Goal: Task Accomplishment & Management: Manage account settings

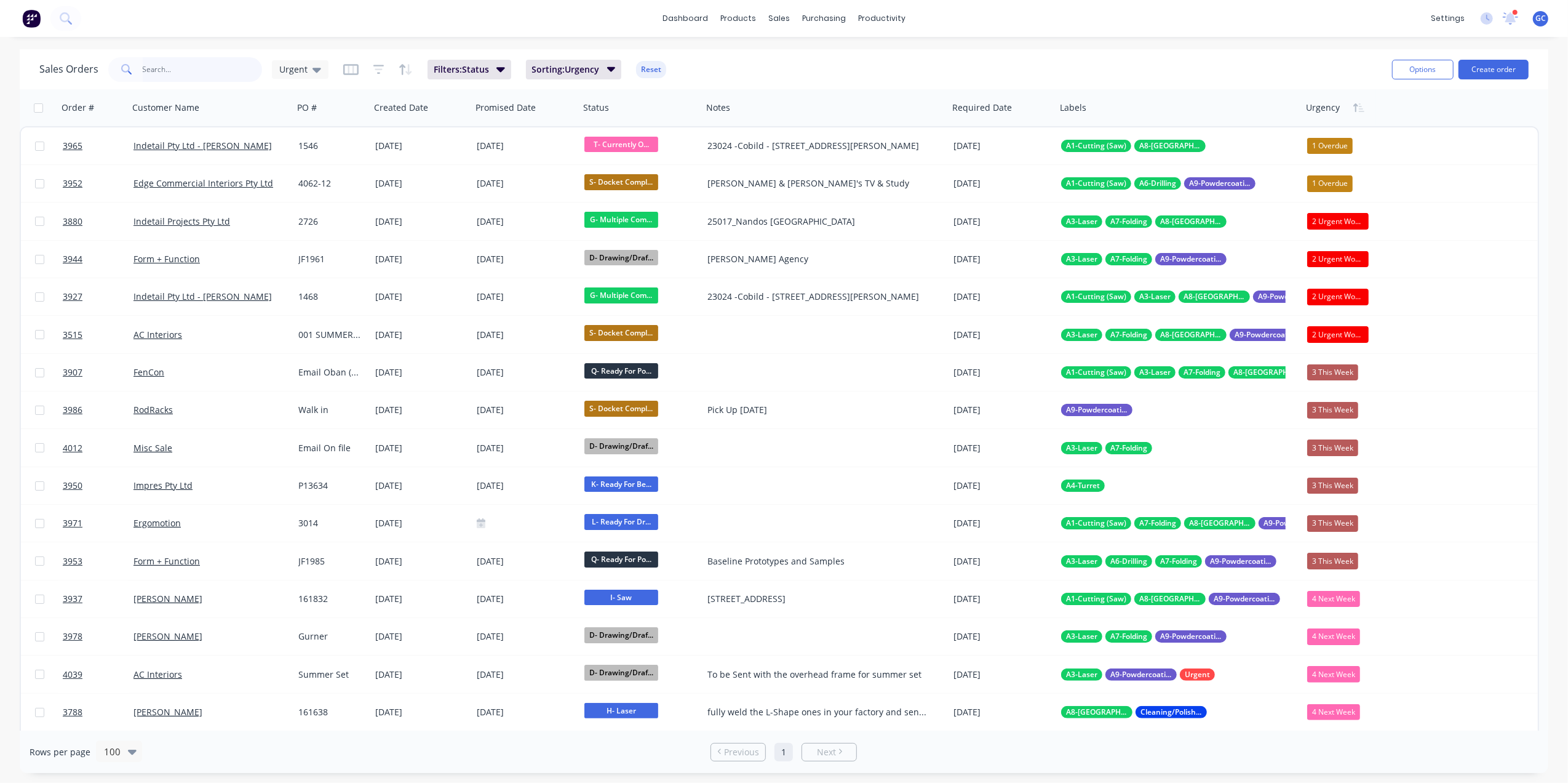
click at [204, 66] on input "text" at bounding box center [202, 69] width 120 height 24
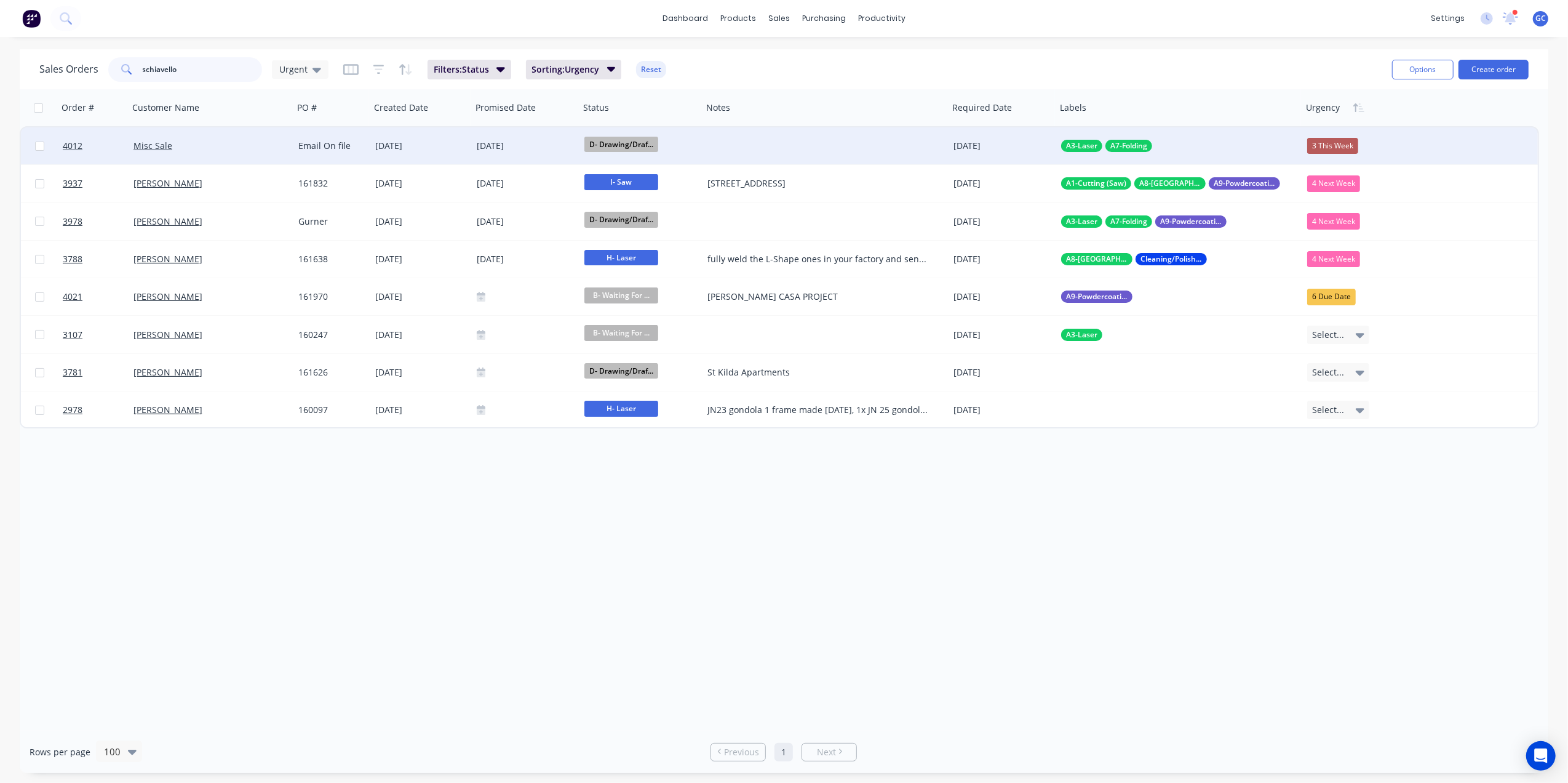
type input "schiavello"
click at [423, 137] on div "06 Oct 2025" at bounding box center [422, 145] width 102 height 37
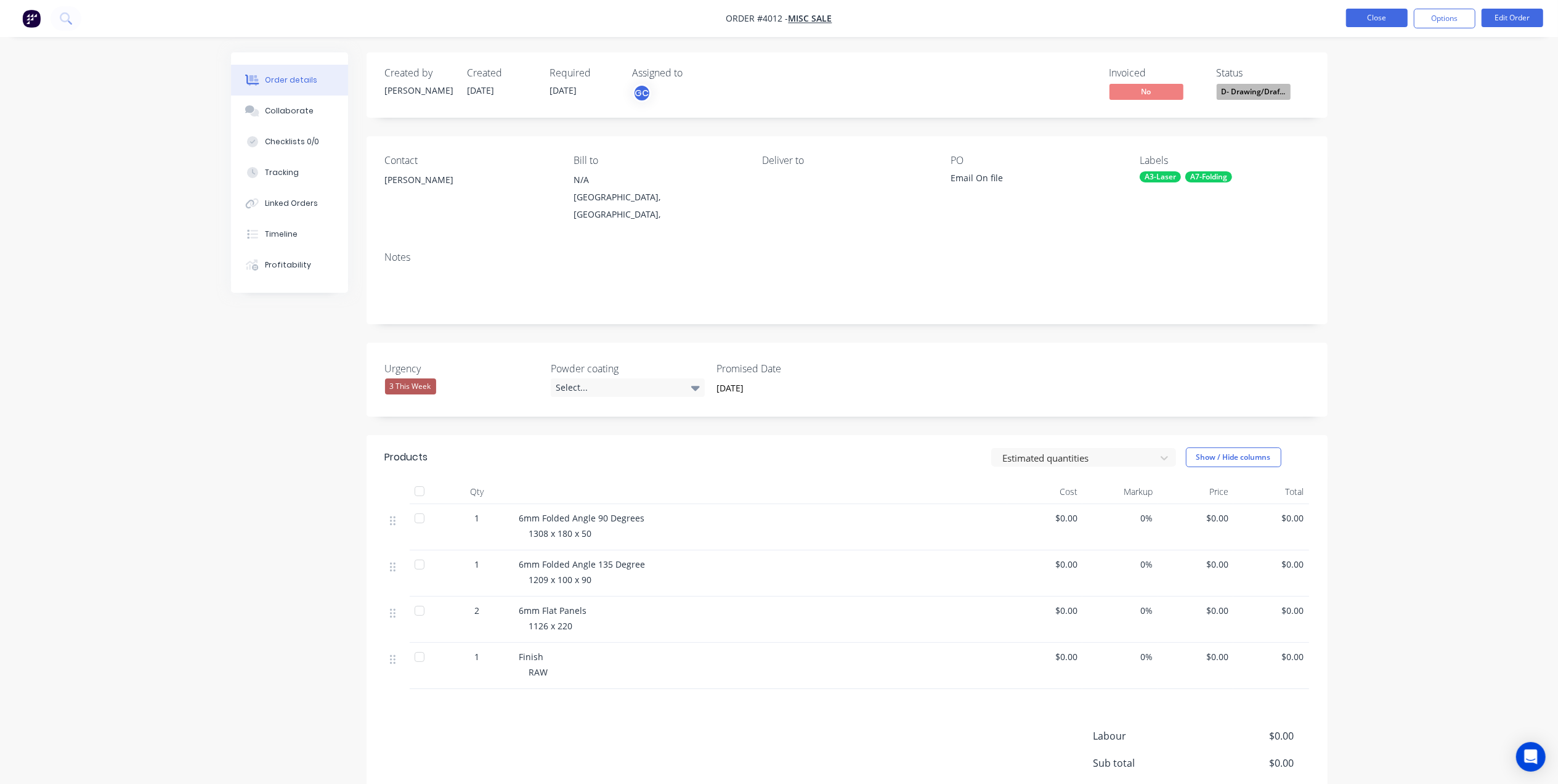
click at [1386, 23] on button "Close" at bounding box center [1377, 18] width 62 height 19
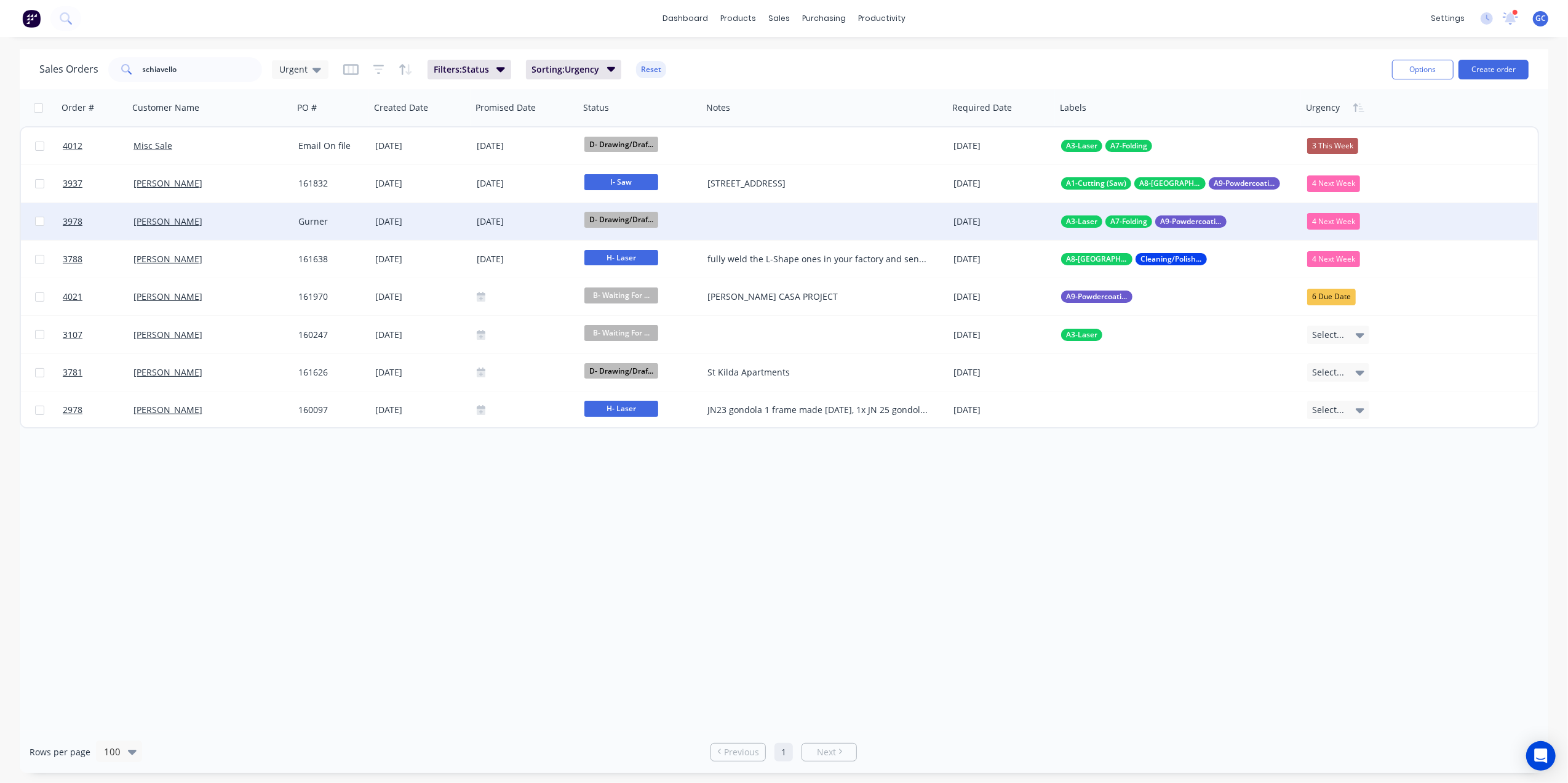
click at [446, 221] on div "[DATE]" at bounding box center [421, 221] width 91 height 13
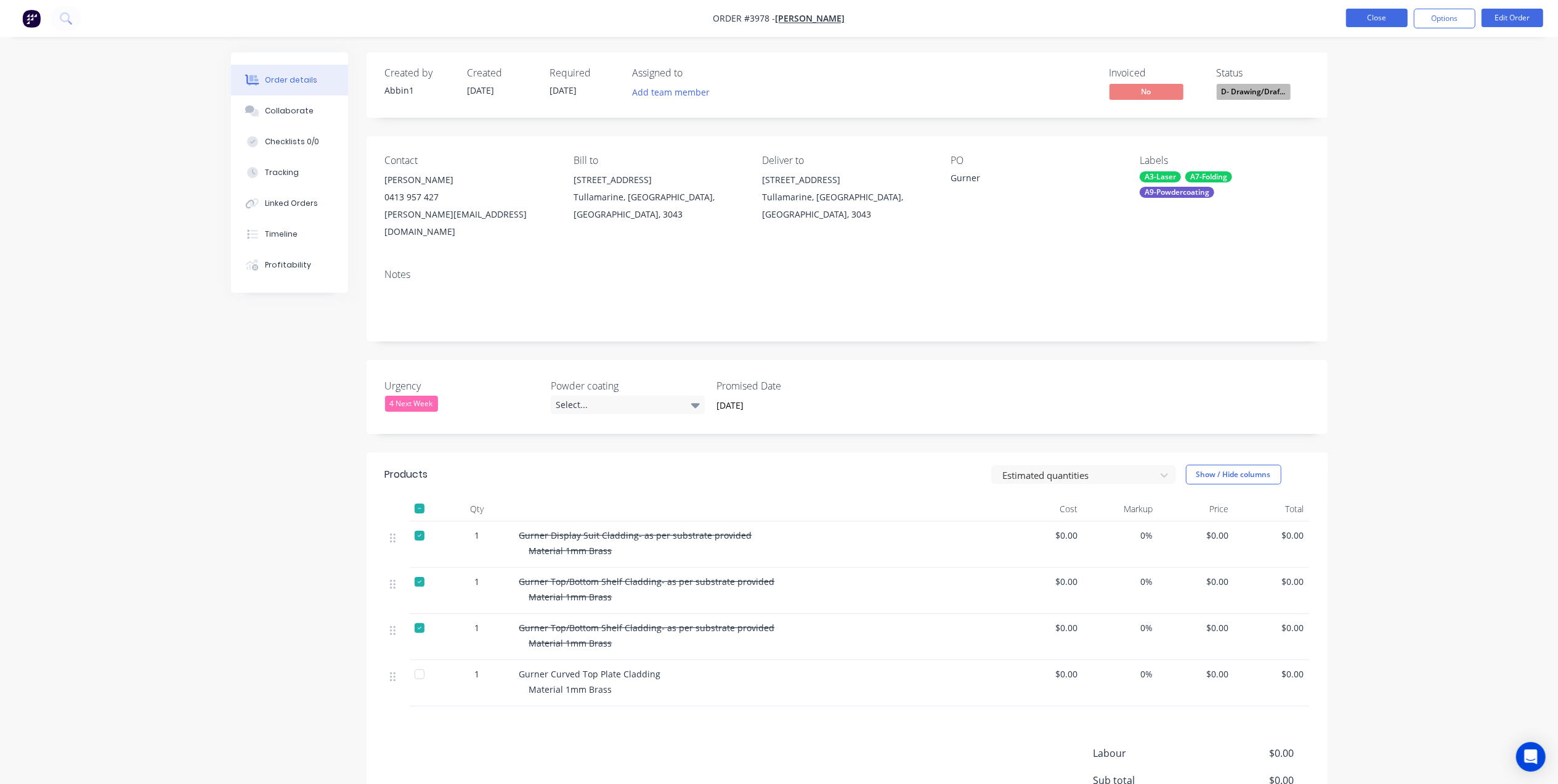
click at [1361, 23] on button "Close" at bounding box center [1377, 18] width 62 height 19
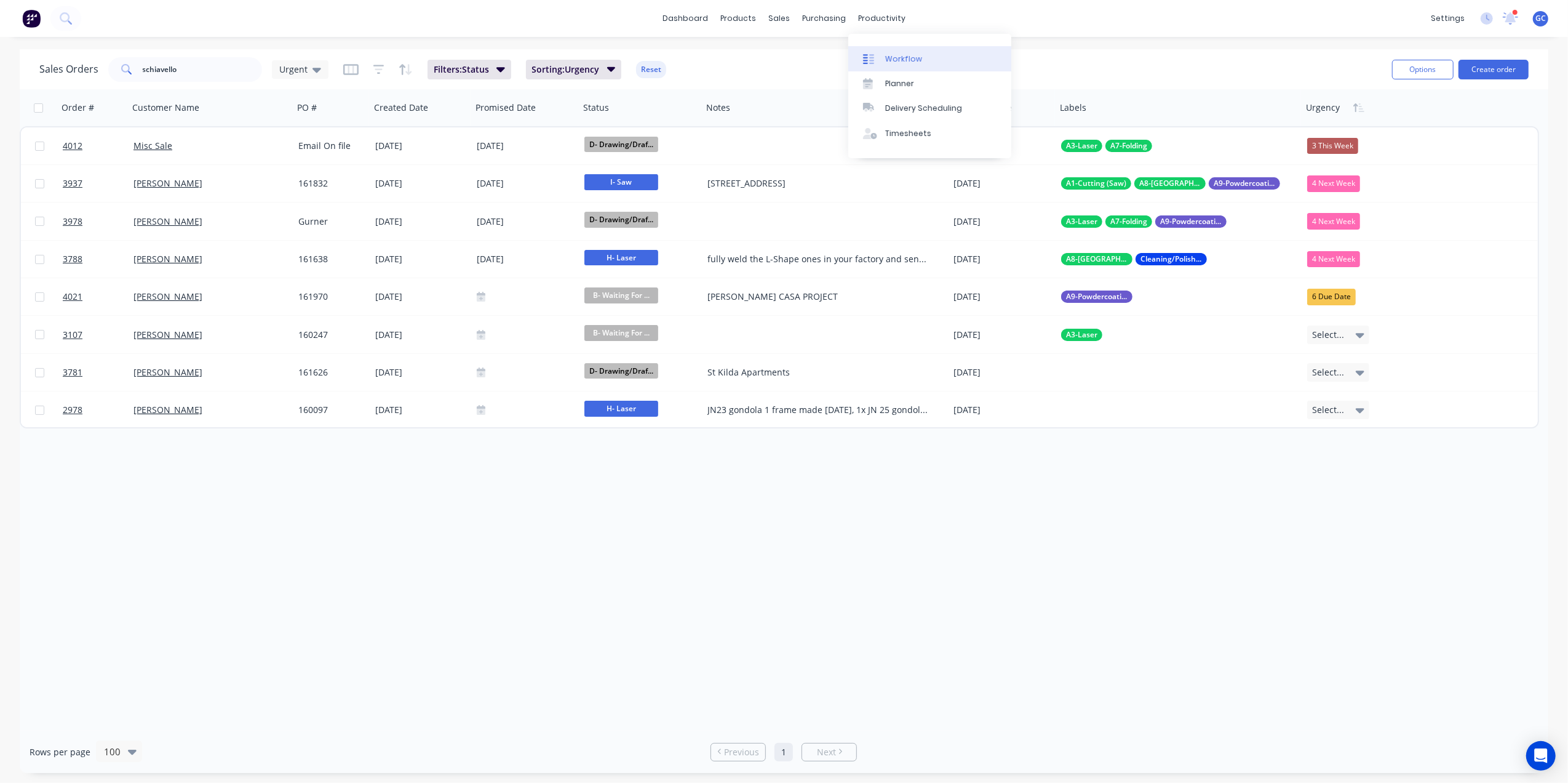
click at [910, 59] on div "Workflow" at bounding box center [903, 59] width 37 height 11
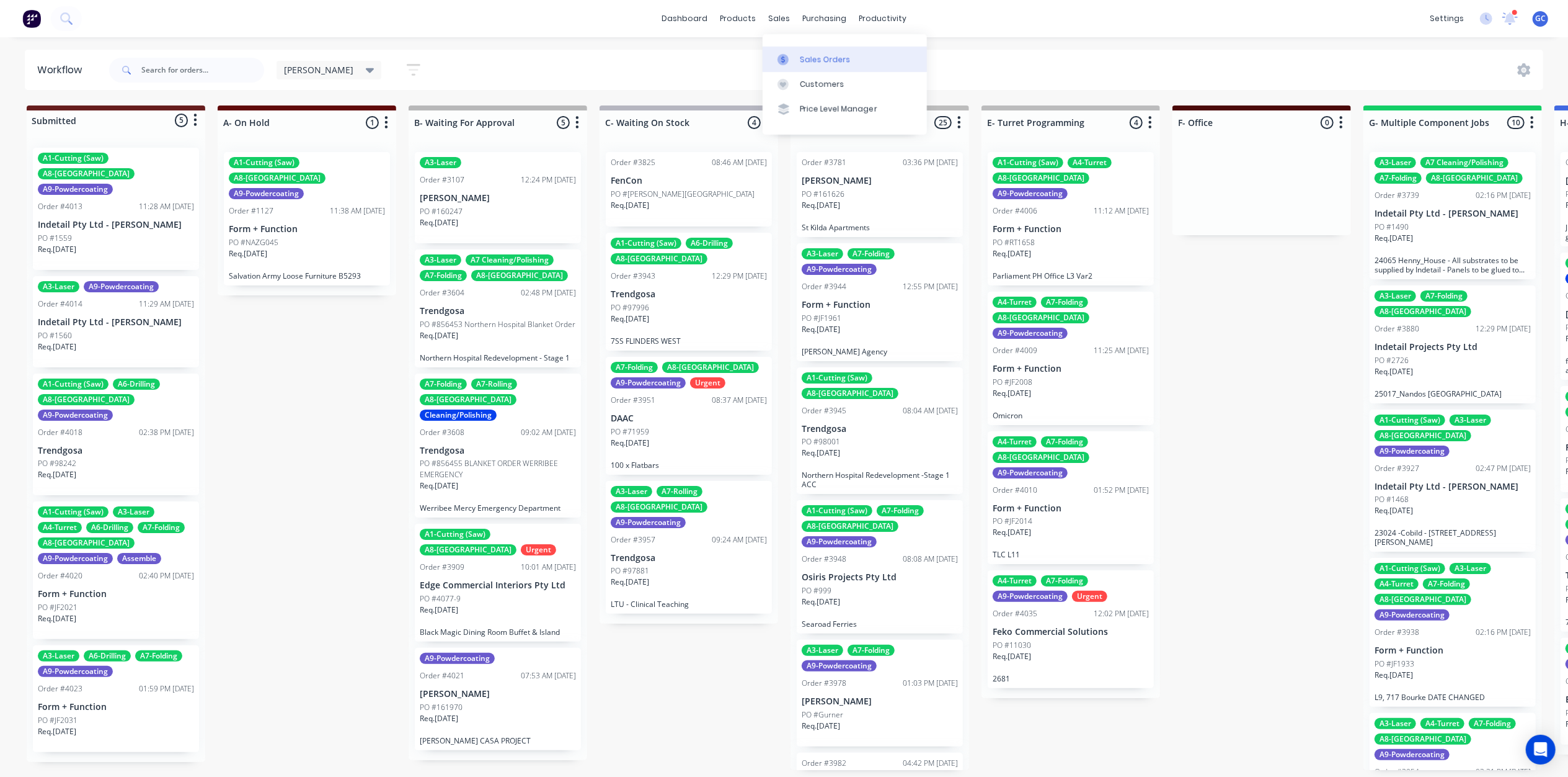
click at [803, 52] on link "Sales Orders" at bounding box center [845, 58] width 164 height 24
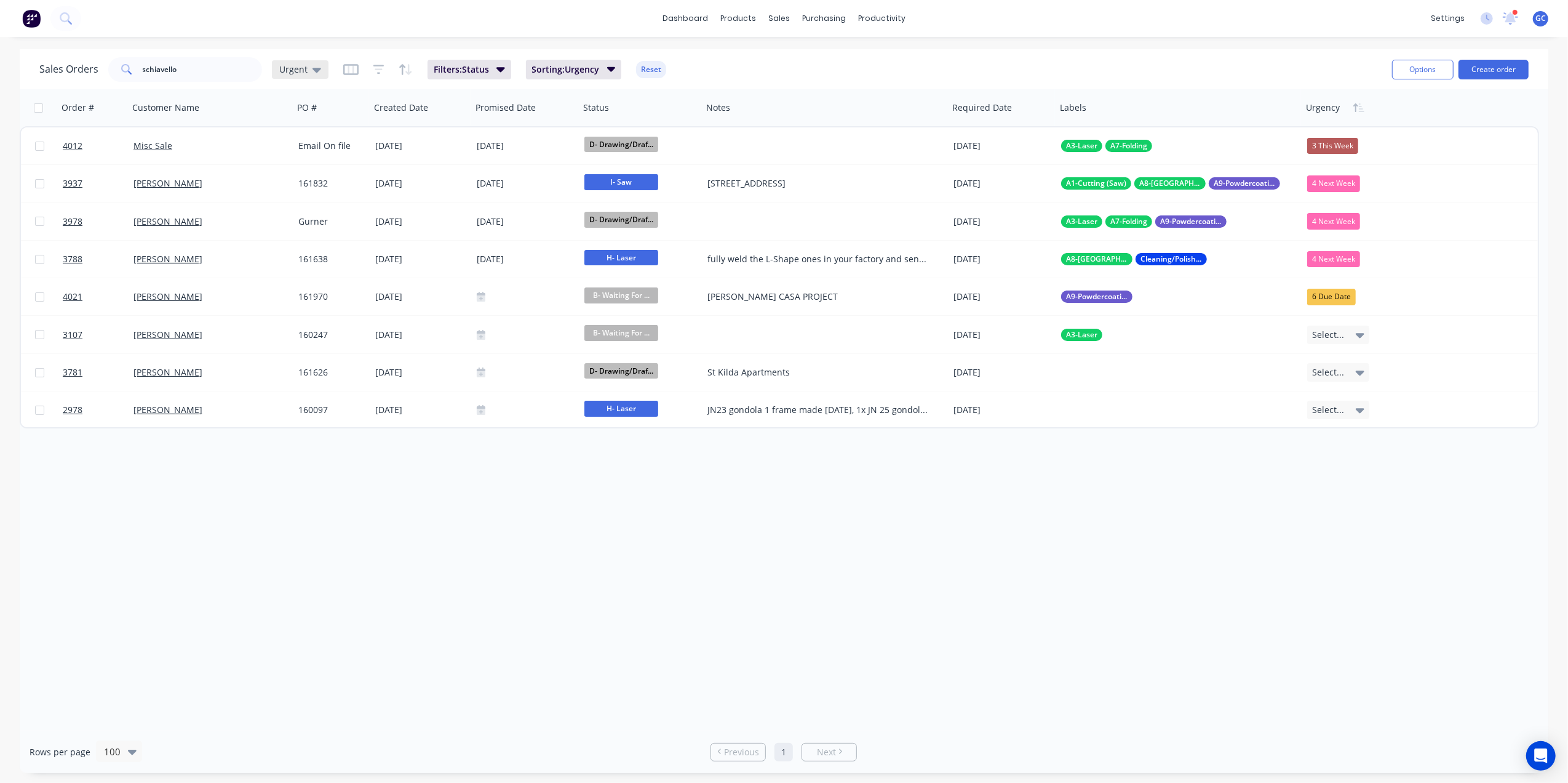
click at [289, 70] on span "Urgent" at bounding box center [293, 69] width 28 height 13
click at [300, 273] on button "Drafts" at bounding box center [345, 272] width 140 height 14
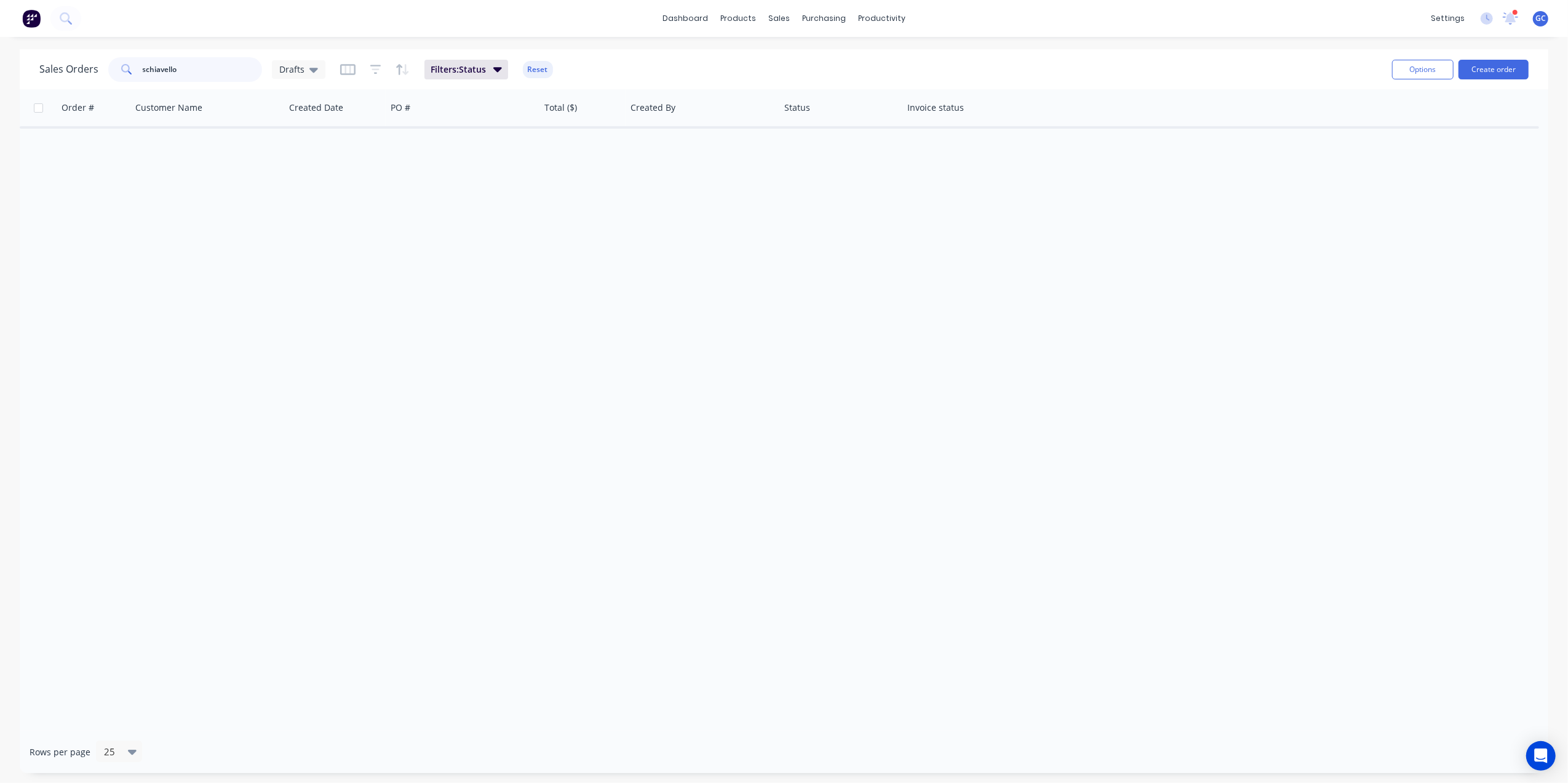
drag, startPoint x: 188, startPoint y: 66, endPoint x: 23, endPoint y: 64, distance: 165.0
click at [23, 64] on div "Sales Orders schiavello Drafts Filters: Status Reset Options Create order" at bounding box center [784, 69] width 1529 height 40
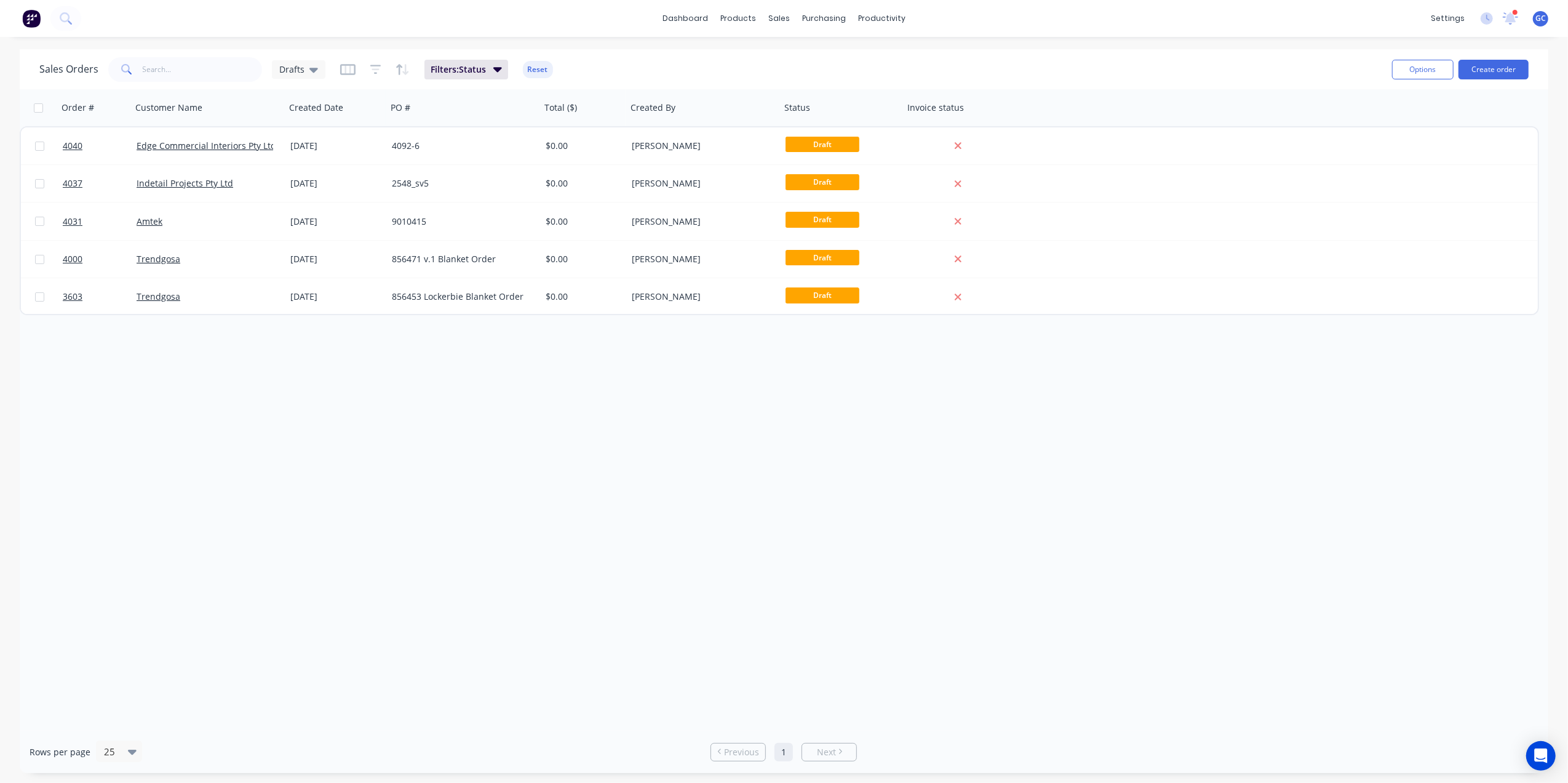
click at [407, 611] on div "Order # Customer Name Created Date PO # Total ($) Created By Status Invoice sta…" at bounding box center [784, 410] width 1529 height 641
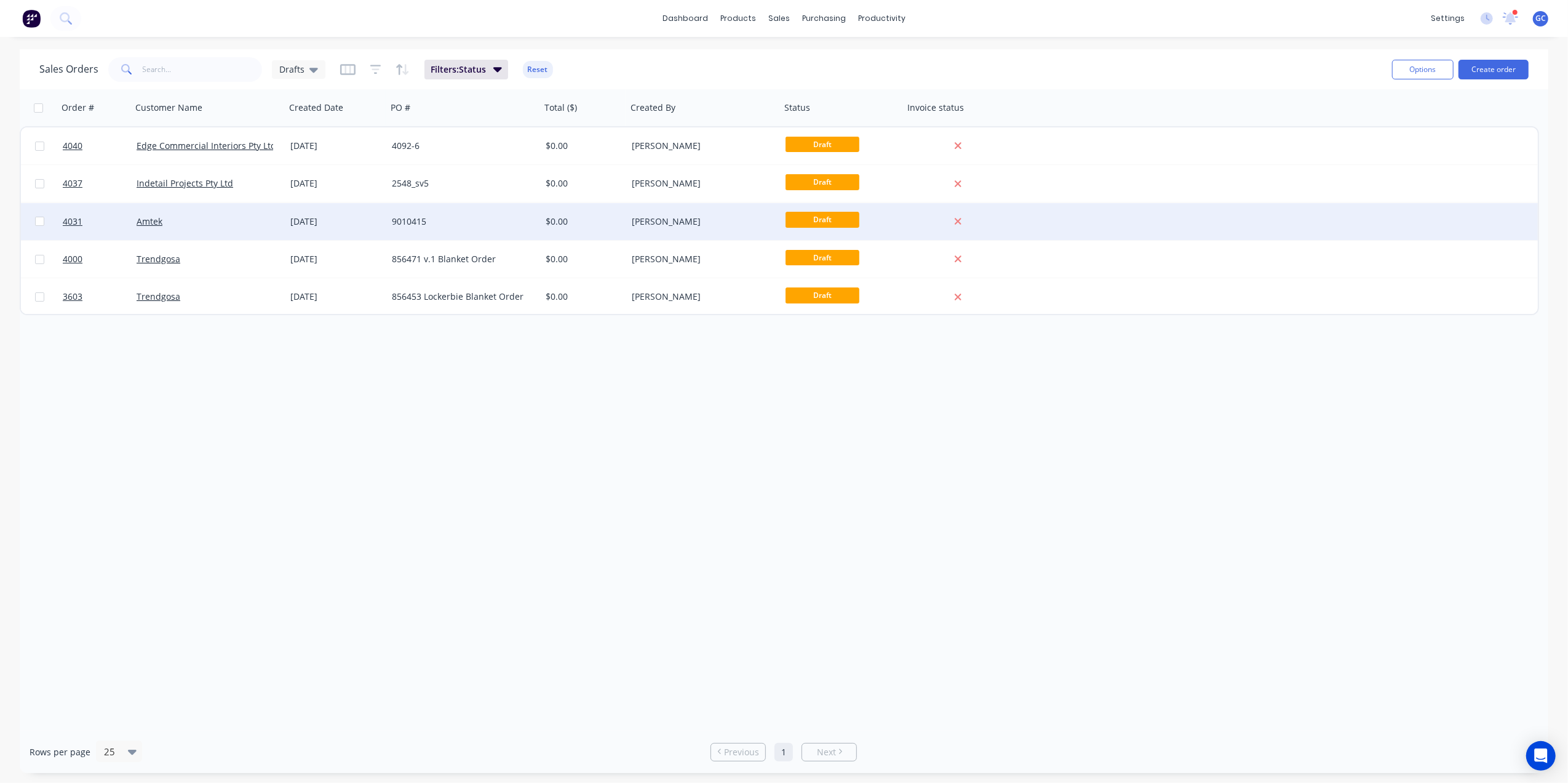
click at [249, 222] on div "Amtek" at bounding box center [205, 221] width 137 height 13
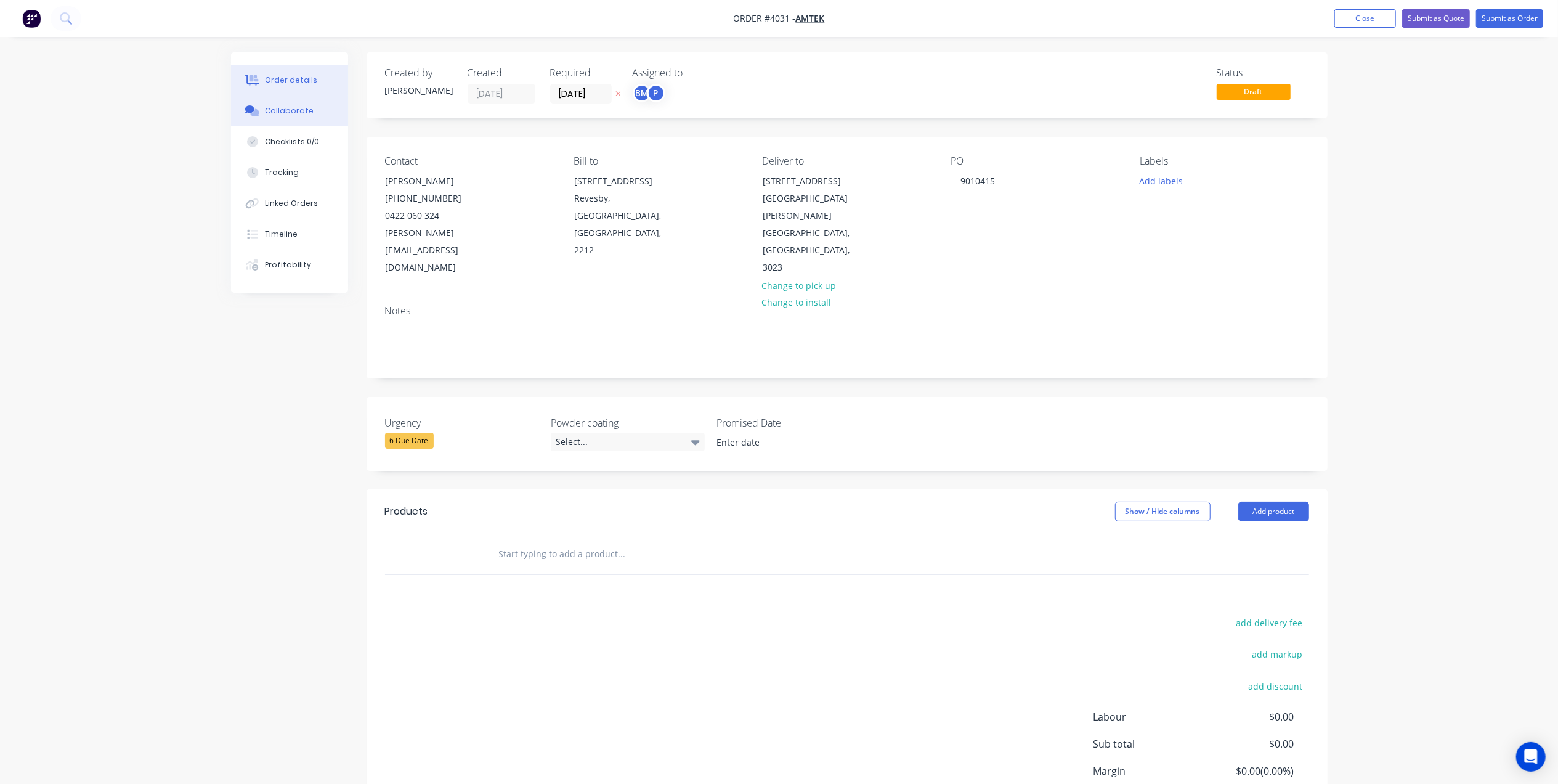
click at [290, 99] on button "Collaborate" at bounding box center [289, 110] width 117 height 31
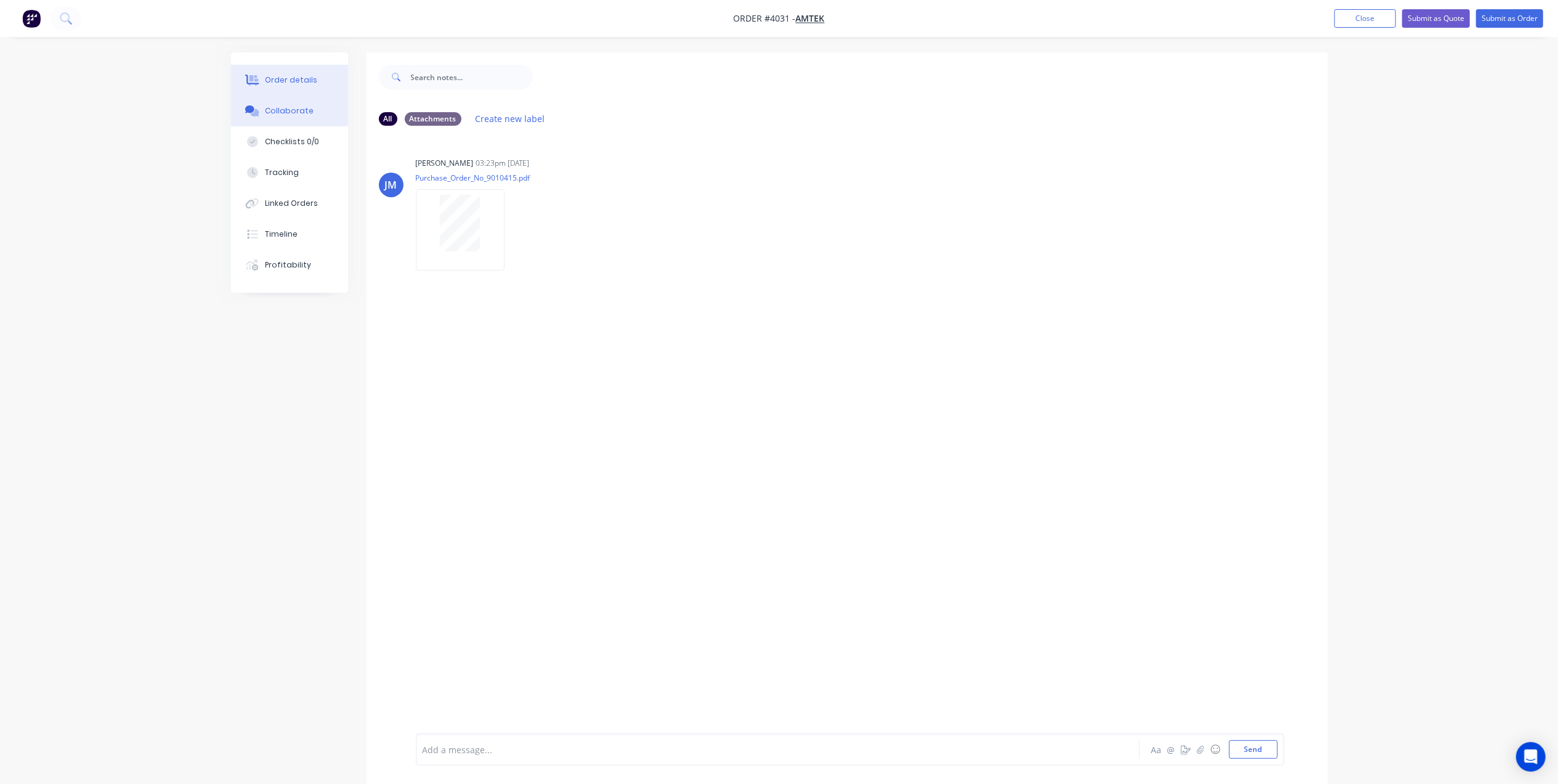
click at [296, 88] on button "Order details" at bounding box center [289, 80] width 117 height 31
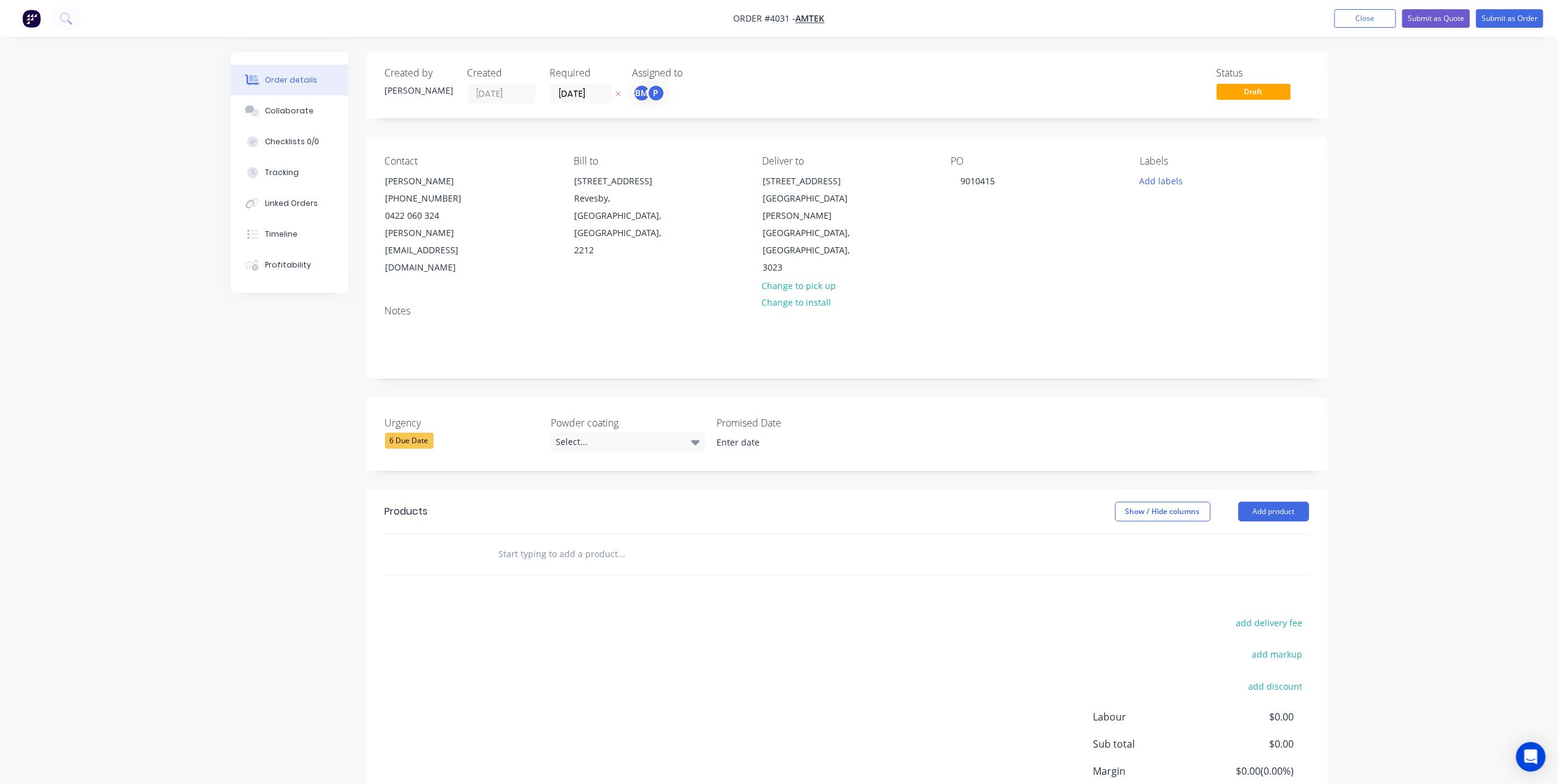
click at [1375, 6] on nav "Order #4031 - Amtek Add product Close Submit as Quote Submit as Order" at bounding box center [779, 18] width 1558 height 37
click at [1353, 31] on nav "Order #4031 - Amtek Add product Close Submit as Quote Submit as Order" at bounding box center [779, 18] width 1558 height 37
click at [1363, 20] on button "Close" at bounding box center [1365, 19] width 62 height 19
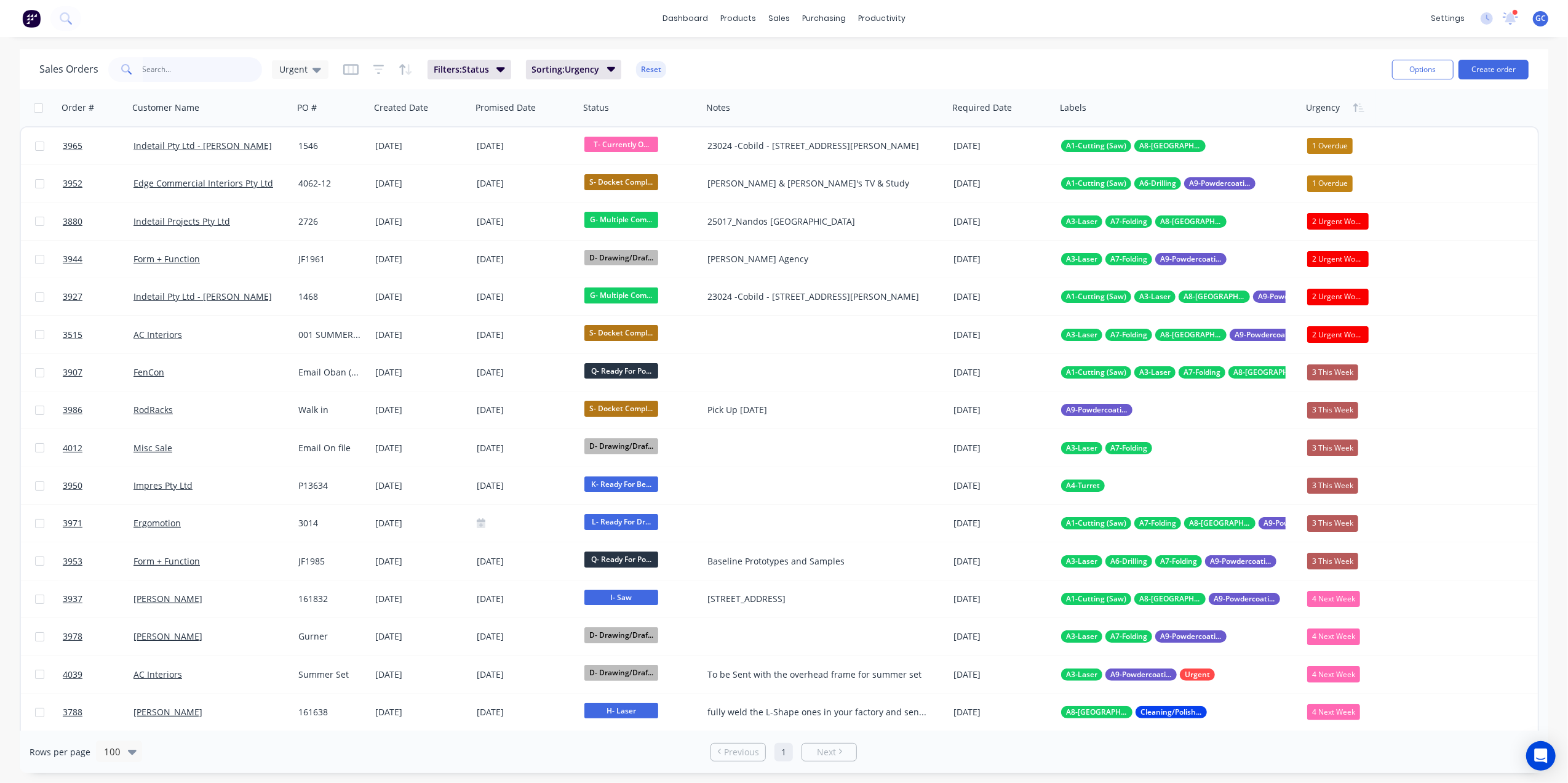
click at [174, 69] on input "text" at bounding box center [202, 69] width 120 height 24
click at [919, 57] on link "Workflow" at bounding box center [930, 58] width 163 height 24
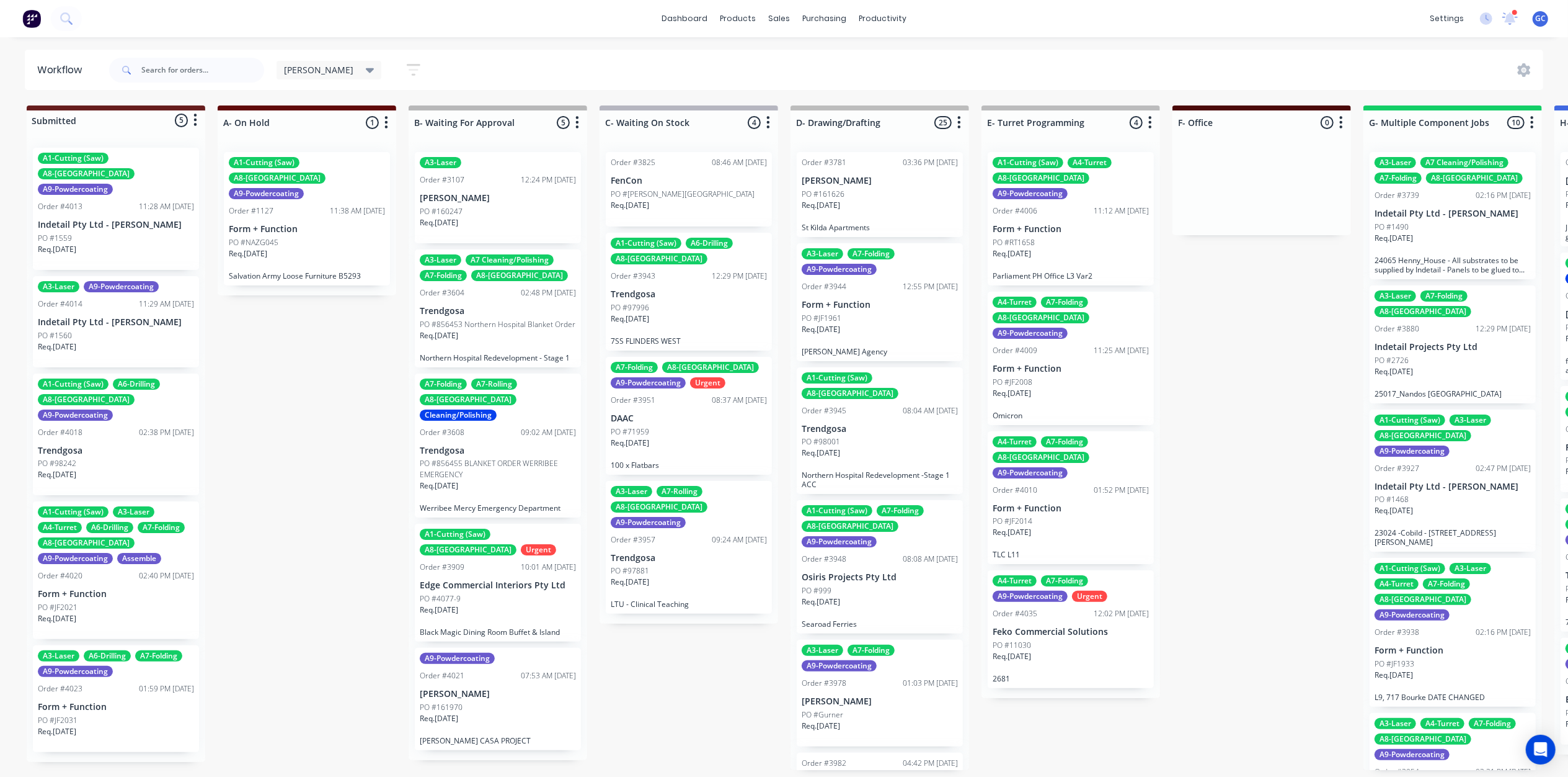
click at [809, 54] on div "Sales Orders" at bounding box center [825, 59] width 51 height 11
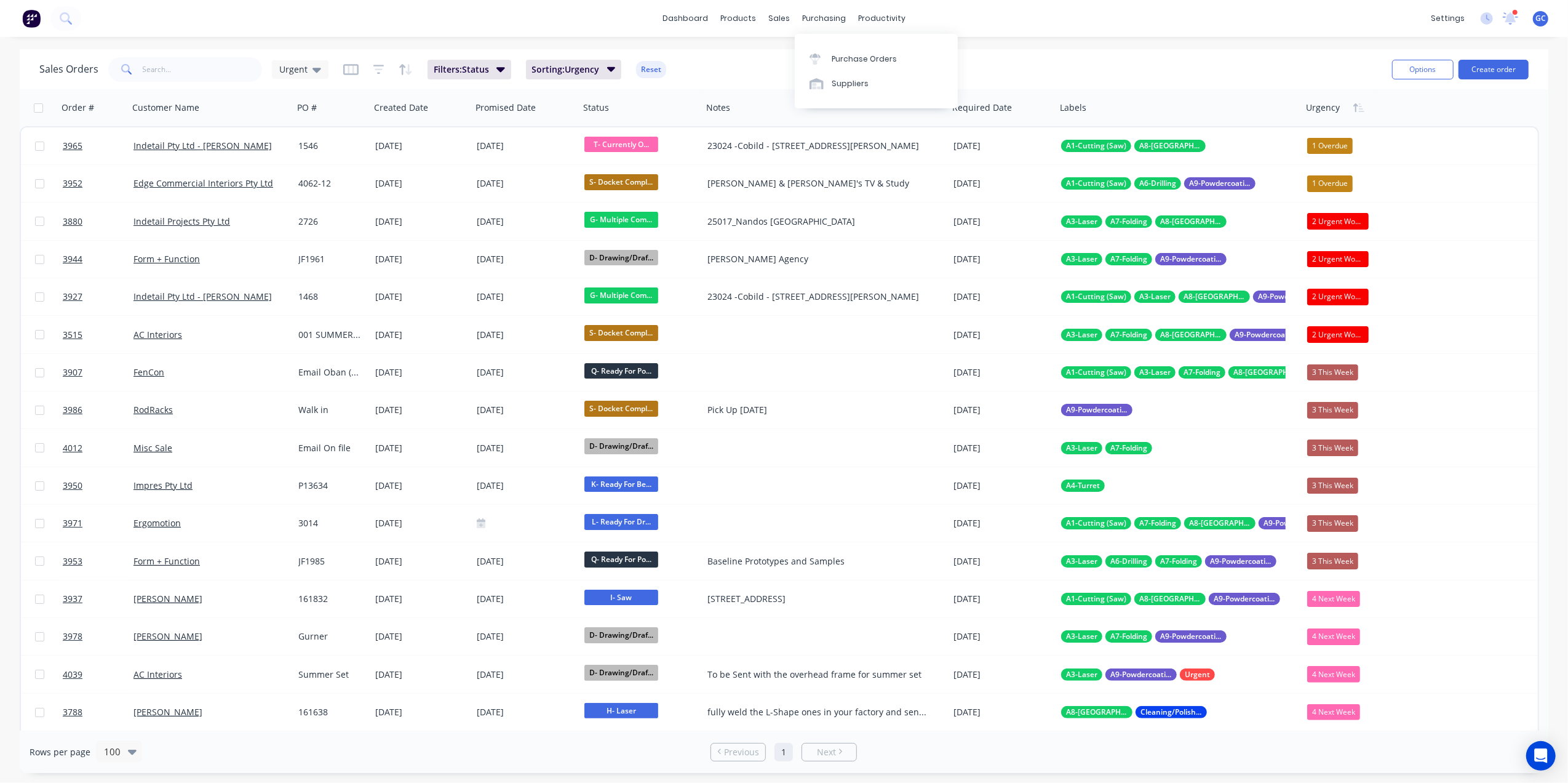
click at [852, 43] on div "Purchase Orders Suppliers" at bounding box center [876, 70] width 163 height 74
click at [858, 53] on div "Purchase Orders" at bounding box center [863, 59] width 65 height 11
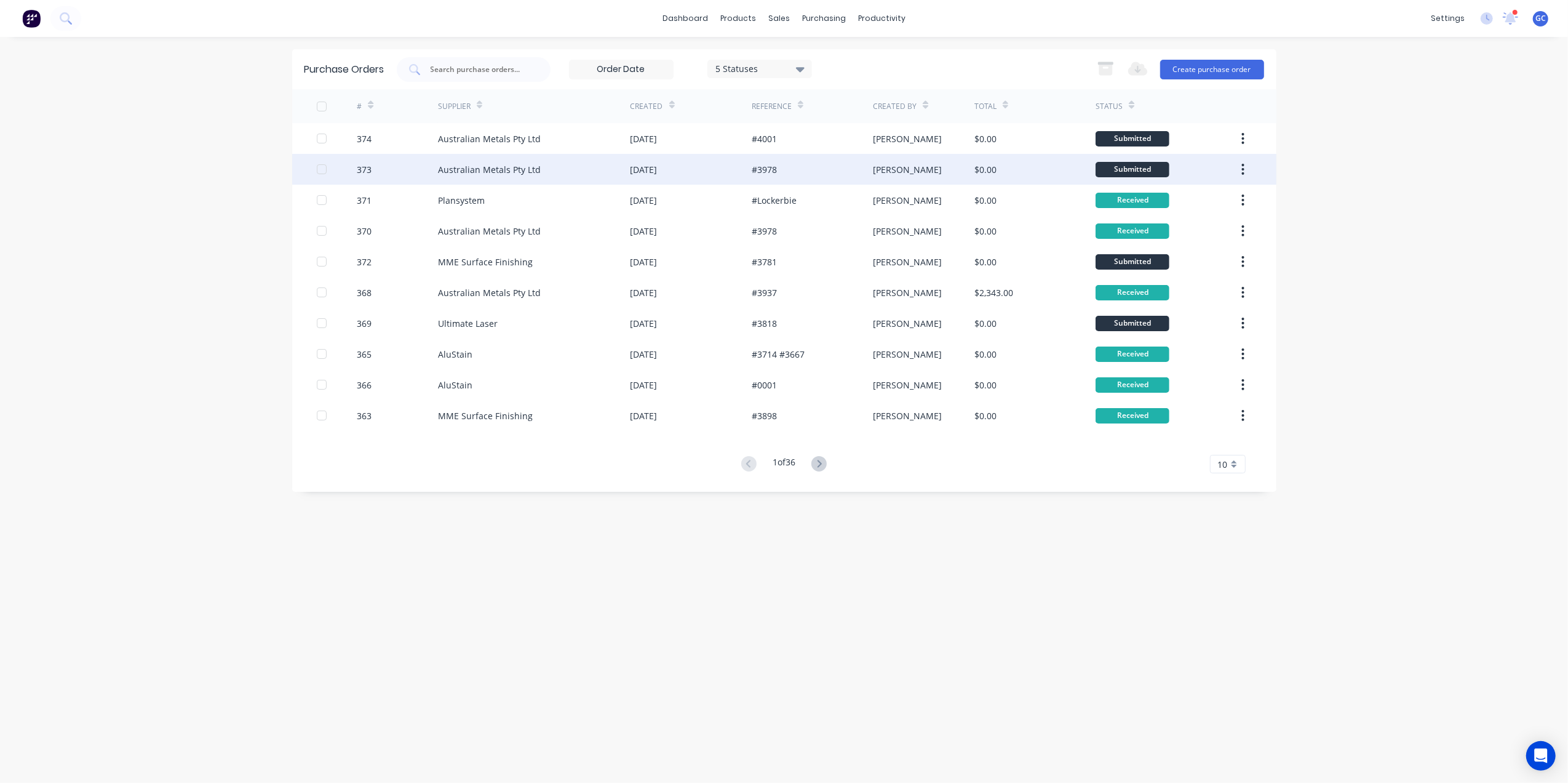
click at [495, 161] on div "Australian Metals Pty Ltd" at bounding box center [534, 169] width 192 height 31
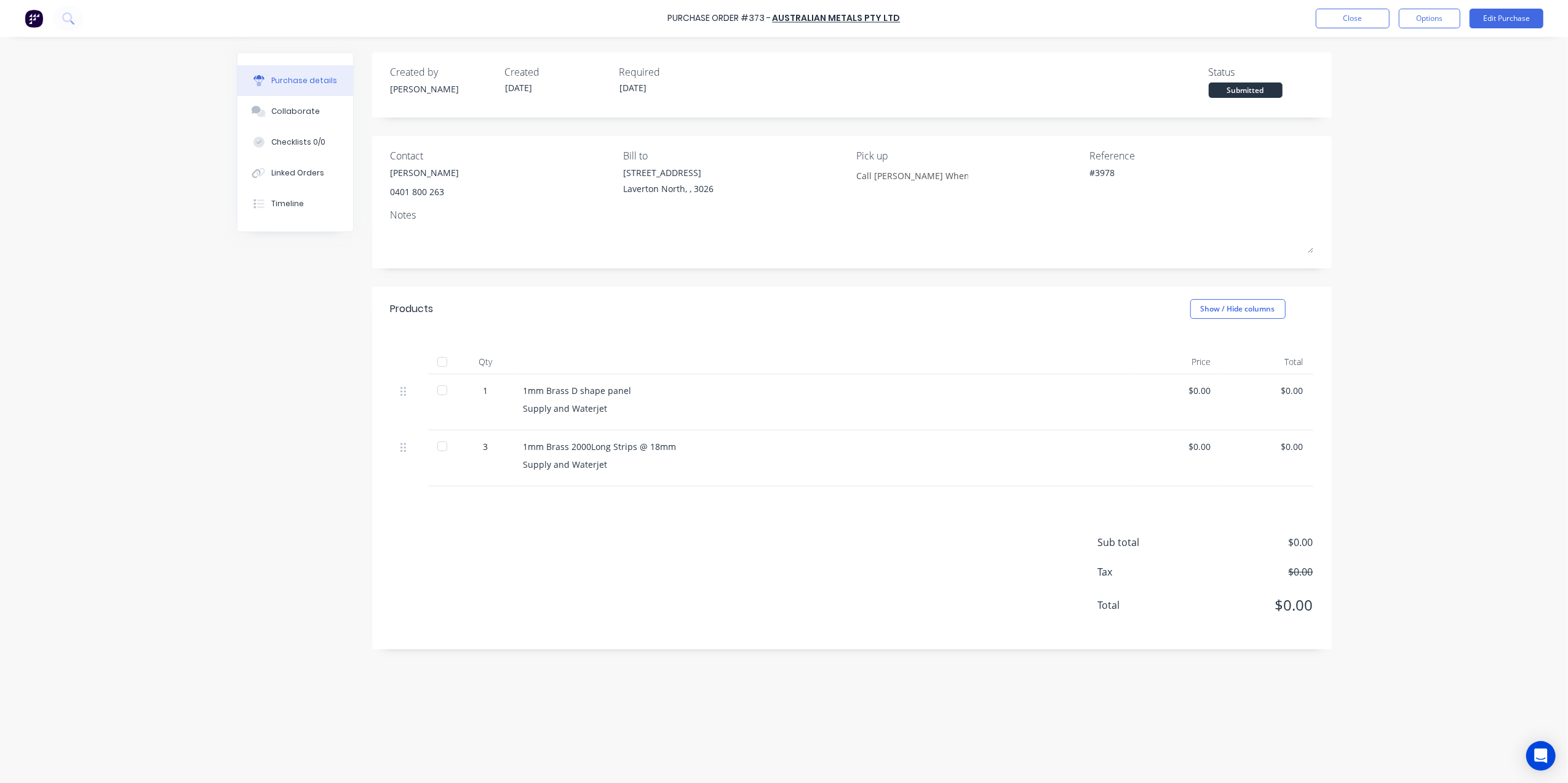
click at [472, 507] on div "Sub total $0.00 Tax $0.00 Total $0.00" at bounding box center [852, 567] width 960 height 163
click at [446, 362] on div at bounding box center [442, 361] width 24 height 24
click at [1366, 16] on button "Close" at bounding box center [1353, 18] width 74 height 20
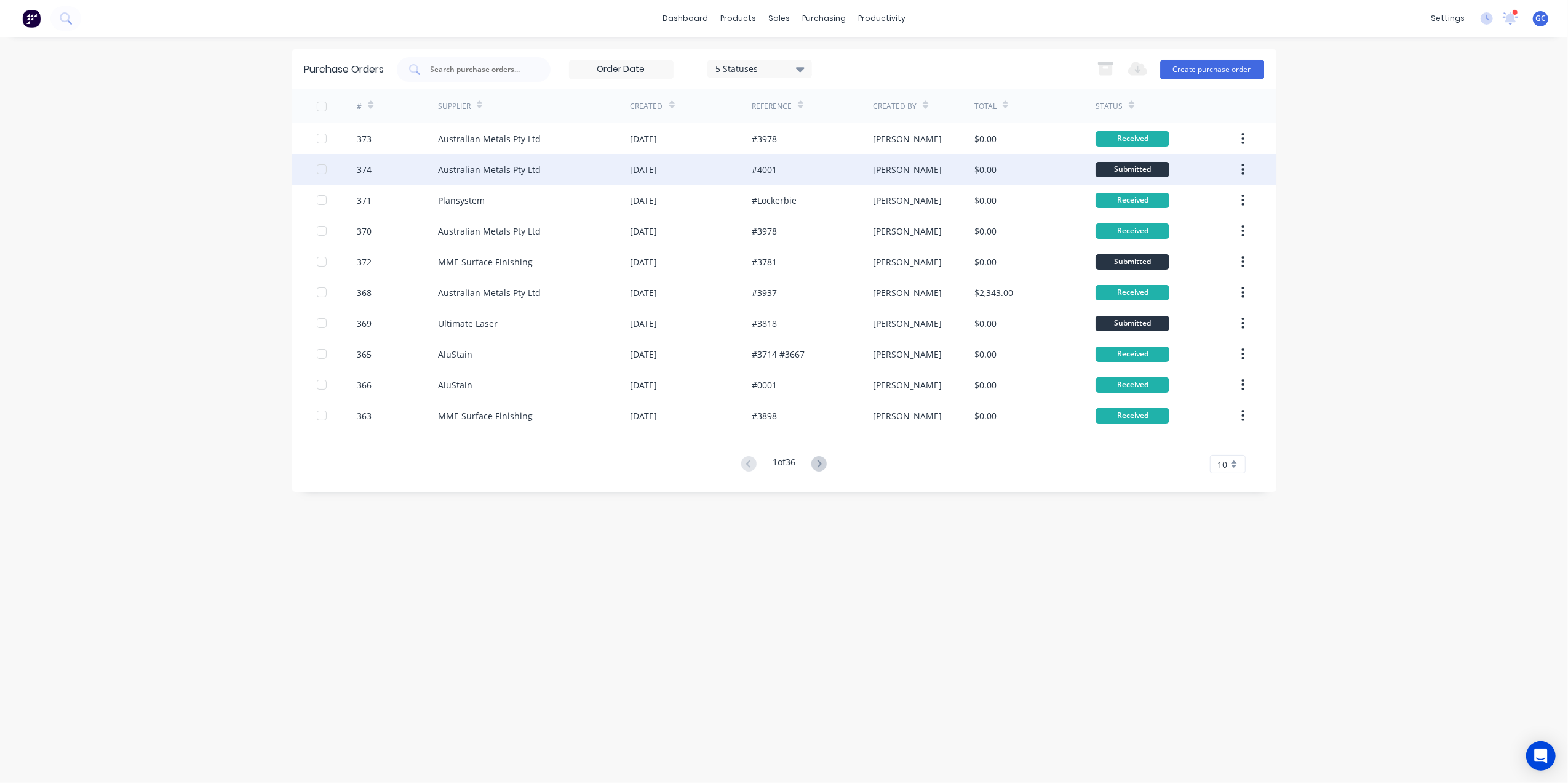
click at [584, 174] on div "Australian Metals Pty Ltd" at bounding box center [534, 169] width 192 height 31
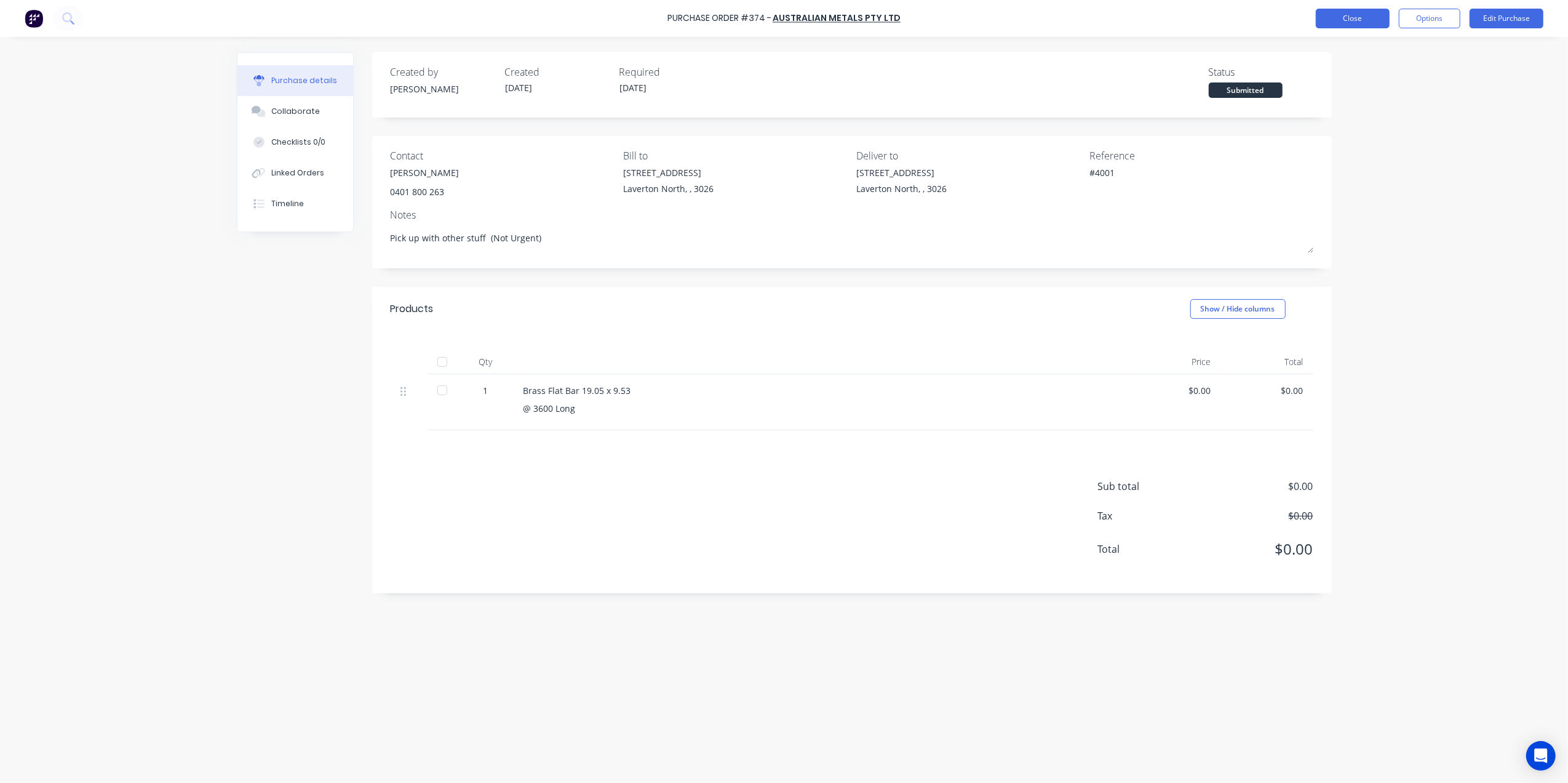
click at [1331, 22] on button "Close" at bounding box center [1353, 18] width 74 height 20
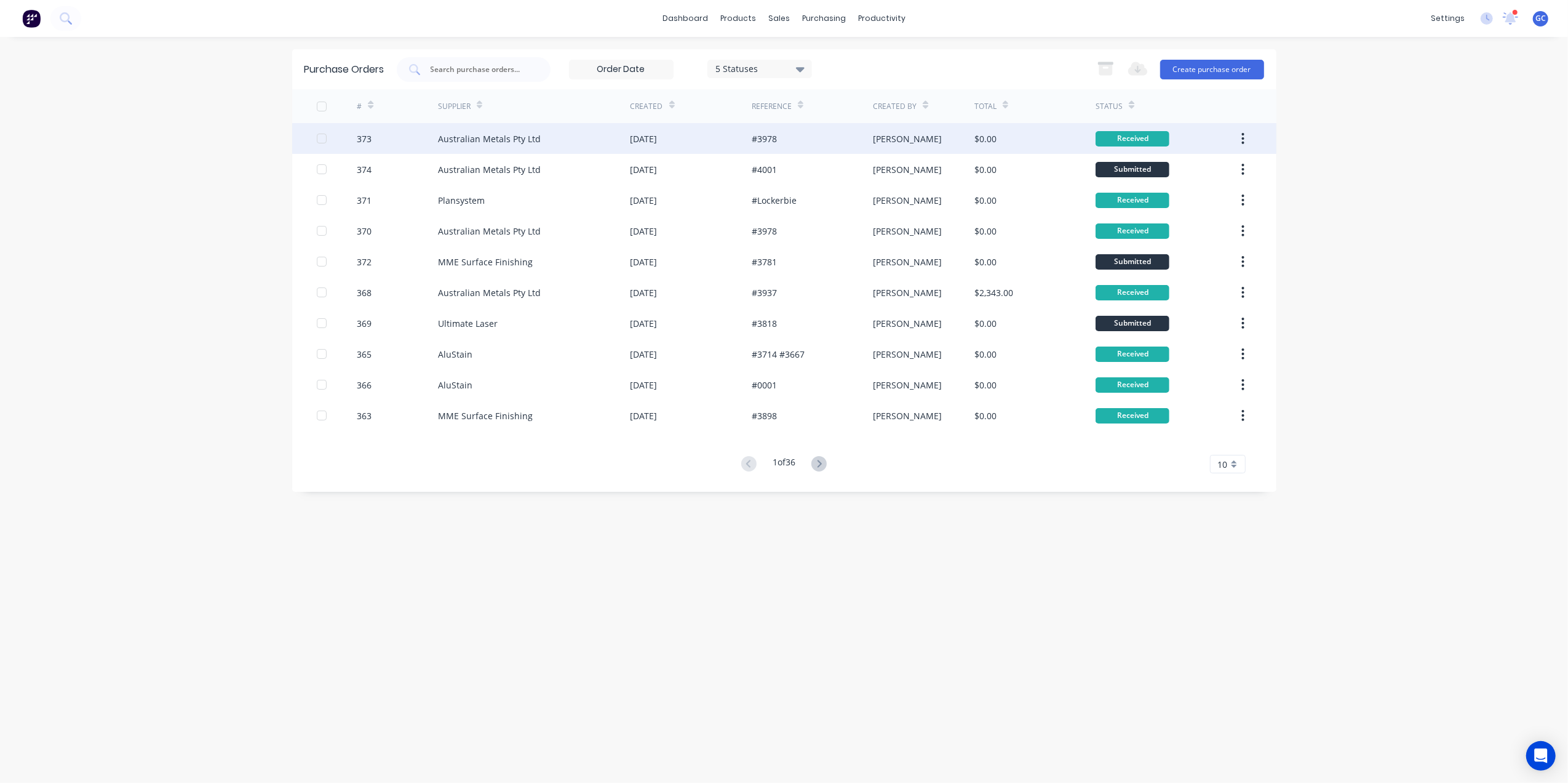
click at [540, 149] on div "Australian Metals Pty Ltd" at bounding box center [534, 138] width 192 height 31
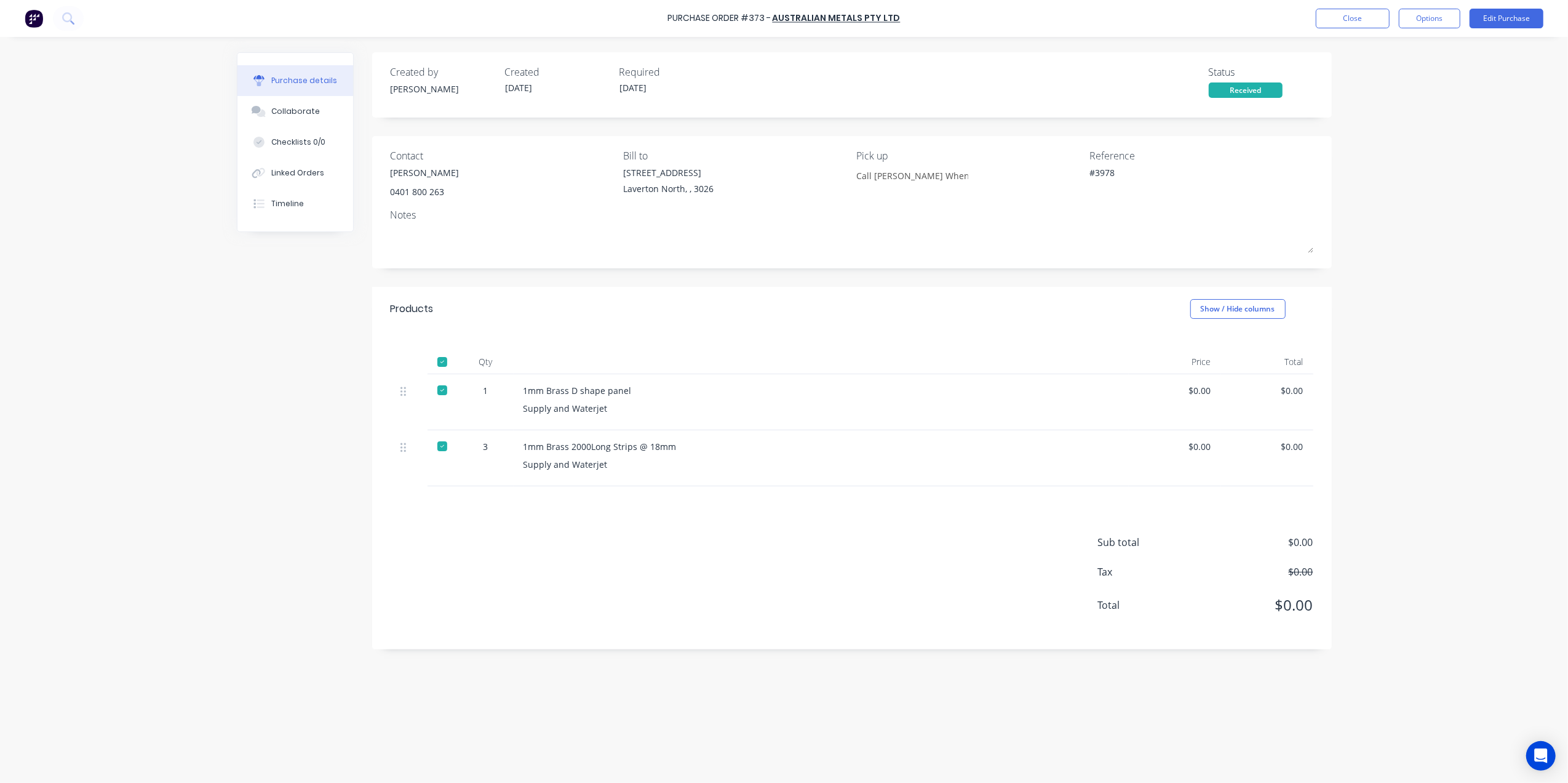
click at [1362, 28] on div "Purchase Order #373 - Australian Metals Pty Ltd Close Options Edit Purchase" at bounding box center [784, 18] width 1568 height 37
click at [1359, 20] on button "Close" at bounding box center [1353, 18] width 74 height 20
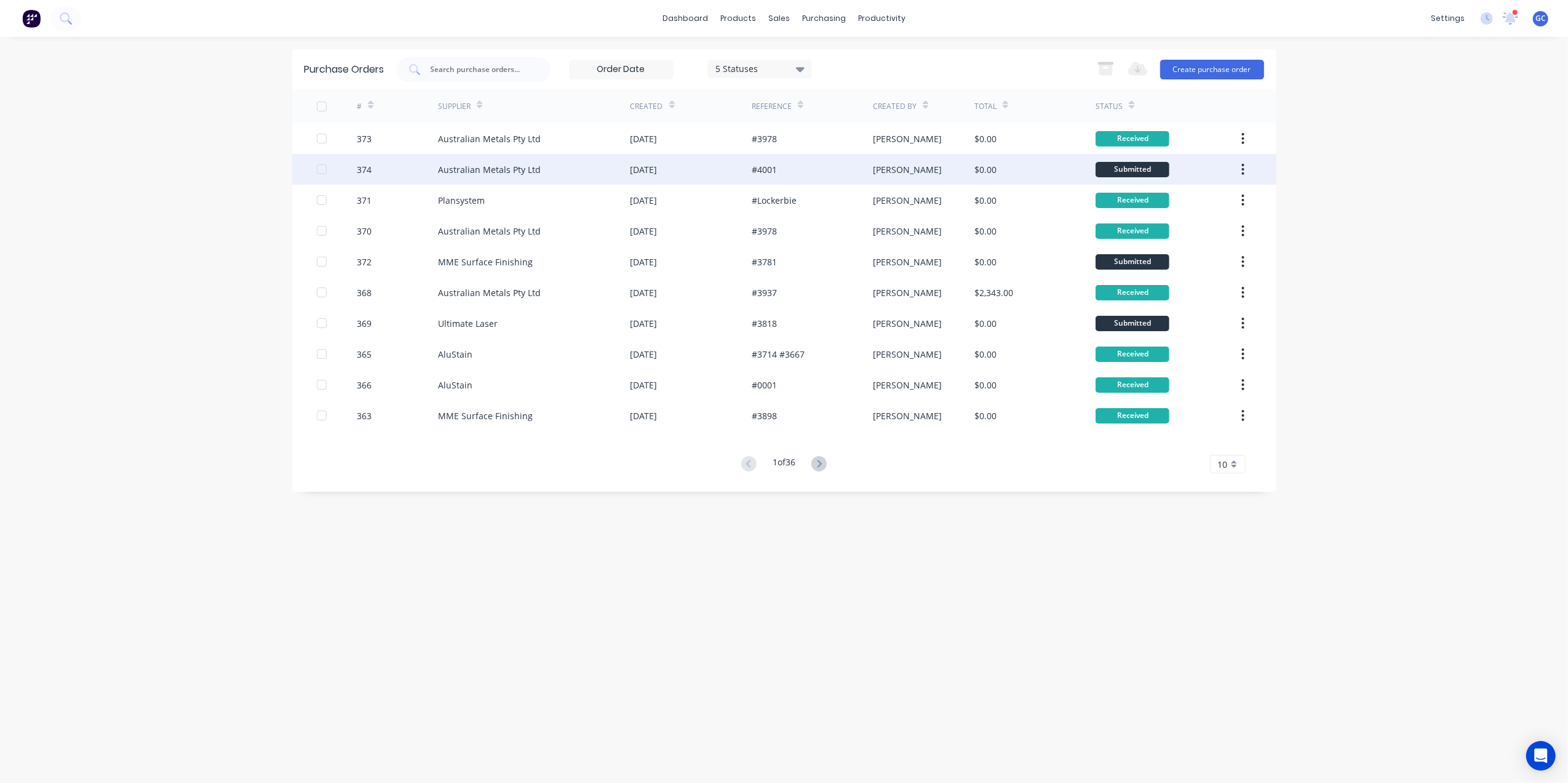
click at [567, 161] on div "Australian Metals Pty Ltd" at bounding box center [534, 169] width 192 height 31
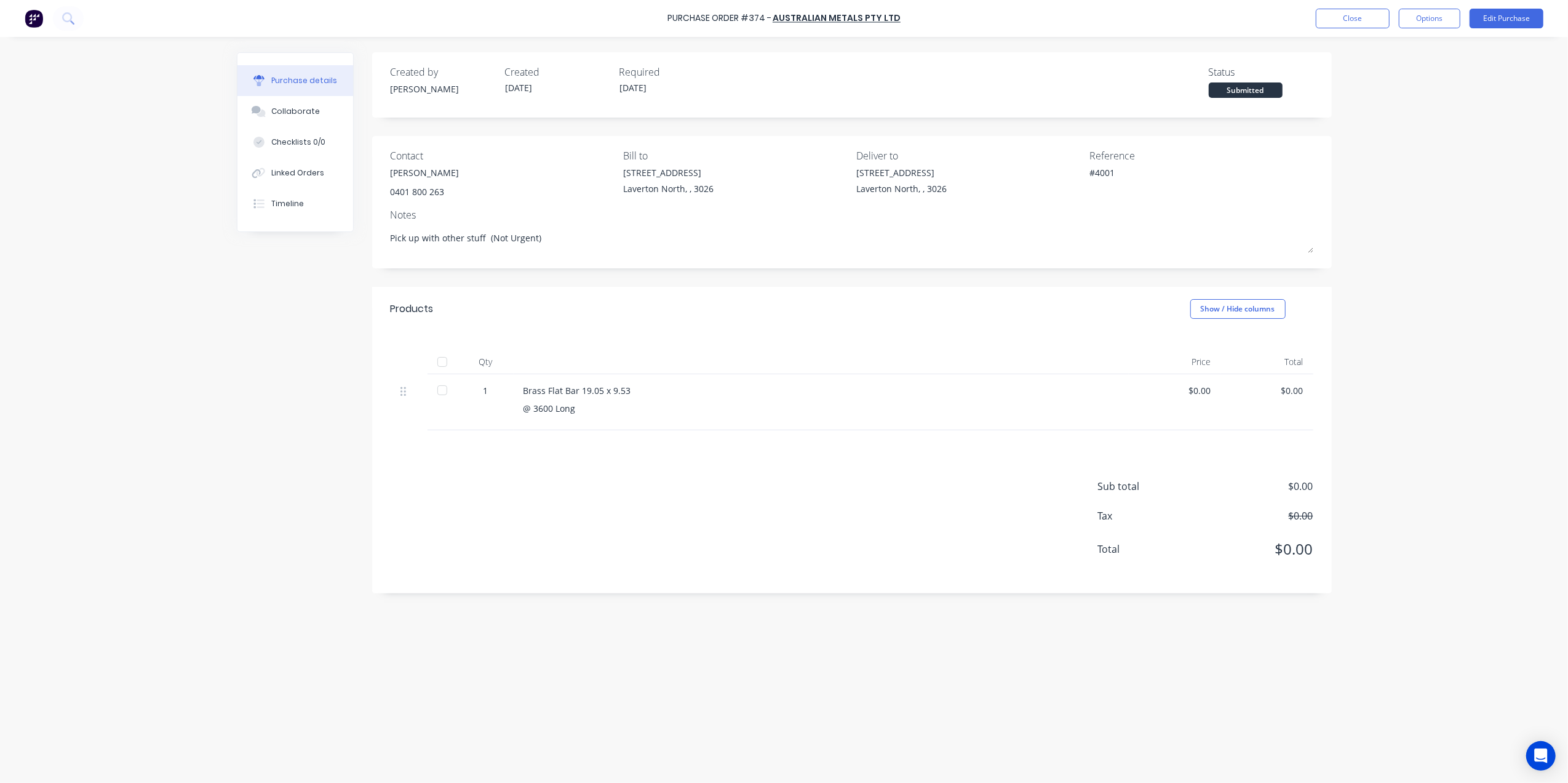
click at [450, 350] on div at bounding box center [442, 361] width 24 height 24
type textarea "x"
click at [1341, 20] on button "Close" at bounding box center [1353, 18] width 74 height 20
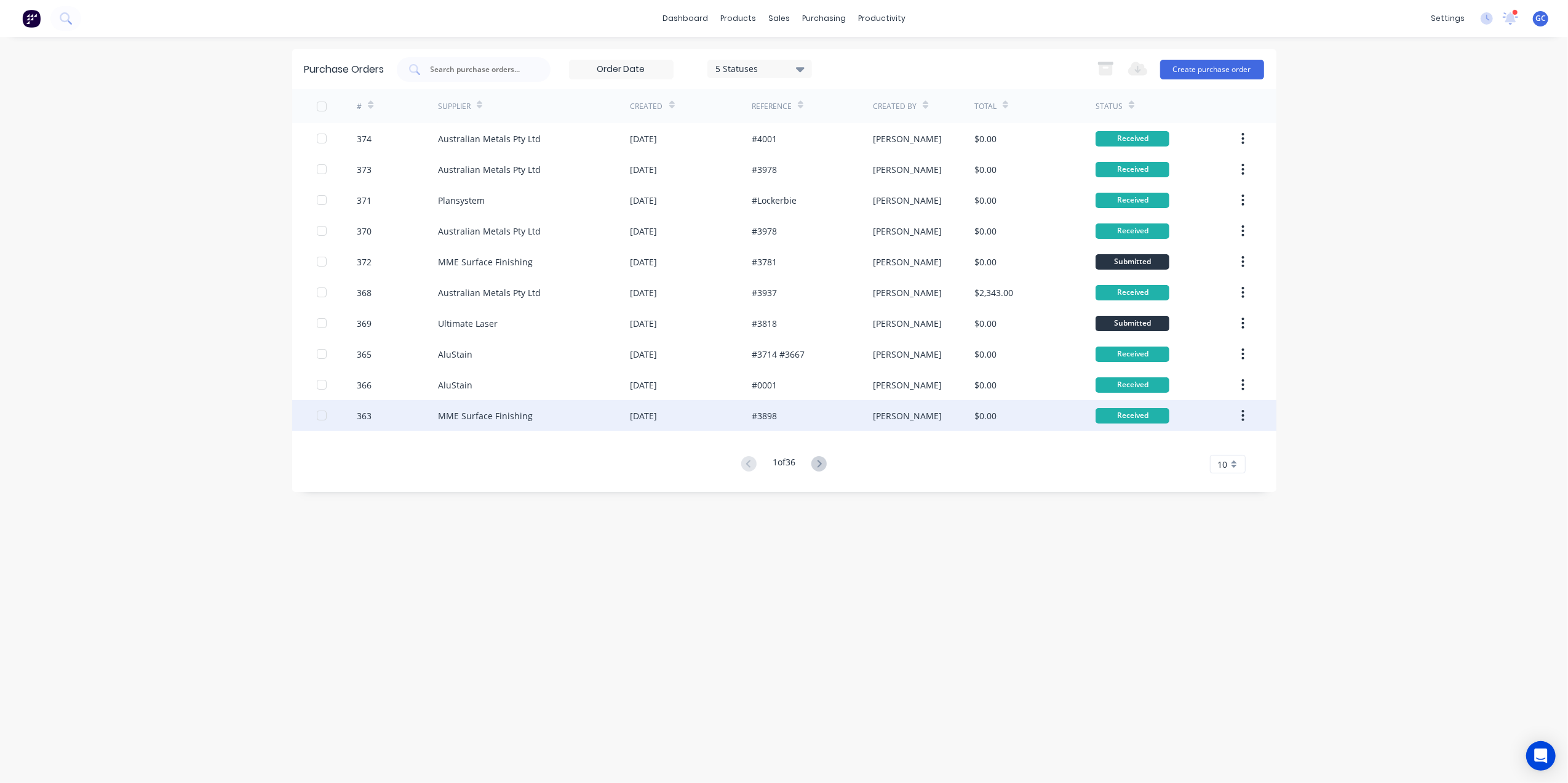
drag, startPoint x: 364, startPoint y: 630, endPoint x: 491, endPoint y: 414, distance: 250.6
click at [402, 550] on div "Purchase Orders 5 Statuses 5 Statuses Export to Excel (XLSX) Create purchase or…" at bounding box center [784, 410] width 985 height 721
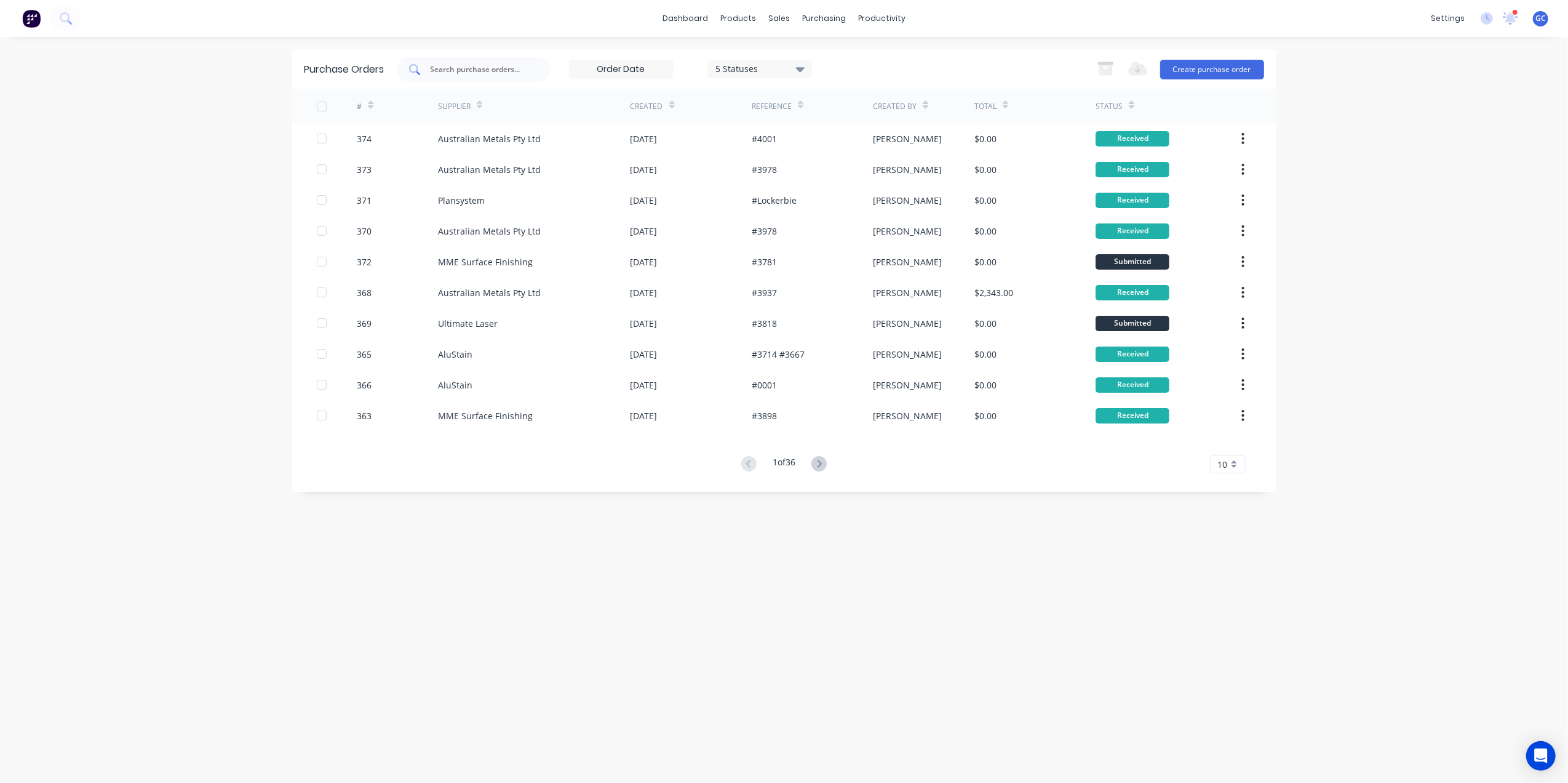
click at [537, 68] on div at bounding box center [473, 69] width 154 height 24
click at [1204, 71] on button "Create purchase order" at bounding box center [1212, 69] width 104 height 20
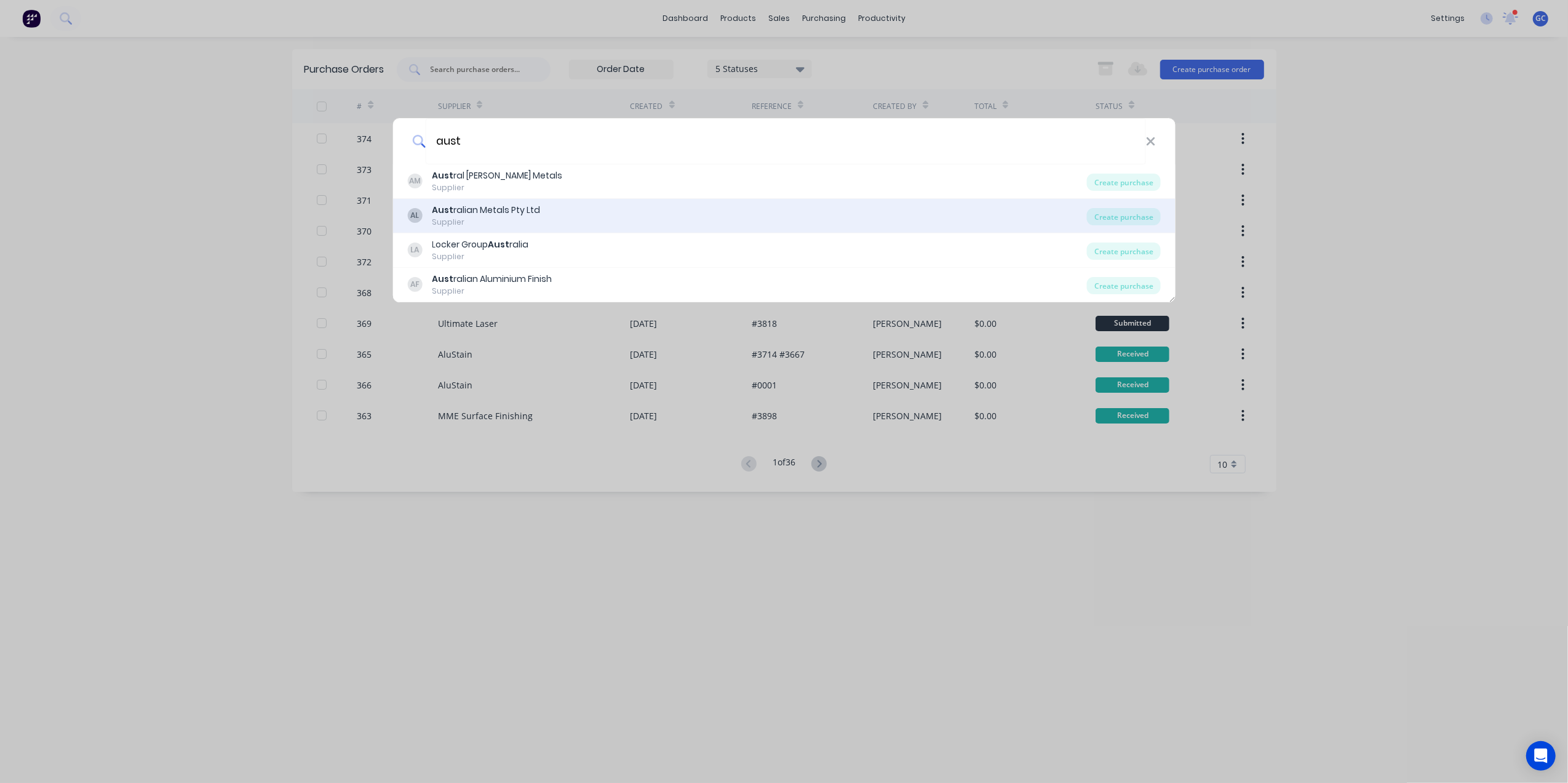
type input "aust"
click at [506, 217] on div "Supplier" at bounding box center [486, 222] width 108 height 11
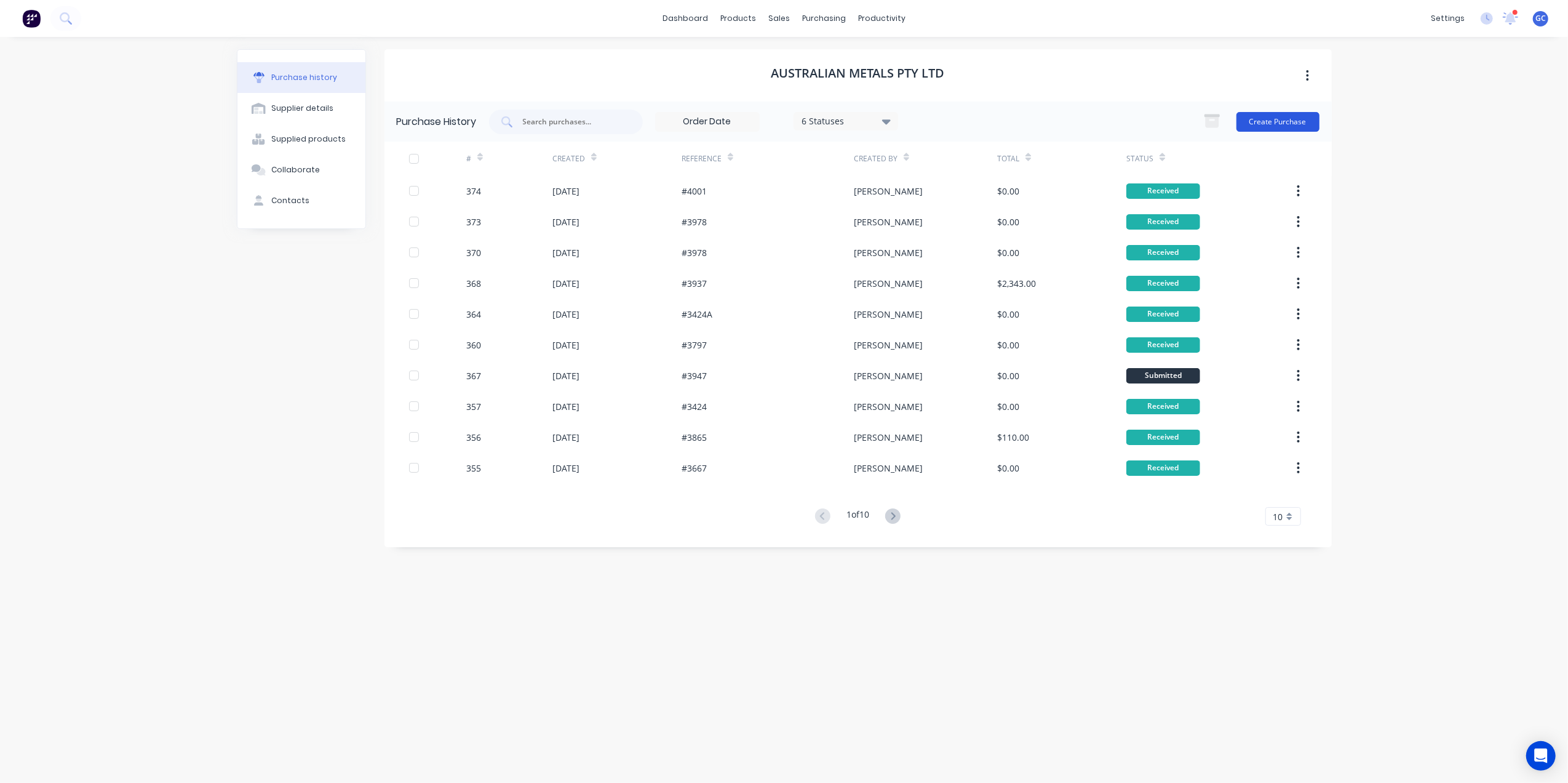
click at [1283, 112] on button "Create Purchase" at bounding box center [1278, 121] width 83 height 20
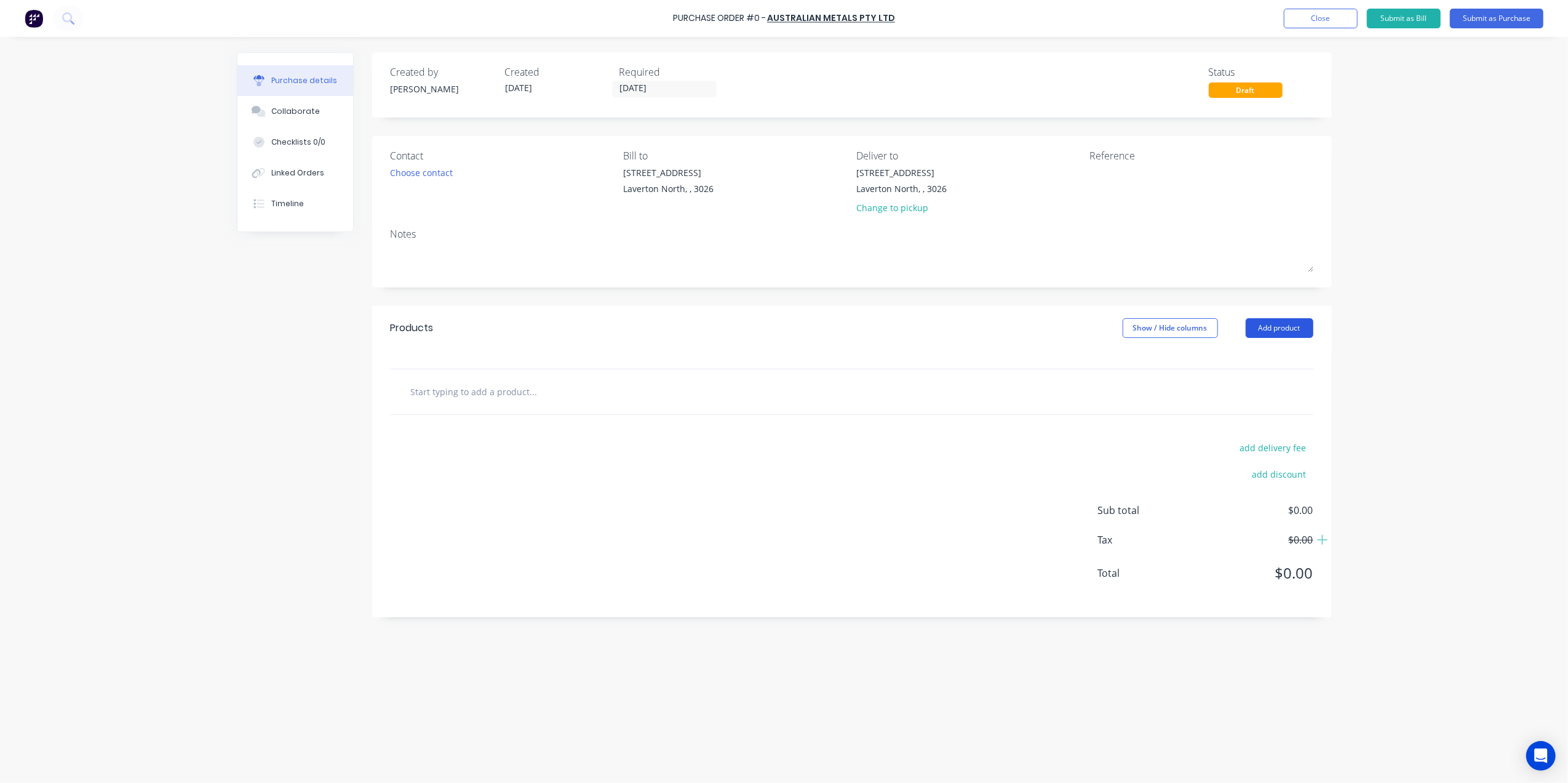
click at [1265, 324] on button "Add product" at bounding box center [1279, 328] width 68 height 20
click at [1244, 376] on div "Basic product" at bounding box center [1254, 384] width 95 height 18
click at [559, 411] on div at bounding box center [550, 411] width 102 height 18
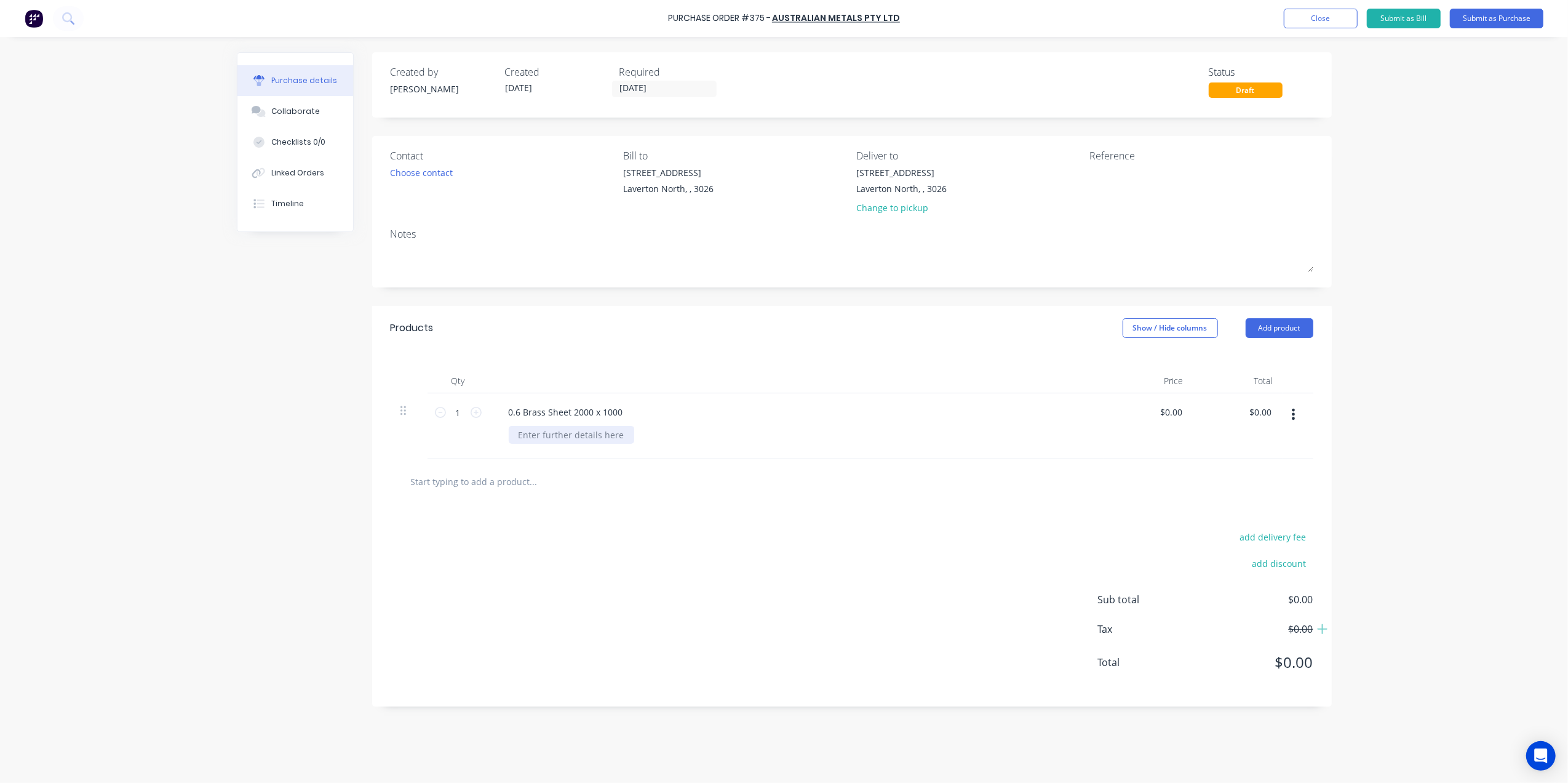
click at [615, 438] on div at bounding box center [572, 434] width 125 height 18
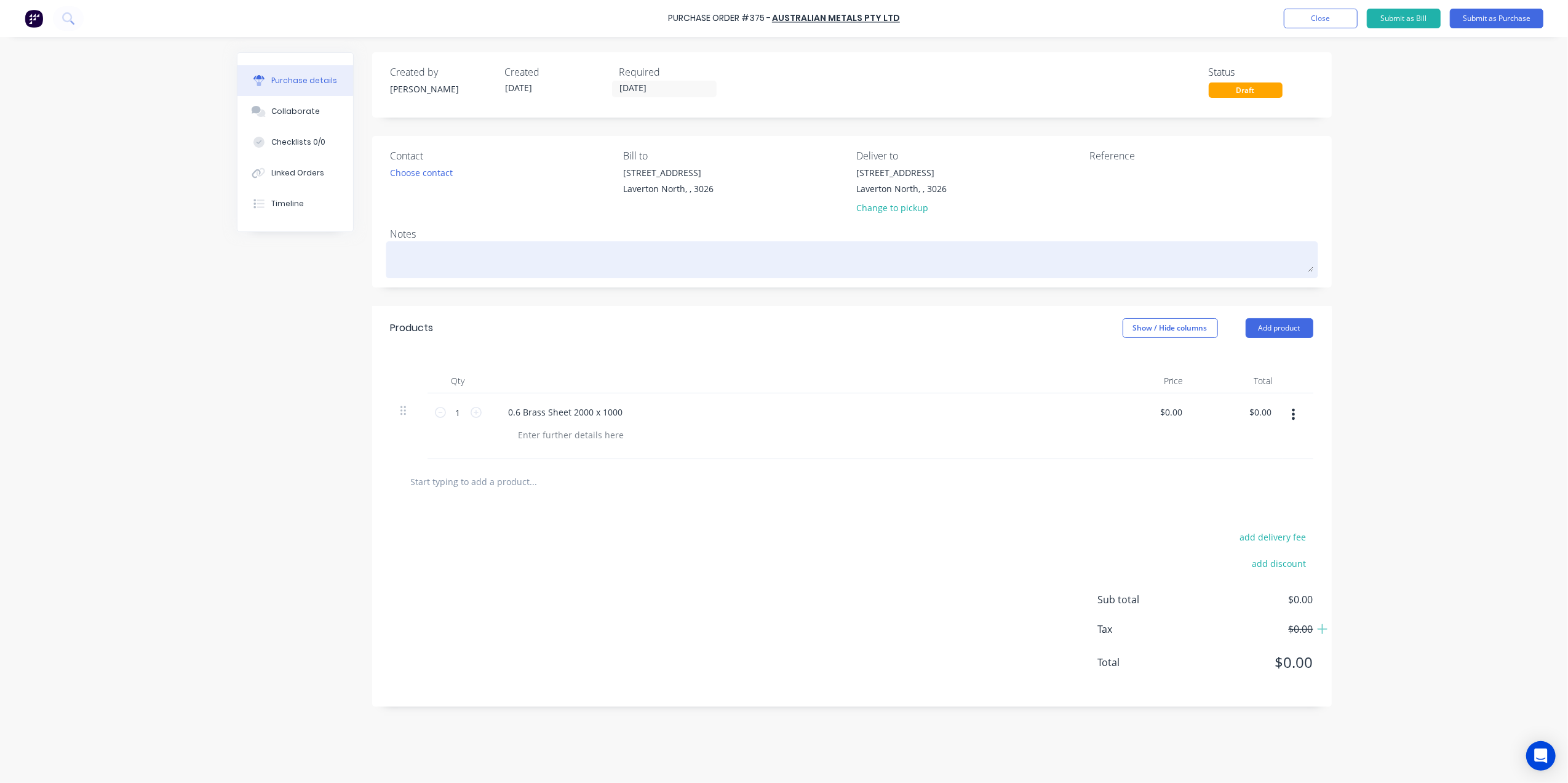
click at [449, 254] on textarea at bounding box center [852, 257] width 923 height 27
type textarea "x"
type textarea "P"
type textarea "x"
type textarea "Pi"
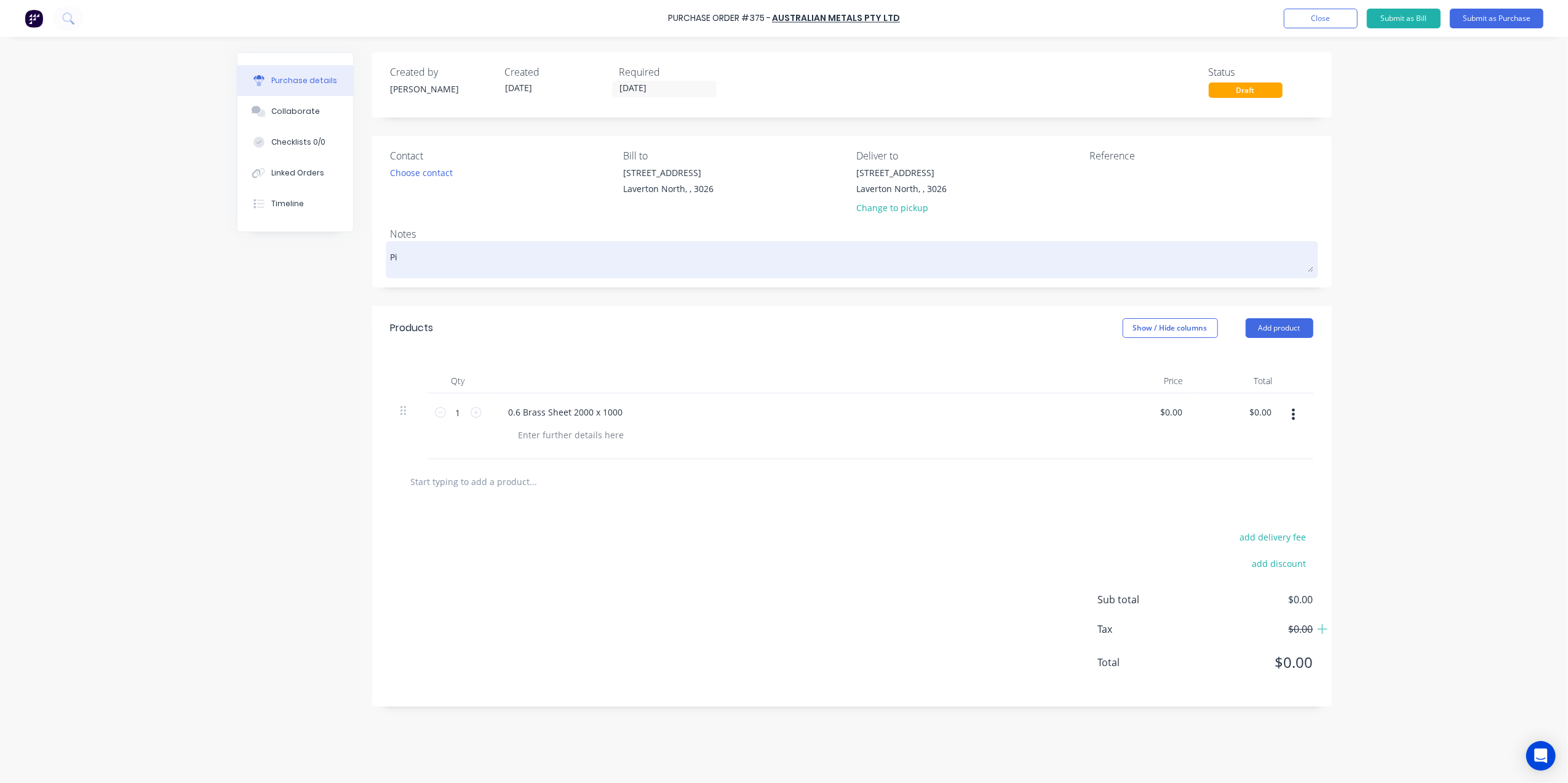
type textarea "x"
type textarea "Pic"
type textarea "x"
type textarea "Pick"
type textarea "x"
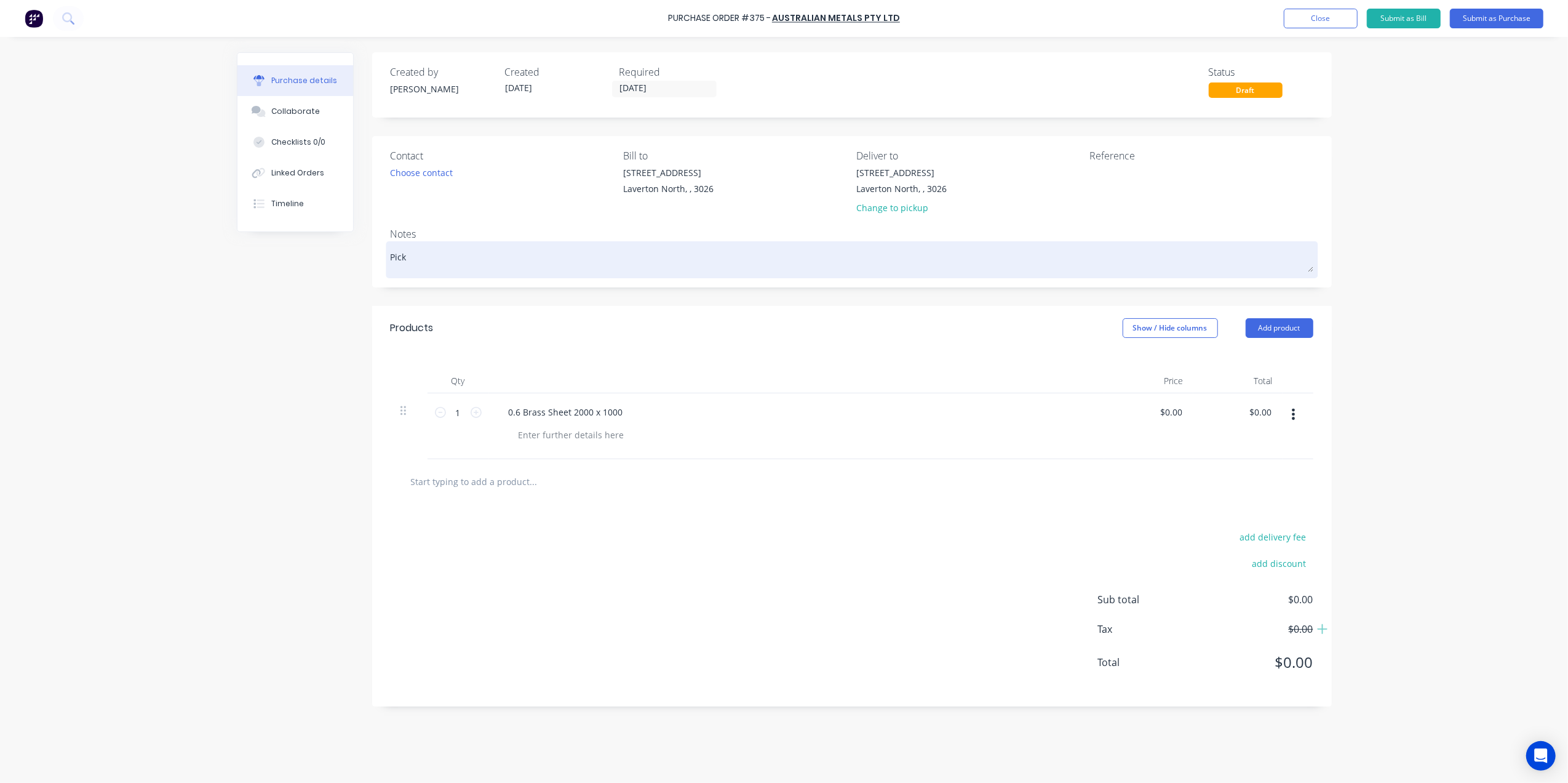
type textarea "Pick"
type textarea "x"
type textarea "Pick U"
type textarea "x"
type textarea "Pick Up"
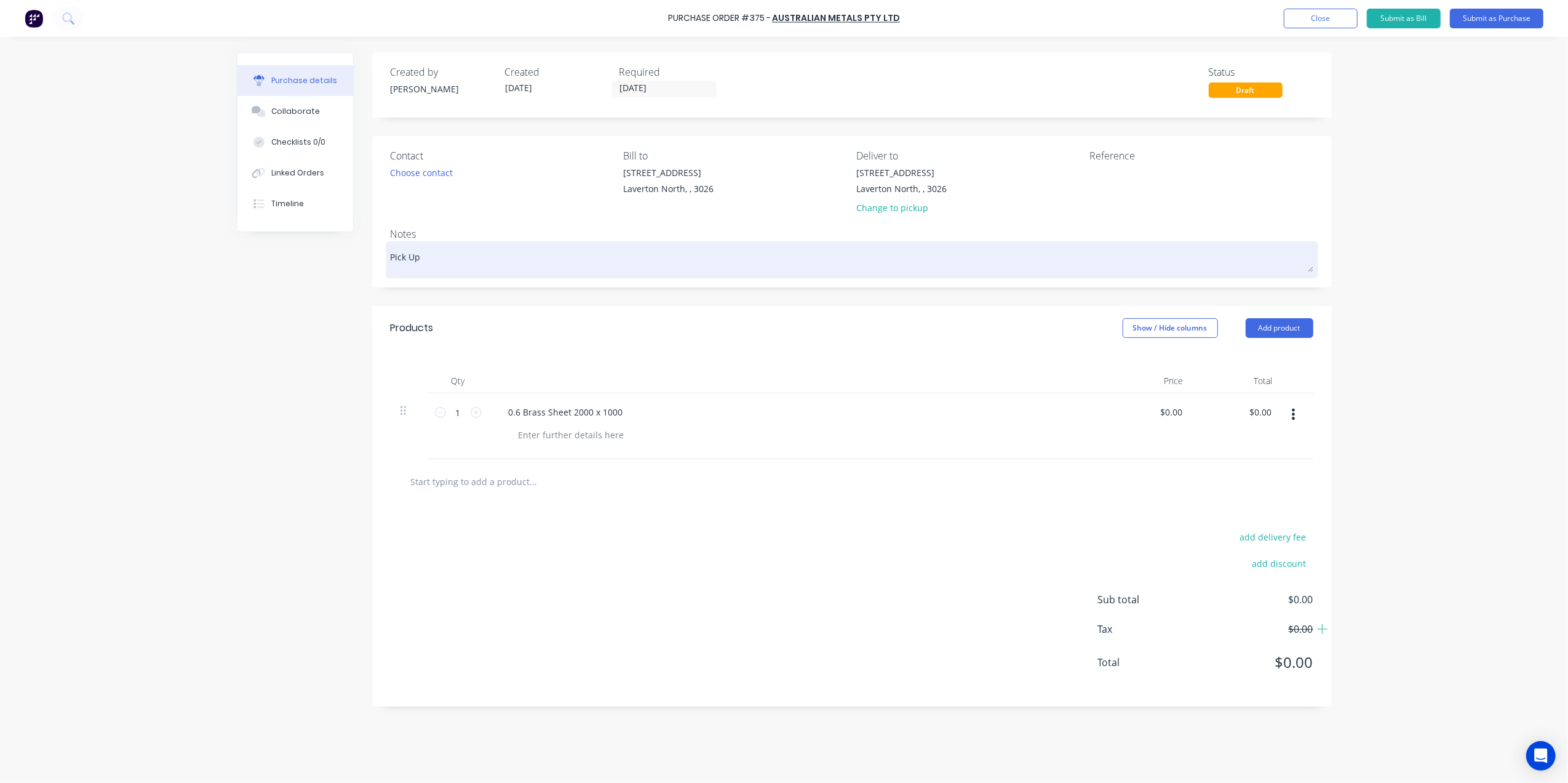
type textarea "x"
type textarea "Pick Up"
type textarea "x"
type textarea "Pick Up F"
type textarea "x"
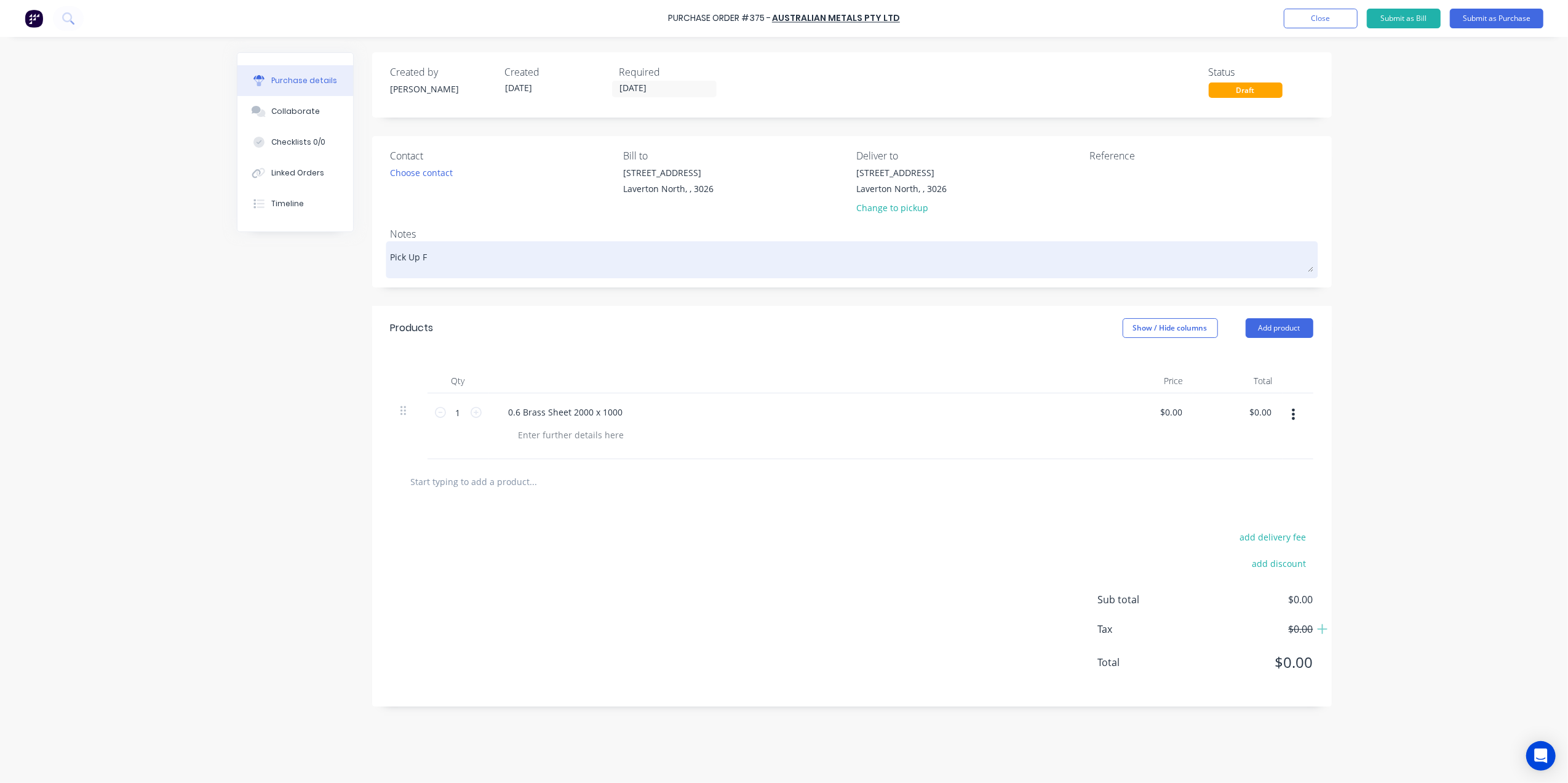
type textarea "Pick Up Fr"
type textarea "x"
type textarea "Pick Up Fri"
type textarea "x"
type textarea "Pick Up Frid"
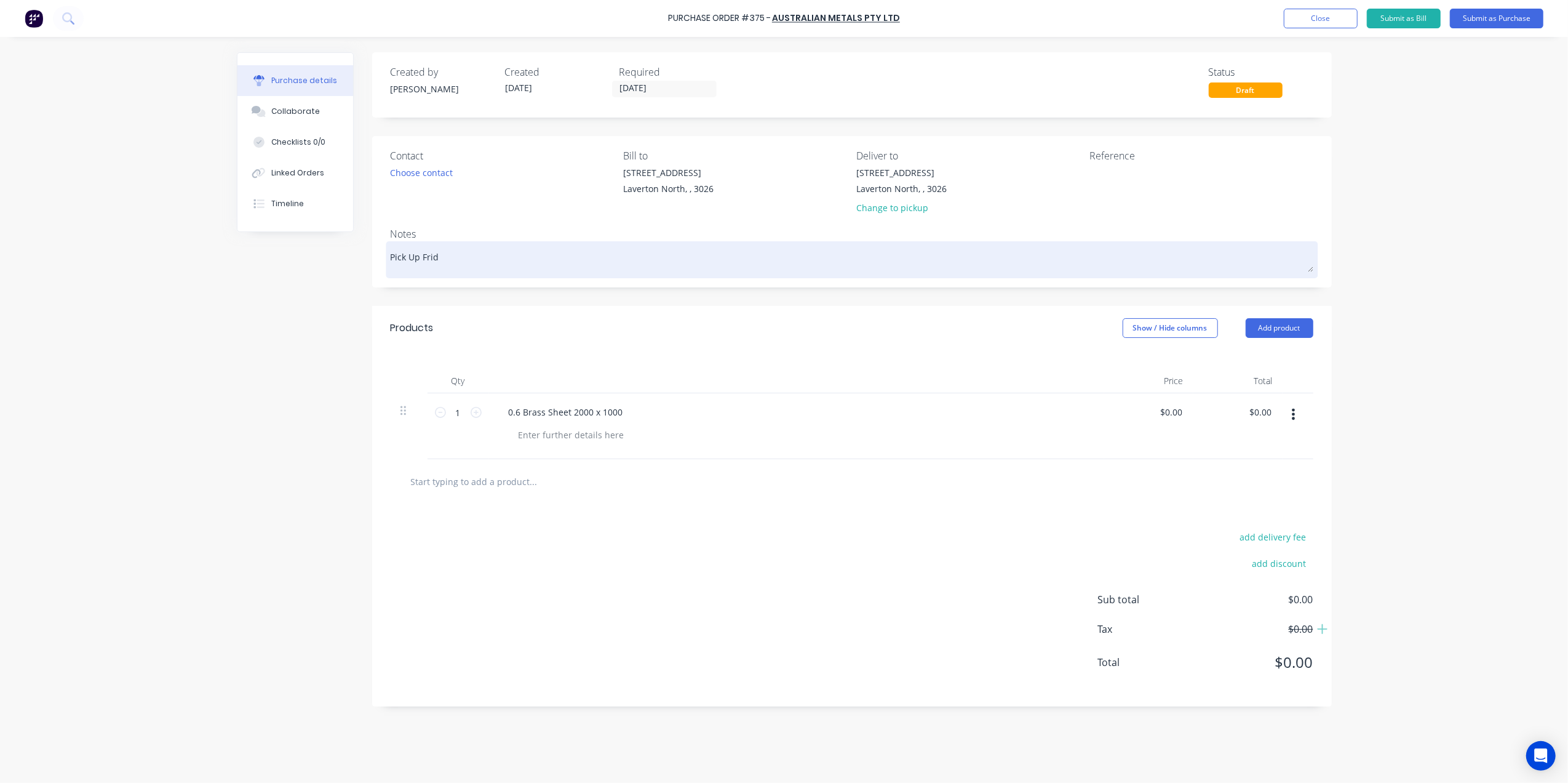
type textarea "x"
type textarea "Pick Up Frida"
type textarea "x"
type textarea "Pick Up Friday"
type textarea "x"
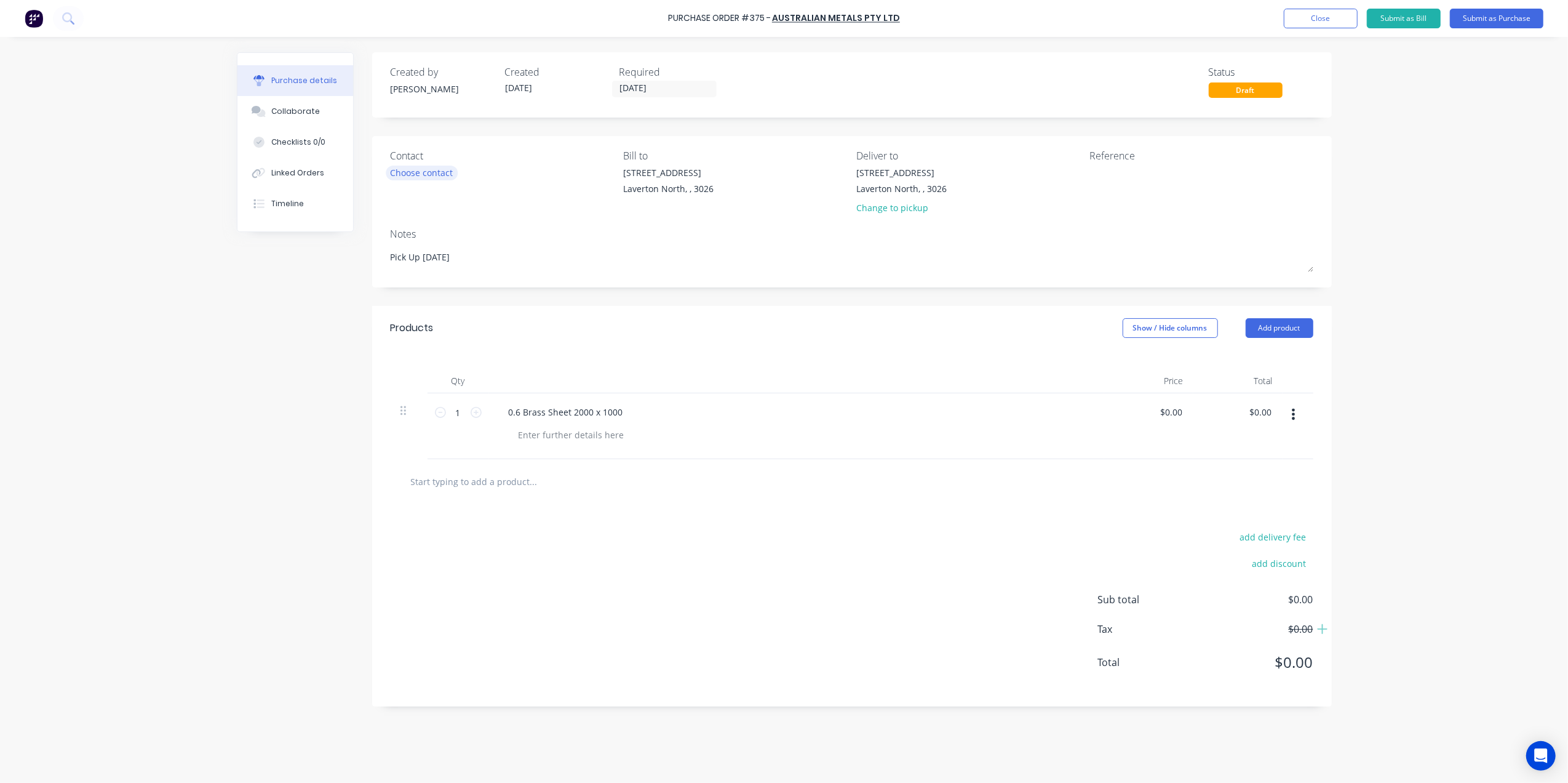
type textarea "Pick Up Friday"
type textarea "x"
type textarea "Pick Up Friday"
click at [441, 170] on div "Choose contact" at bounding box center [422, 172] width 63 height 13
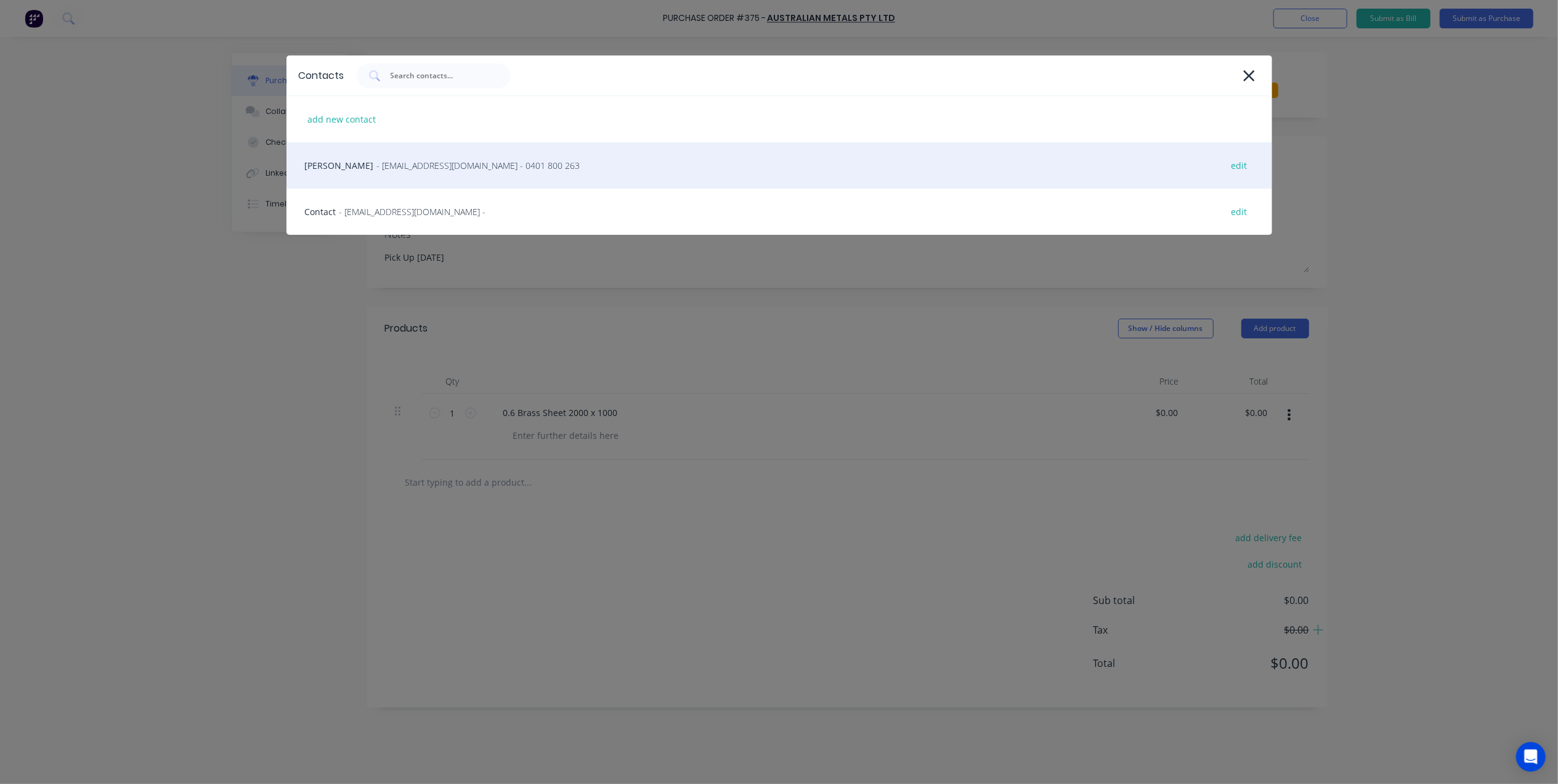
click at [525, 163] on div "Chris - sales@australianmetals.com.au - 0401 800 263 edit" at bounding box center [779, 165] width 986 height 46
type textarea "x"
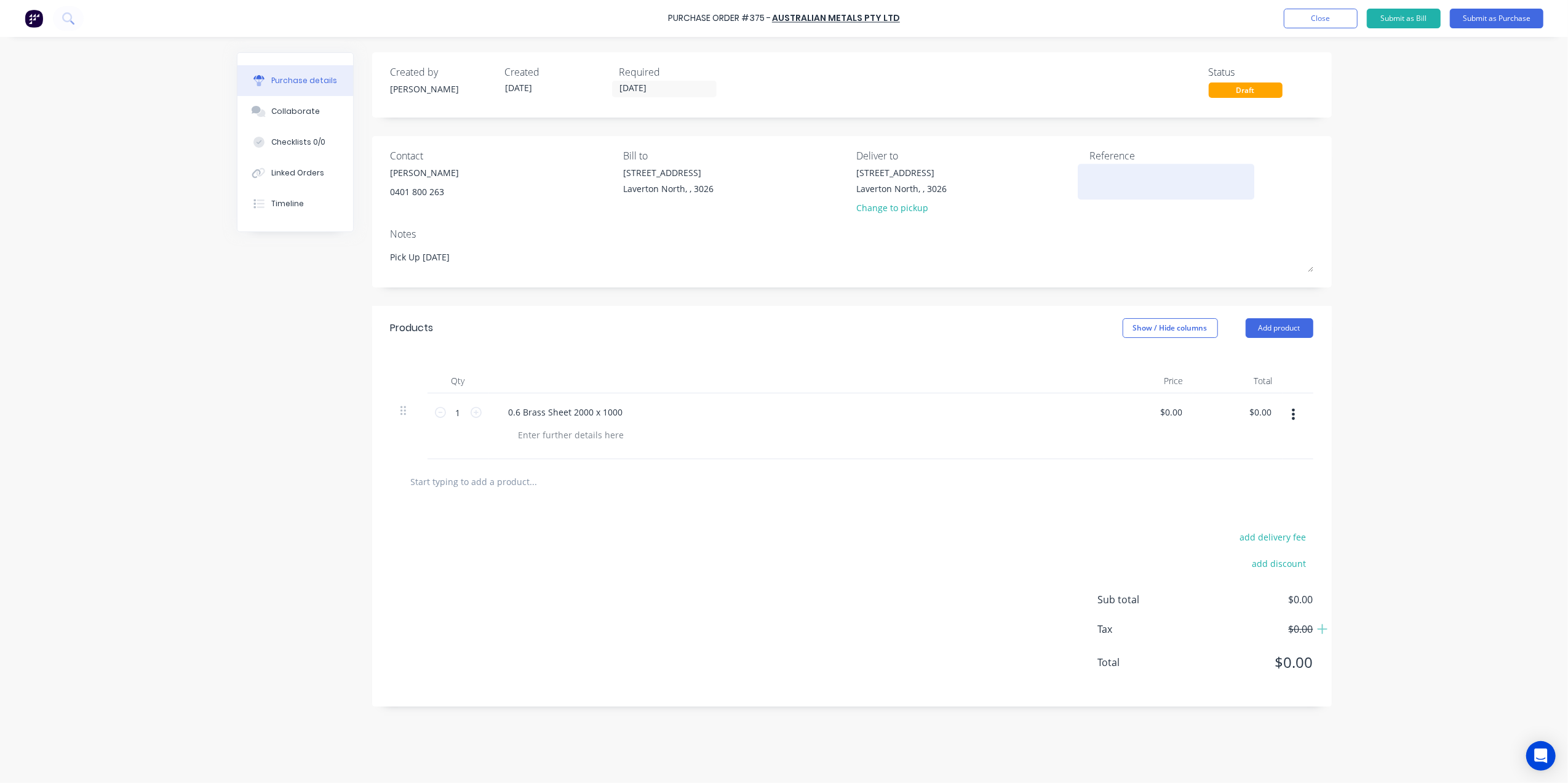
click at [1111, 174] on textarea at bounding box center [1166, 179] width 154 height 27
type textarea "#"
type textarea "x"
type textarea "#"
click at [1123, 178] on textarea "#" at bounding box center [1166, 179] width 154 height 27
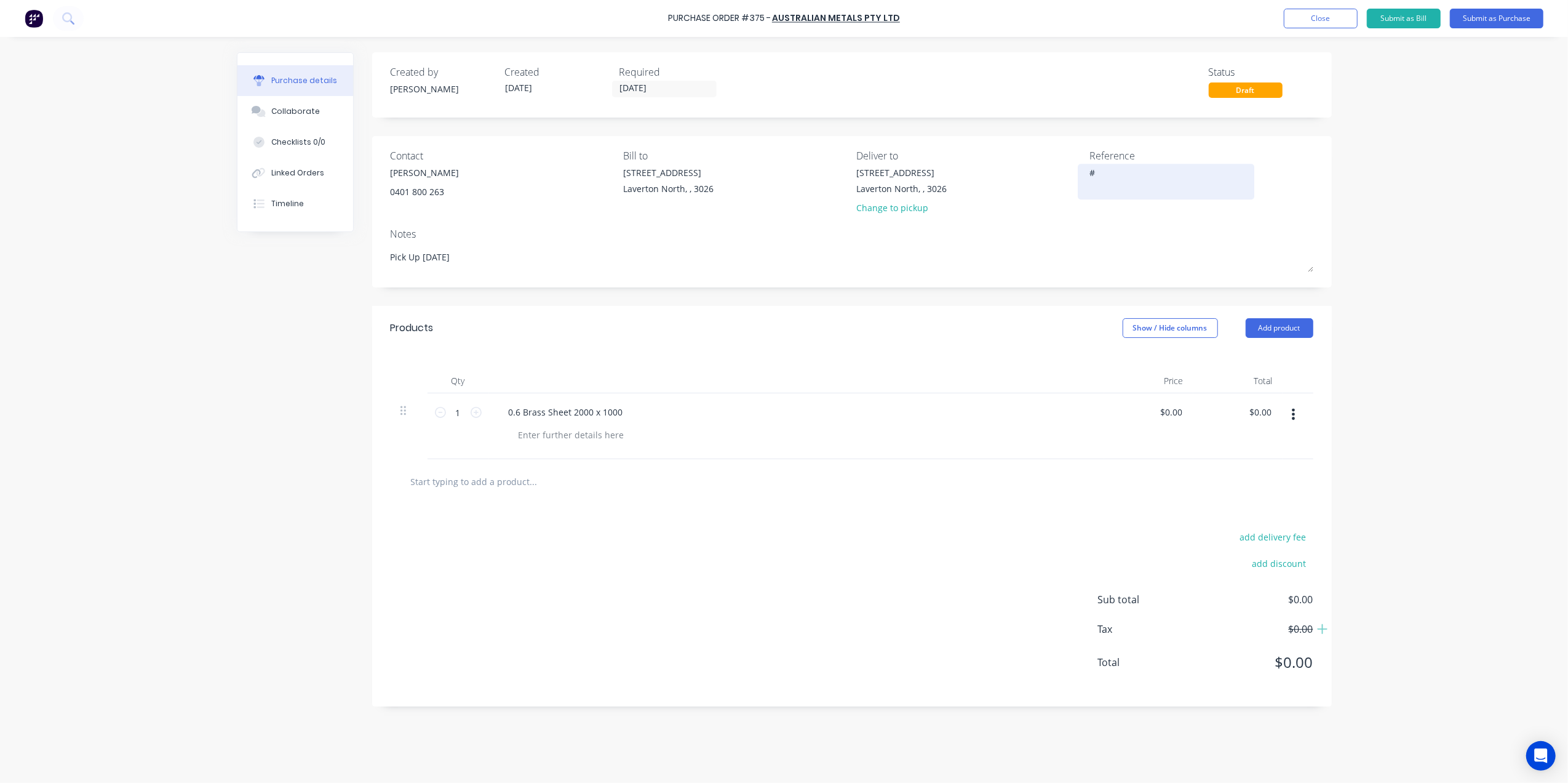
type textarea "x"
click at [1136, 171] on textarea "#" at bounding box center [1166, 179] width 154 height 27
type textarea "#3978"
type textarea "x"
type textarea "#3978"
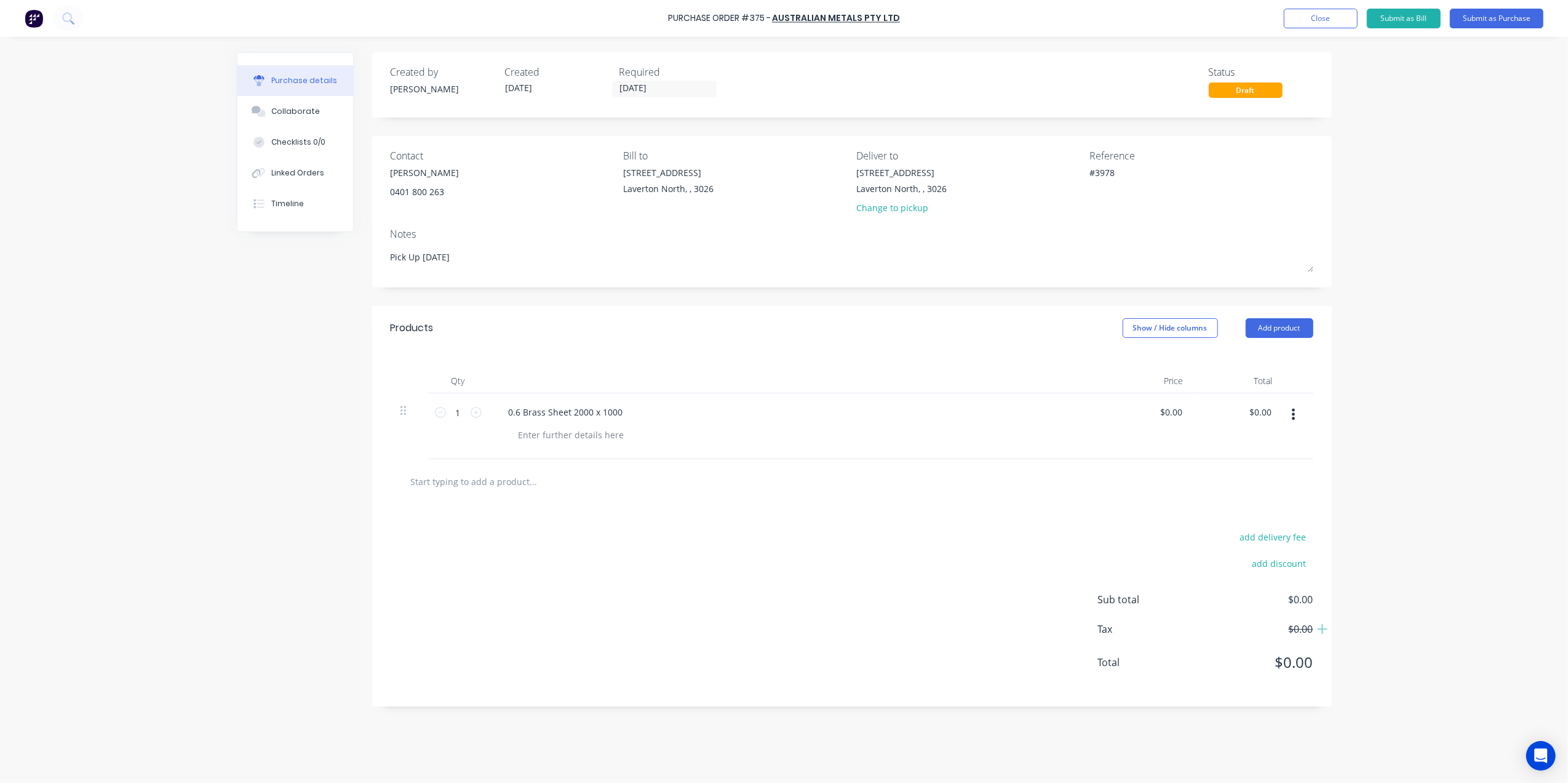
click at [638, 77] on div "Required" at bounding box center [672, 72] width 105 height 15
click at [1516, 16] on button "Submit as Purchase" at bounding box center [1497, 18] width 94 height 20
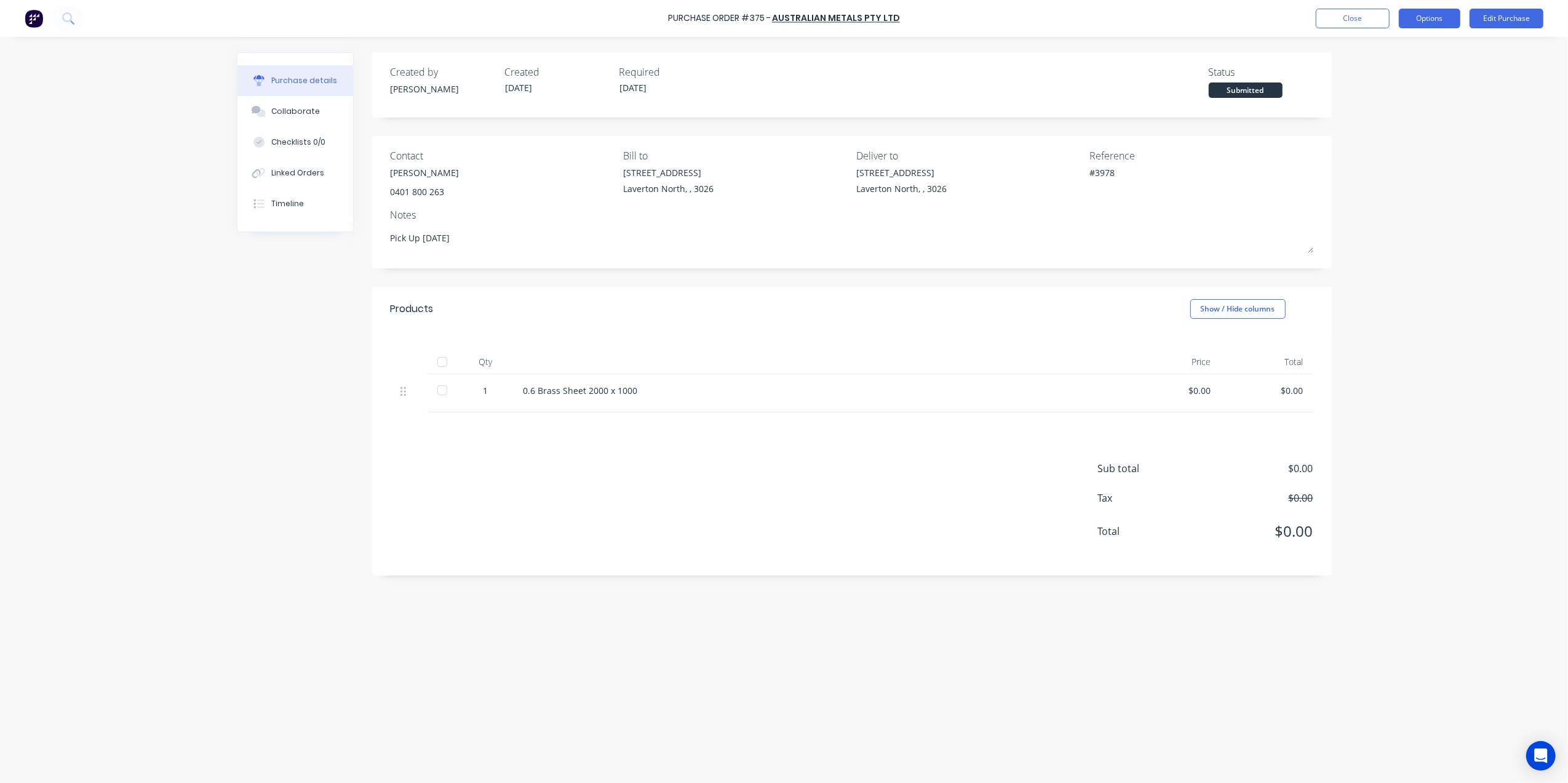
click at [1430, 11] on button "Options" at bounding box center [1430, 18] width 62 height 20
click at [1254, 94] on div "Submitted" at bounding box center [1246, 90] width 74 height 16
click at [1428, 16] on button "Options" at bounding box center [1430, 18] width 62 height 20
click at [1099, 53] on div "Created by Gino Created 10/10/25 Required 10/10/25 Status Submitted" at bounding box center [852, 84] width 960 height 65
click at [1442, 23] on button "Options" at bounding box center [1430, 18] width 62 height 20
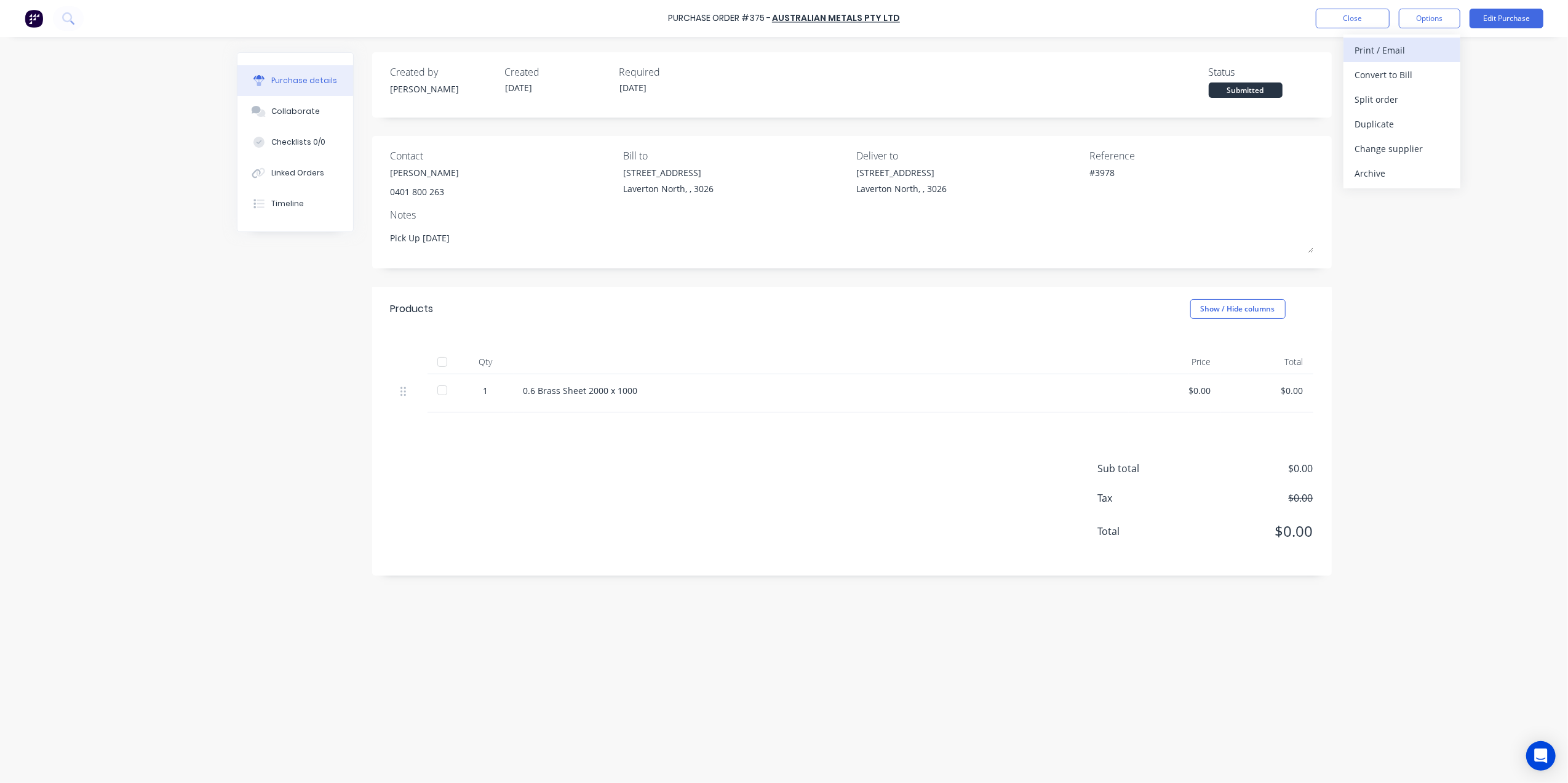
click at [1394, 49] on div "Print / Email" at bounding box center [1401, 50] width 95 height 18
click at [1393, 99] on div "Without pricing" at bounding box center [1401, 99] width 95 height 18
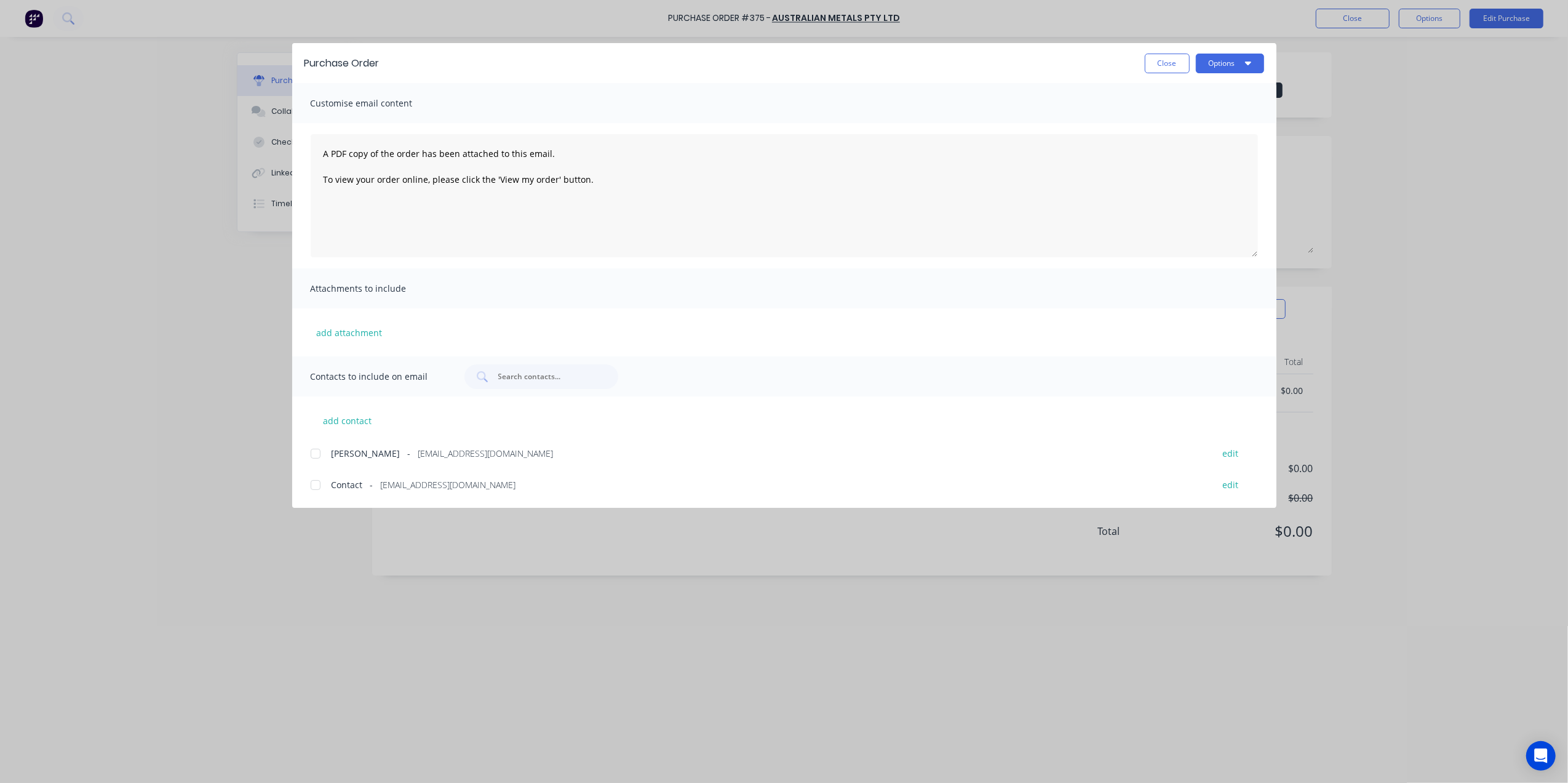
click at [318, 454] on div at bounding box center [315, 453] width 24 height 24
click at [1226, 65] on button "Options" at bounding box center [1229, 63] width 68 height 20
click at [1192, 144] on div "Email" at bounding box center [1205, 143] width 95 height 18
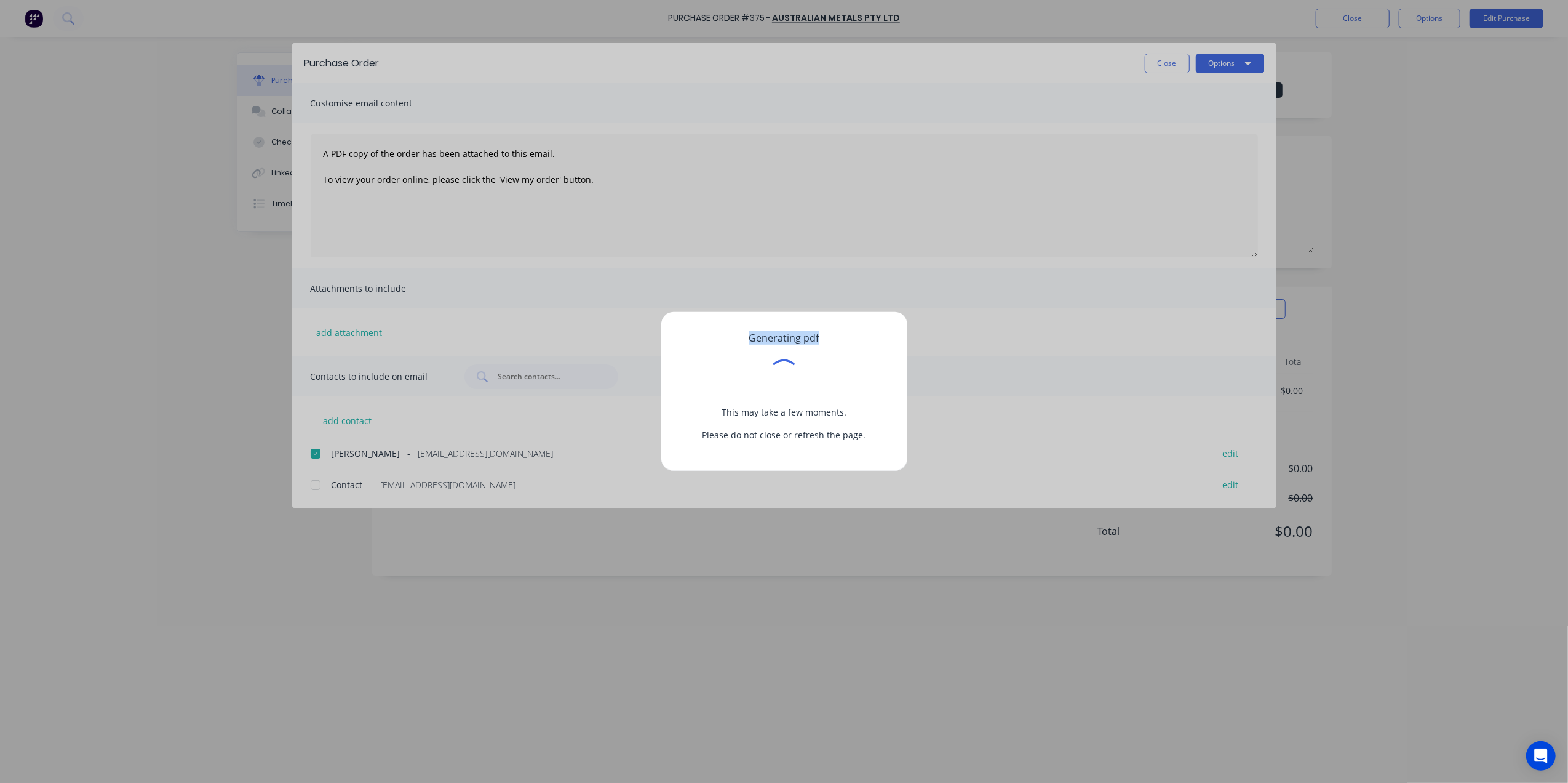
drag, startPoint x: 817, startPoint y: 338, endPoint x: 695, endPoint y: 339, distance: 122.0
click at [695, 339] on div "Generating pdf This may take a few moments. Please do not close or refresh the …" at bounding box center [784, 386] width 206 height 110
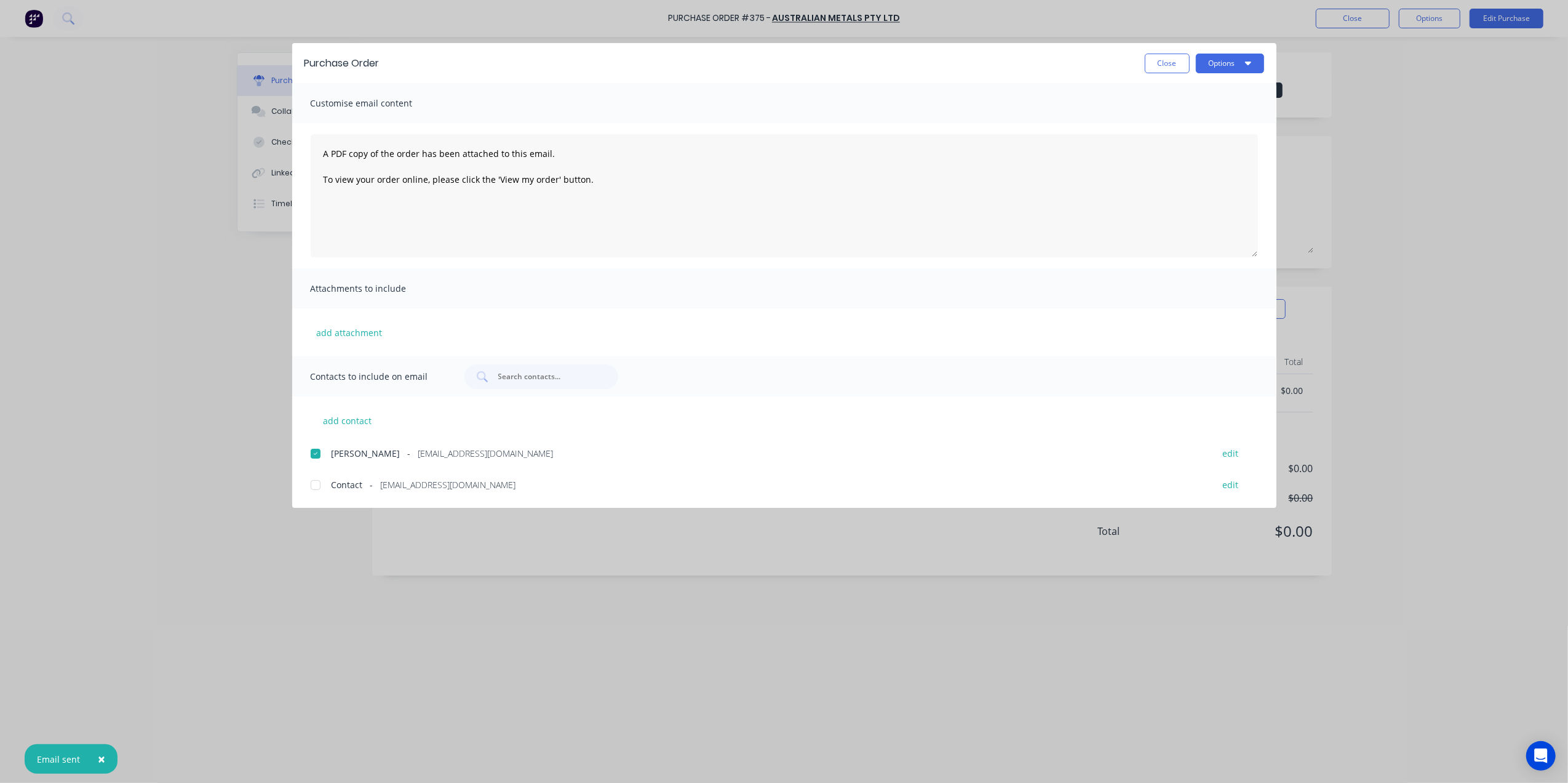
click at [1166, 74] on div "Purchase Order Close Options" at bounding box center [784, 63] width 985 height 40
click at [1167, 66] on button "Close" at bounding box center [1167, 63] width 45 height 20
type textarea "x"
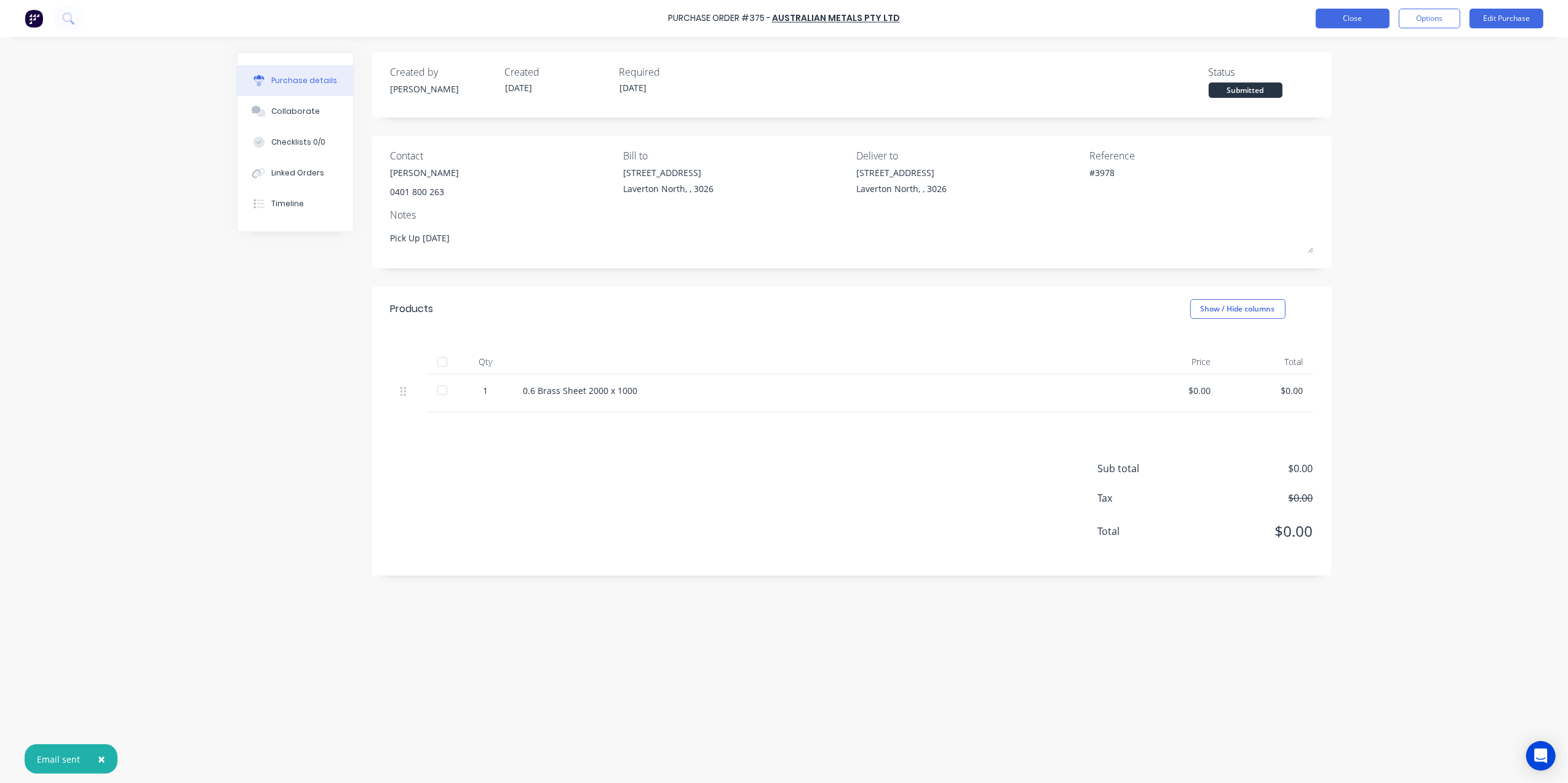
click at [1351, 21] on button "Close" at bounding box center [1353, 18] width 74 height 20
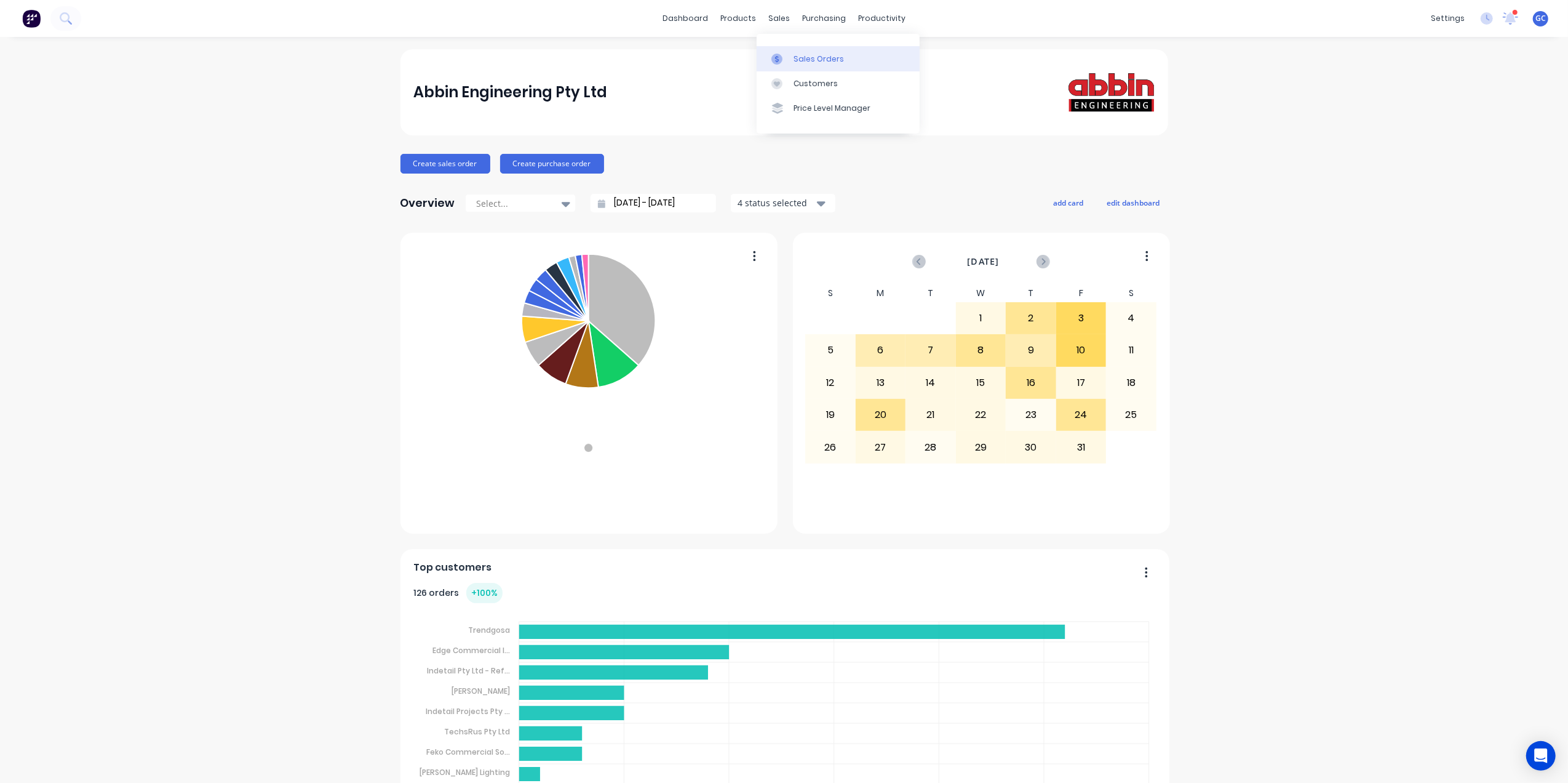
click at [795, 52] on link "Sales Orders" at bounding box center [838, 58] width 163 height 24
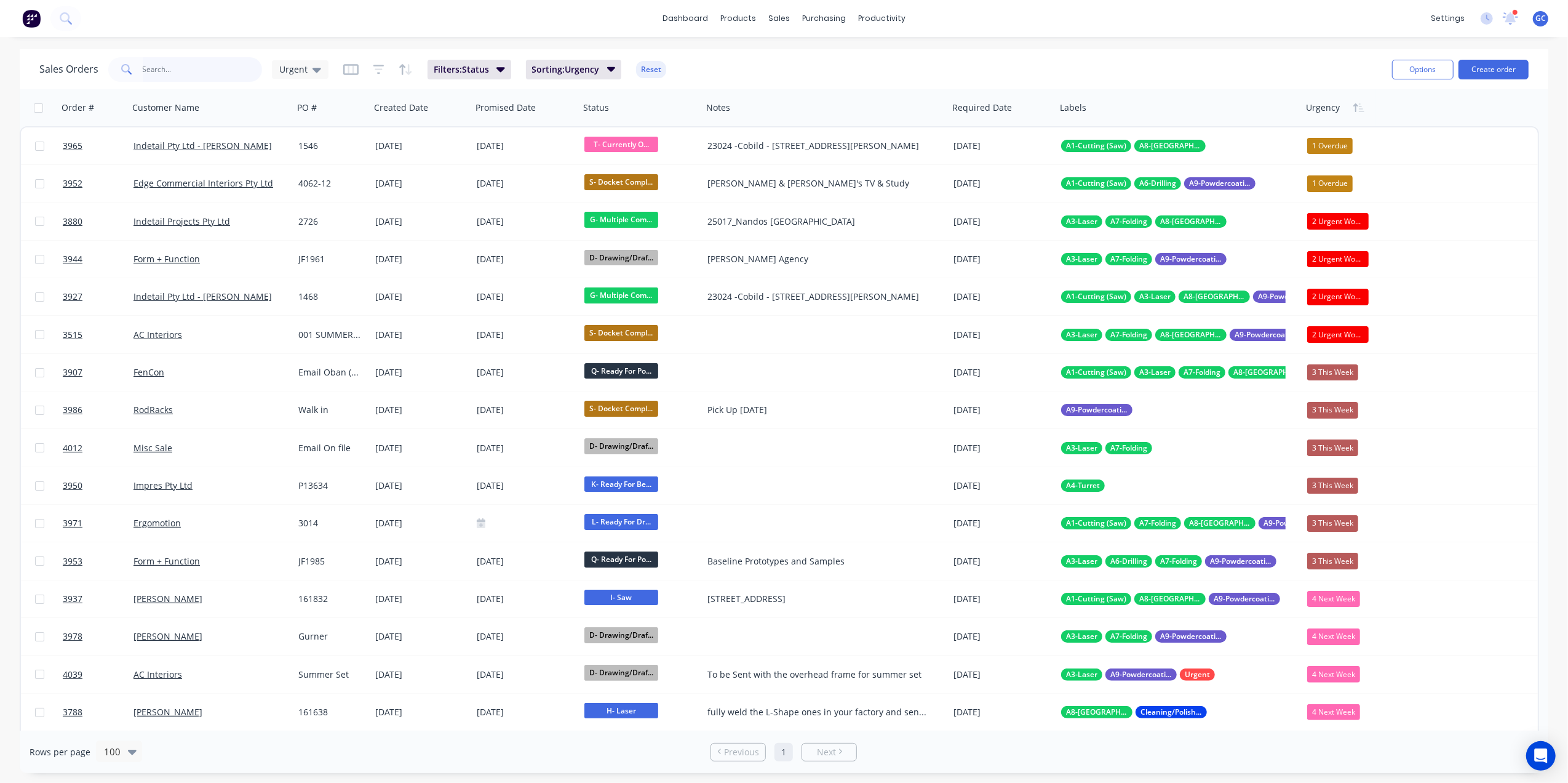
click at [203, 71] on input "text" at bounding box center [202, 69] width 120 height 24
click at [200, 68] on input "text" at bounding box center [202, 69] width 120 height 24
click at [217, 64] on input "text" at bounding box center [202, 69] width 120 height 24
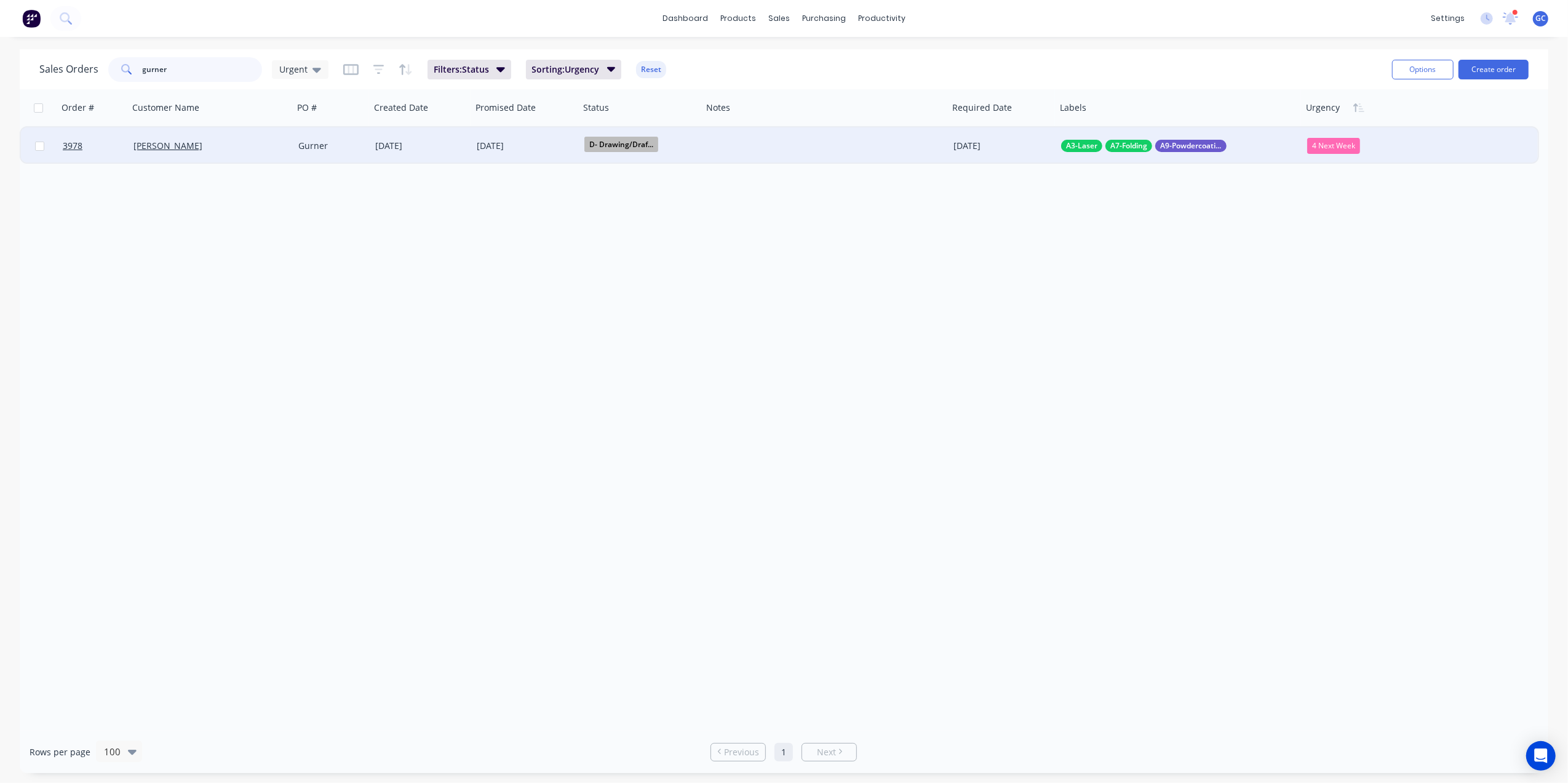
type input "gurner"
click at [258, 149] on div "[PERSON_NAME]" at bounding box center [207, 146] width 147 height 13
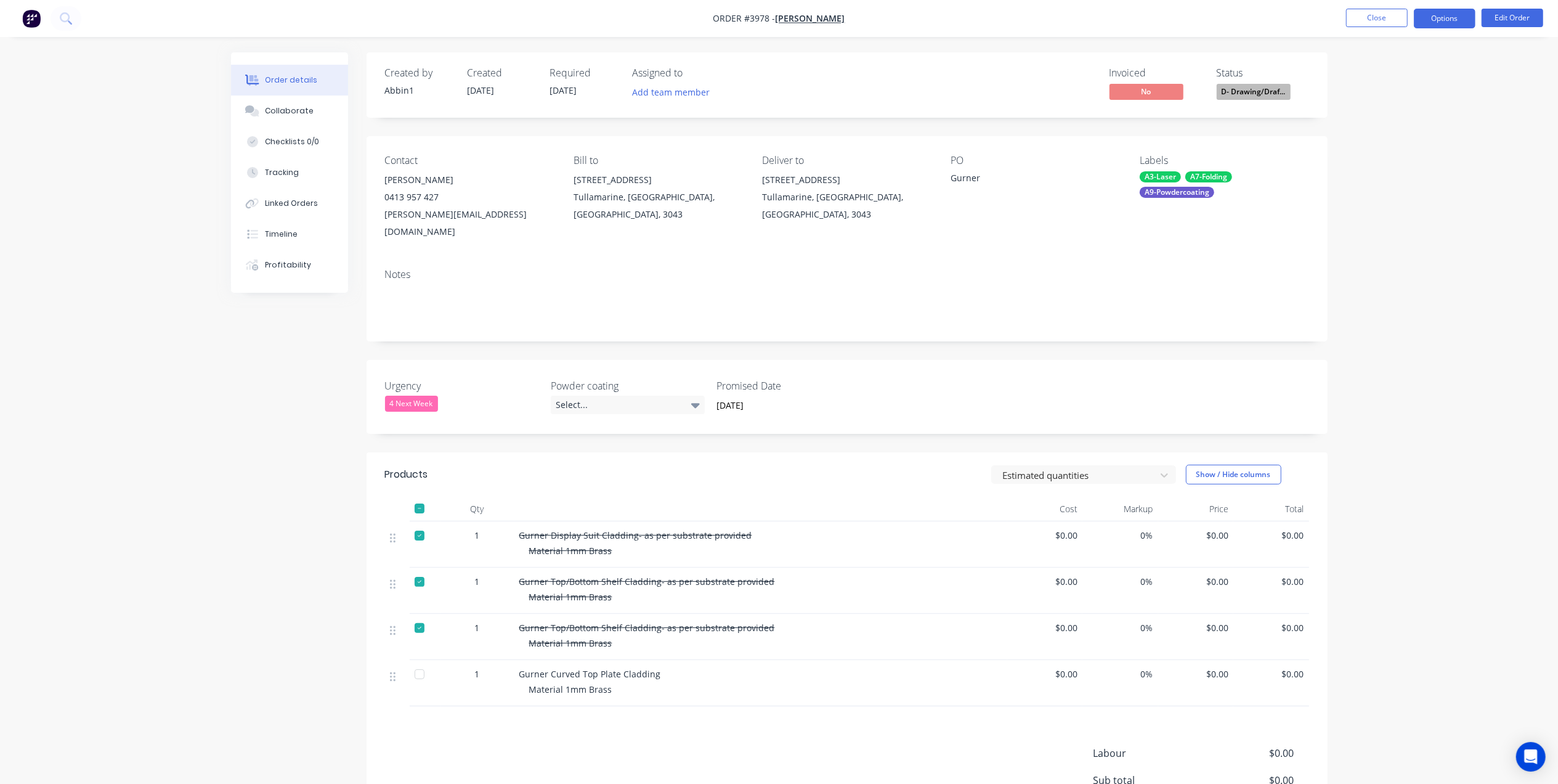
click at [1448, 17] on button "Options" at bounding box center [1444, 18] width 62 height 20
click at [1404, 154] on div "Work Order" at bounding box center [1408, 149] width 114 height 18
click at [1411, 121] on div "Without pricing" at bounding box center [1408, 124] width 114 height 18
click at [1310, 266] on div "Notes" at bounding box center [847, 299] width 961 height 82
click at [1503, 16] on button "Edit Order" at bounding box center [1513, 18] width 62 height 19
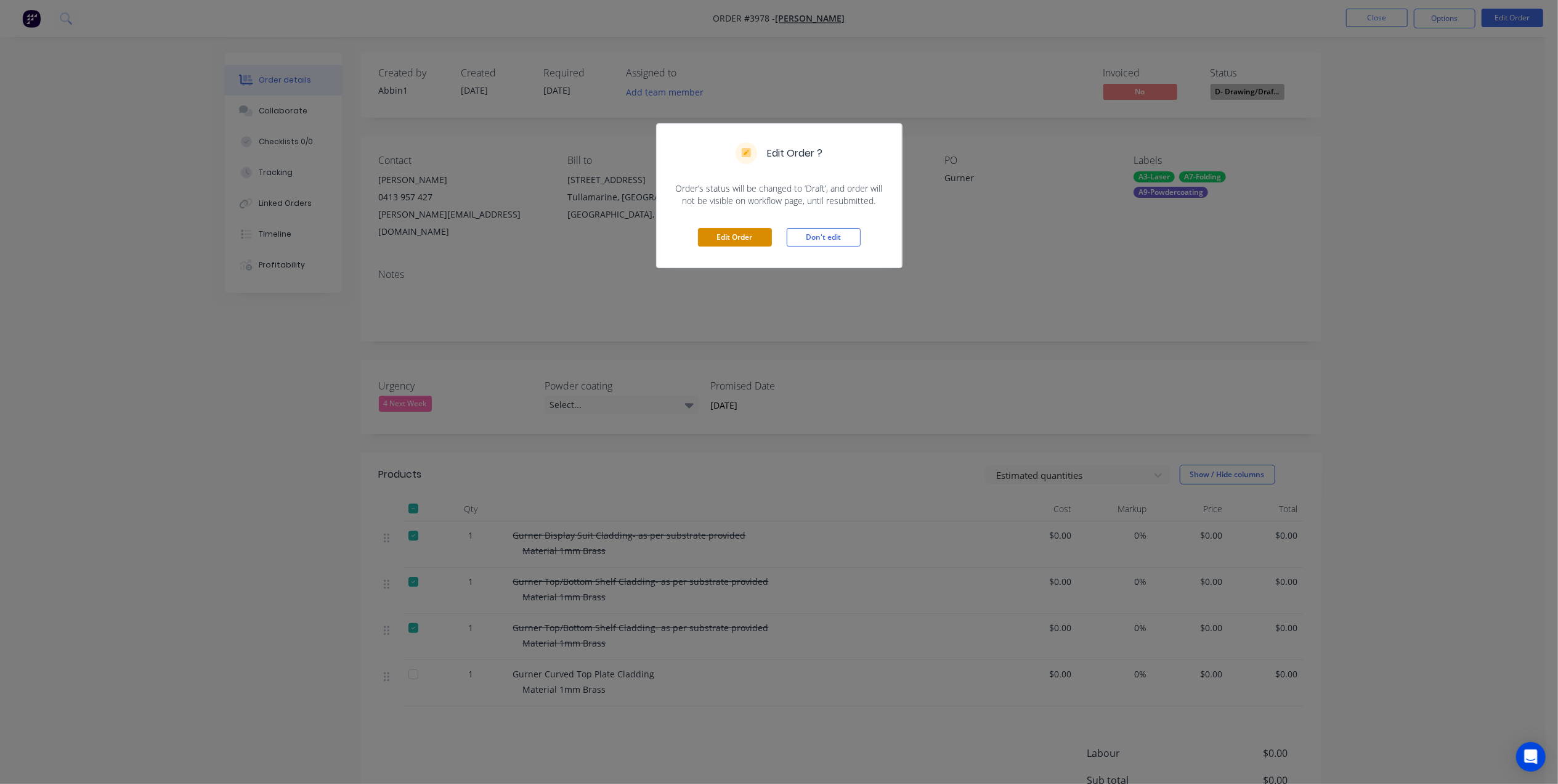
click at [761, 239] on button "Edit Order" at bounding box center [735, 237] width 74 height 19
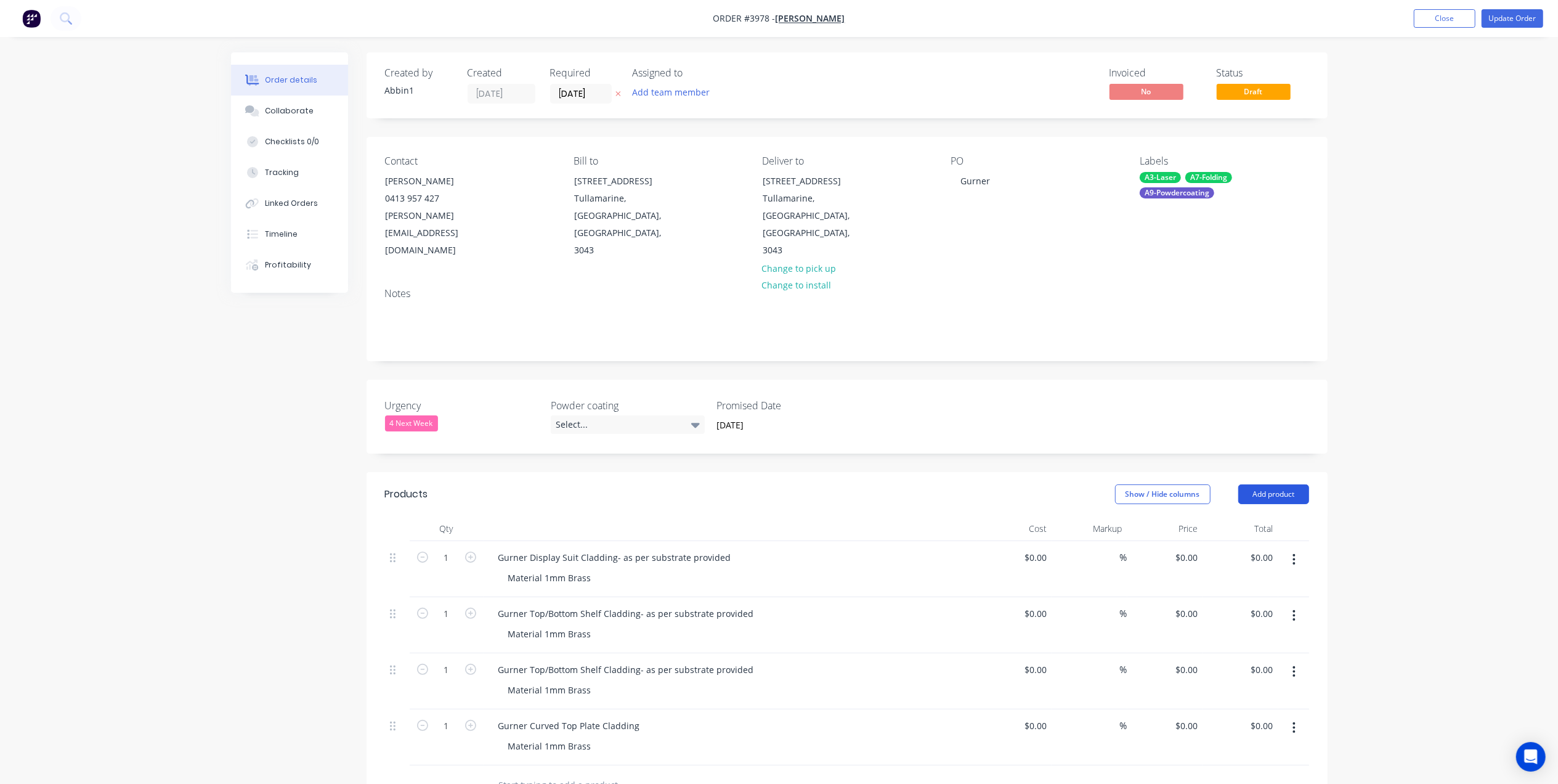
click at [1282, 484] on button "Add product" at bounding box center [1274, 493] width 70 height 20
click at [1267, 541] on div "Basic product" at bounding box center [1250, 550] width 95 height 18
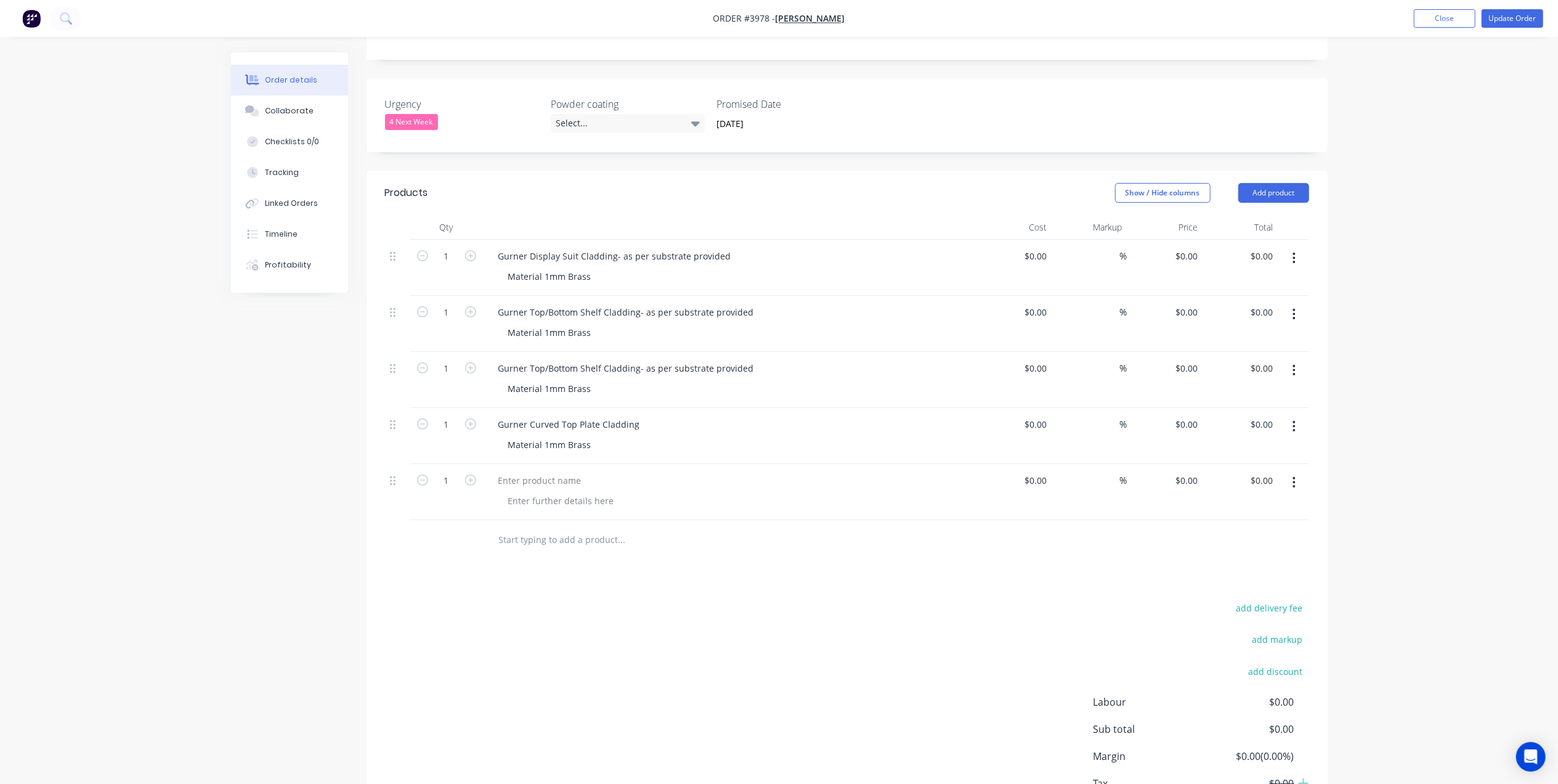
scroll to position [328, 0]
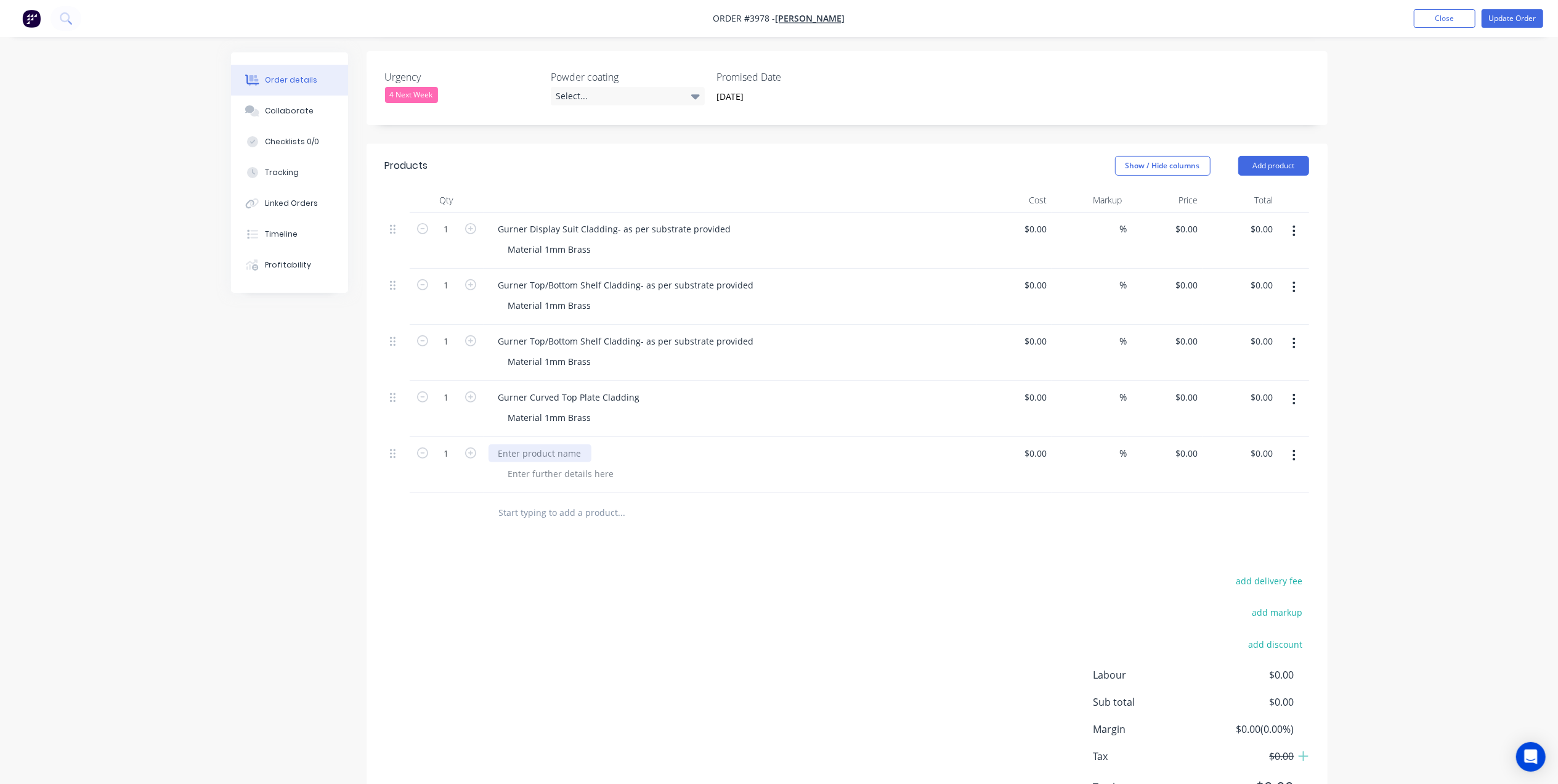
click at [559, 444] on div at bounding box center [540, 453] width 103 height 18
click at [551, 464] on div at bounding box center [561, 473] width 125 height 18
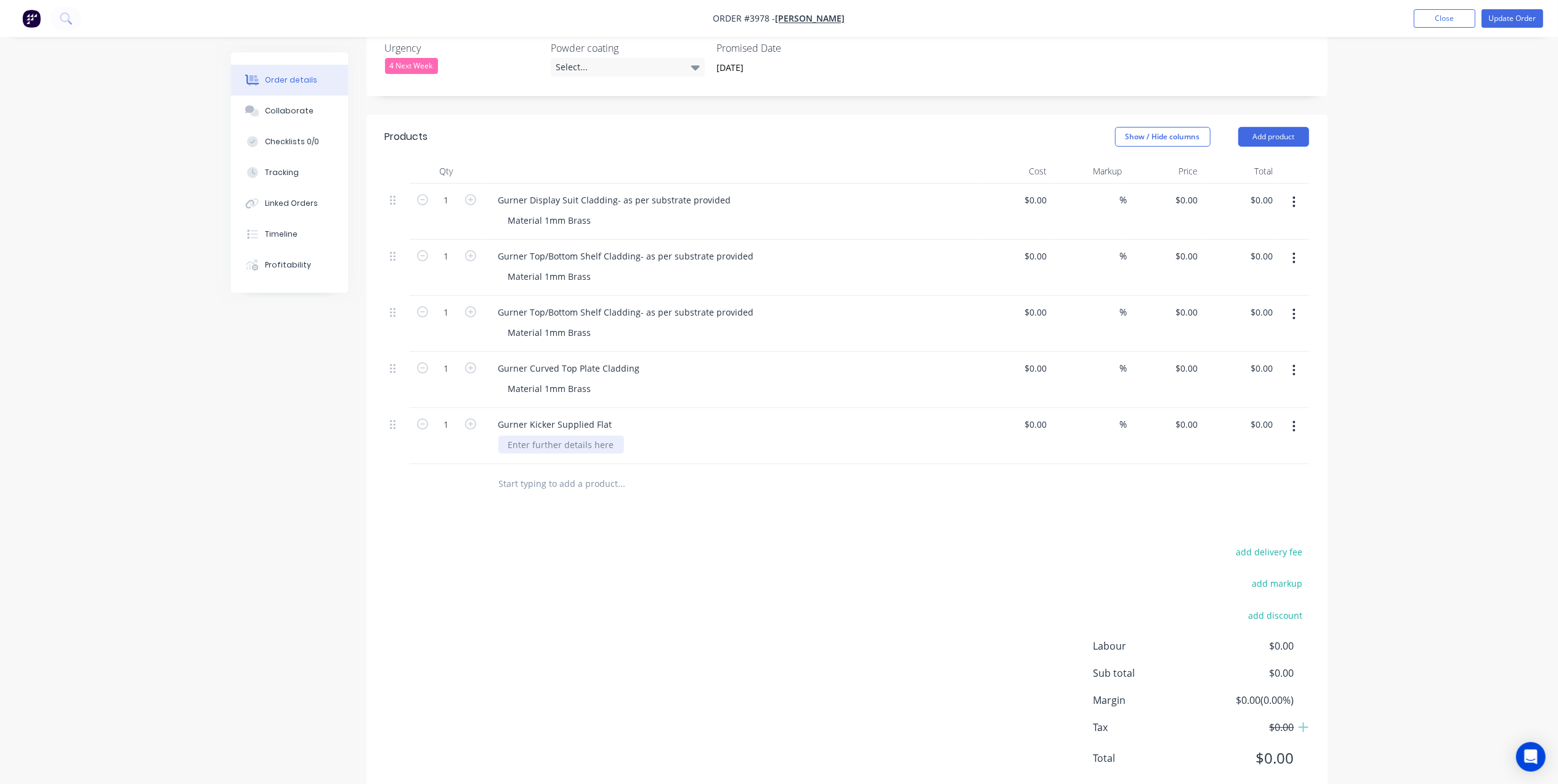
scroll to position [359, 0]
click at [565, 433] on div at bounding box center [561, 442] width 125 height 18
click at [651, 494] on div "Products Show / Hide columns Add product Qty Cost Markup Price Total 1 Gurner D…" at bounding box center [847, 454] width 961 height 685
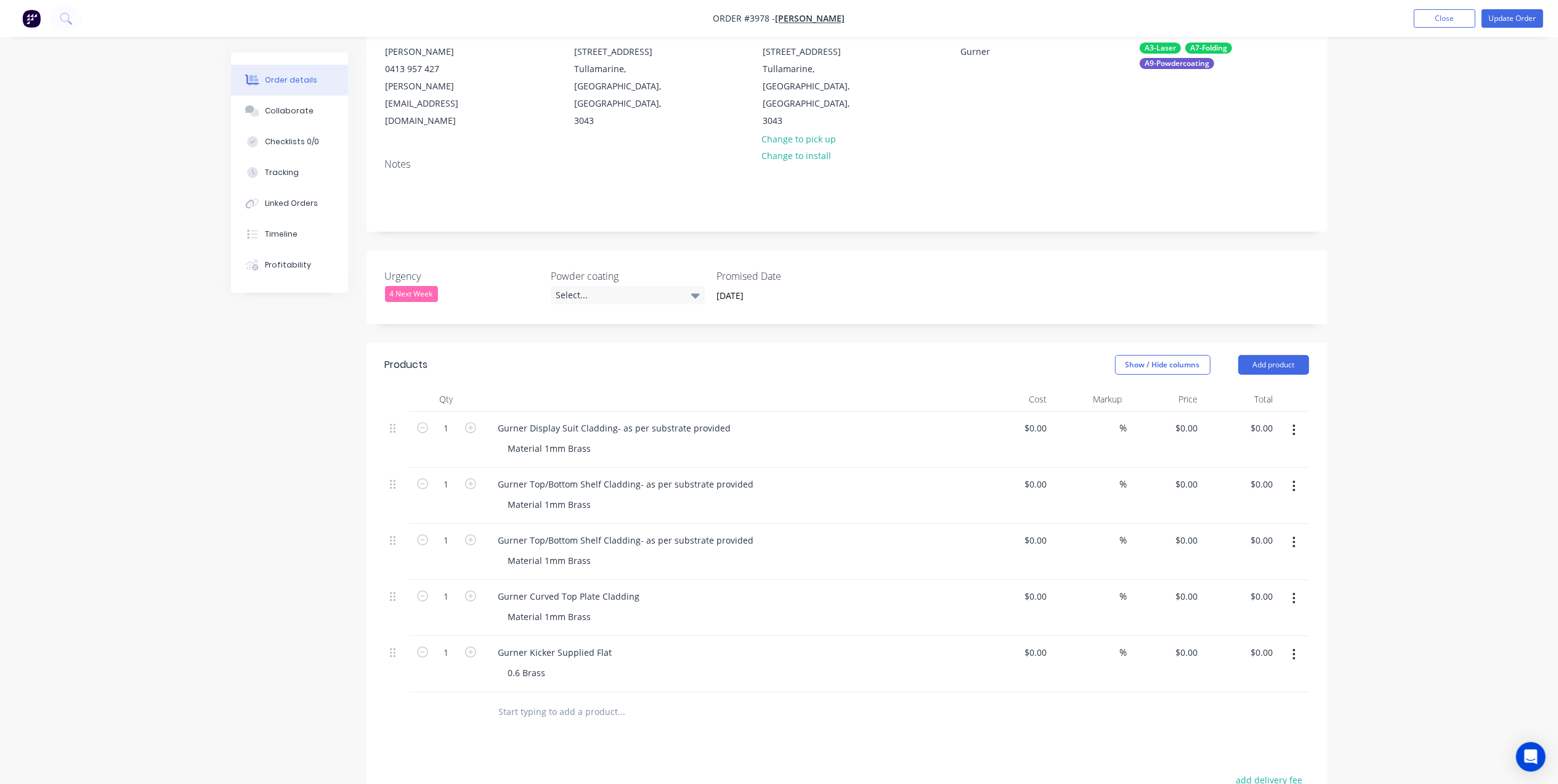
scroll to position [0, 0]
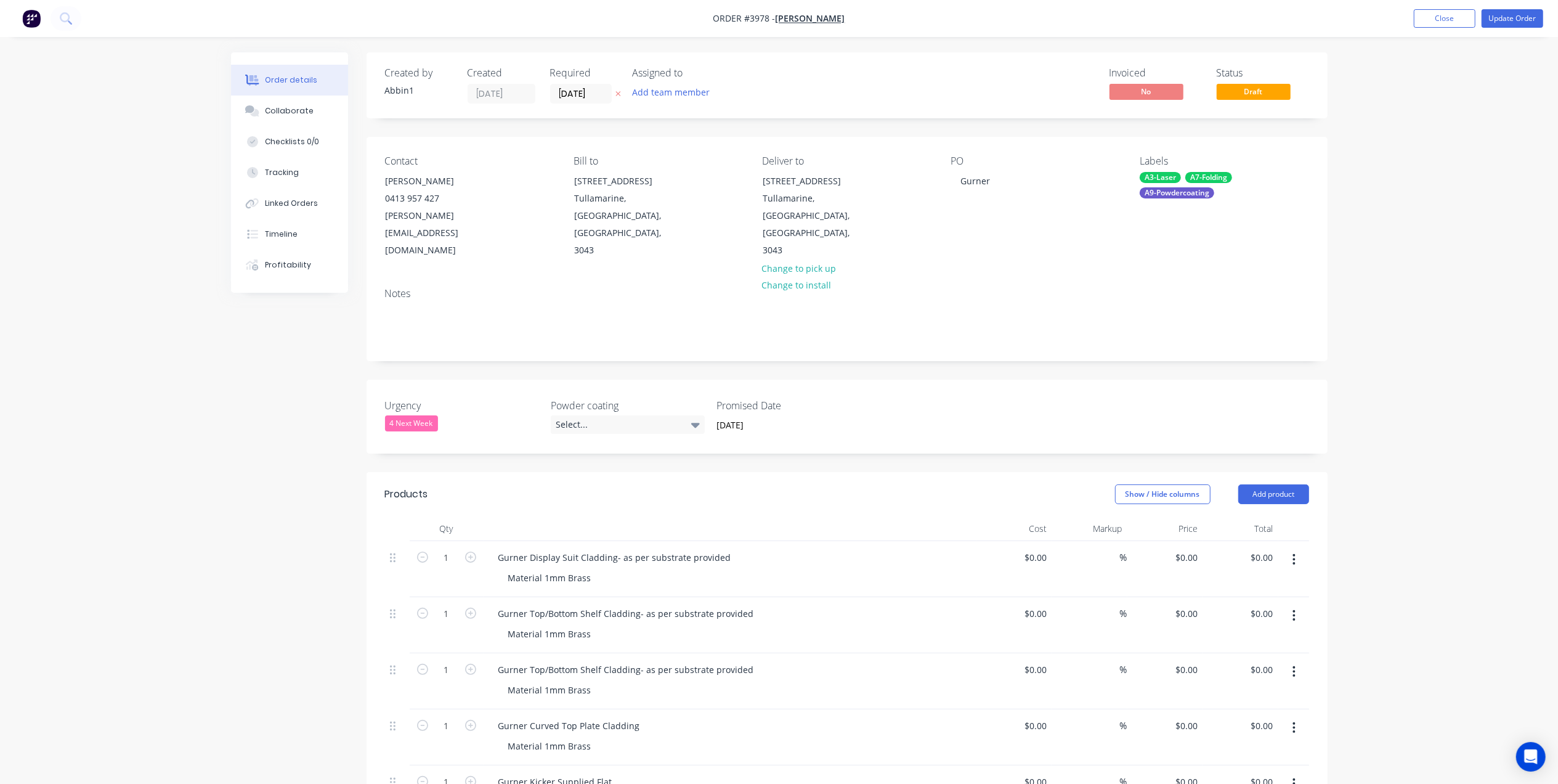
click at [414, 415] on div "4 Next Week" at bounding box center [412, 423] width 53 height 16
click at [750, 416] on input "[DATE]" at bounding box center [785, 425] width 154 height 19
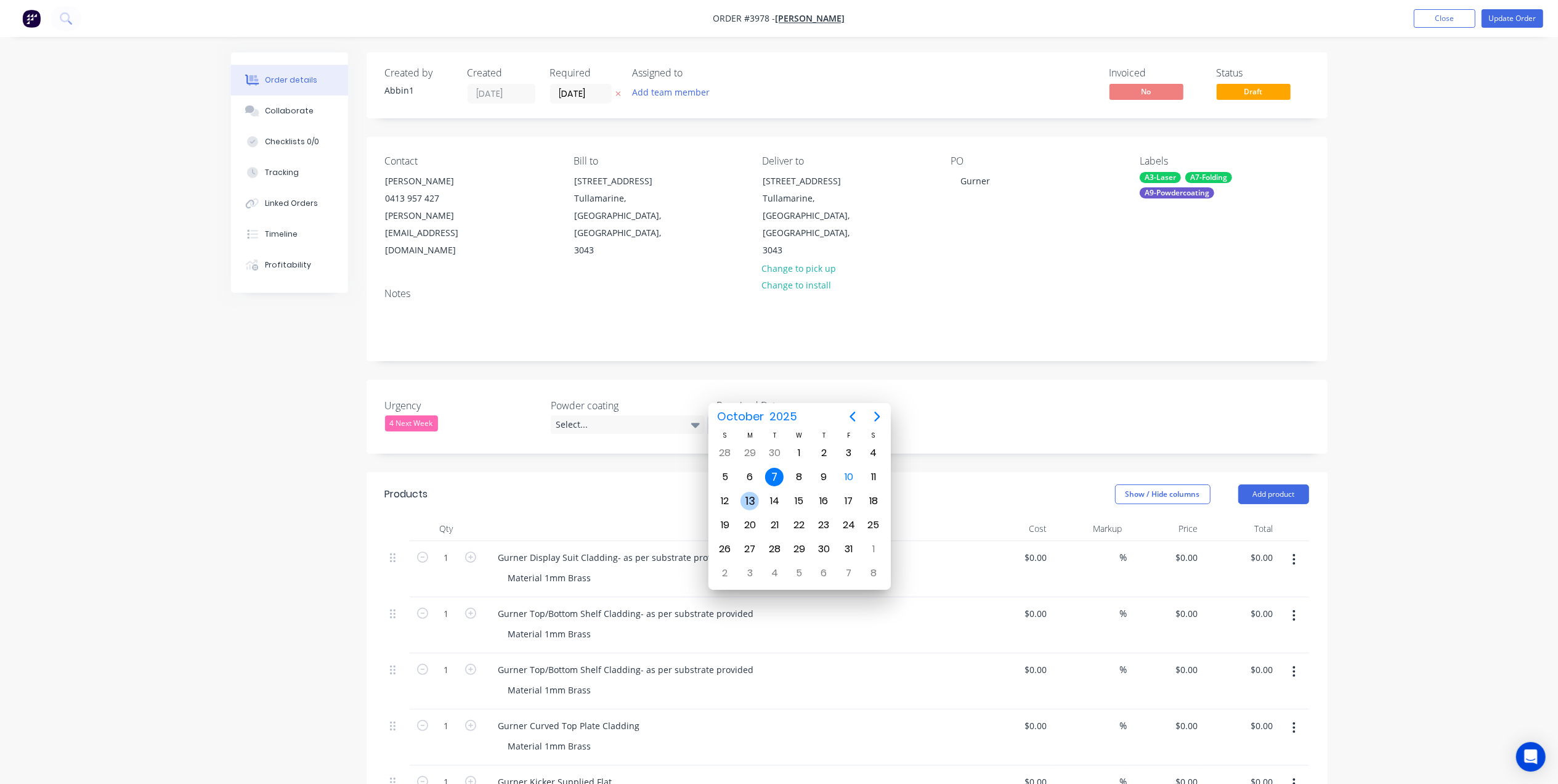
click at [750, 504] on div "13" at bounding box center [750, 501] width 19 height 19
type input "[DATE]"
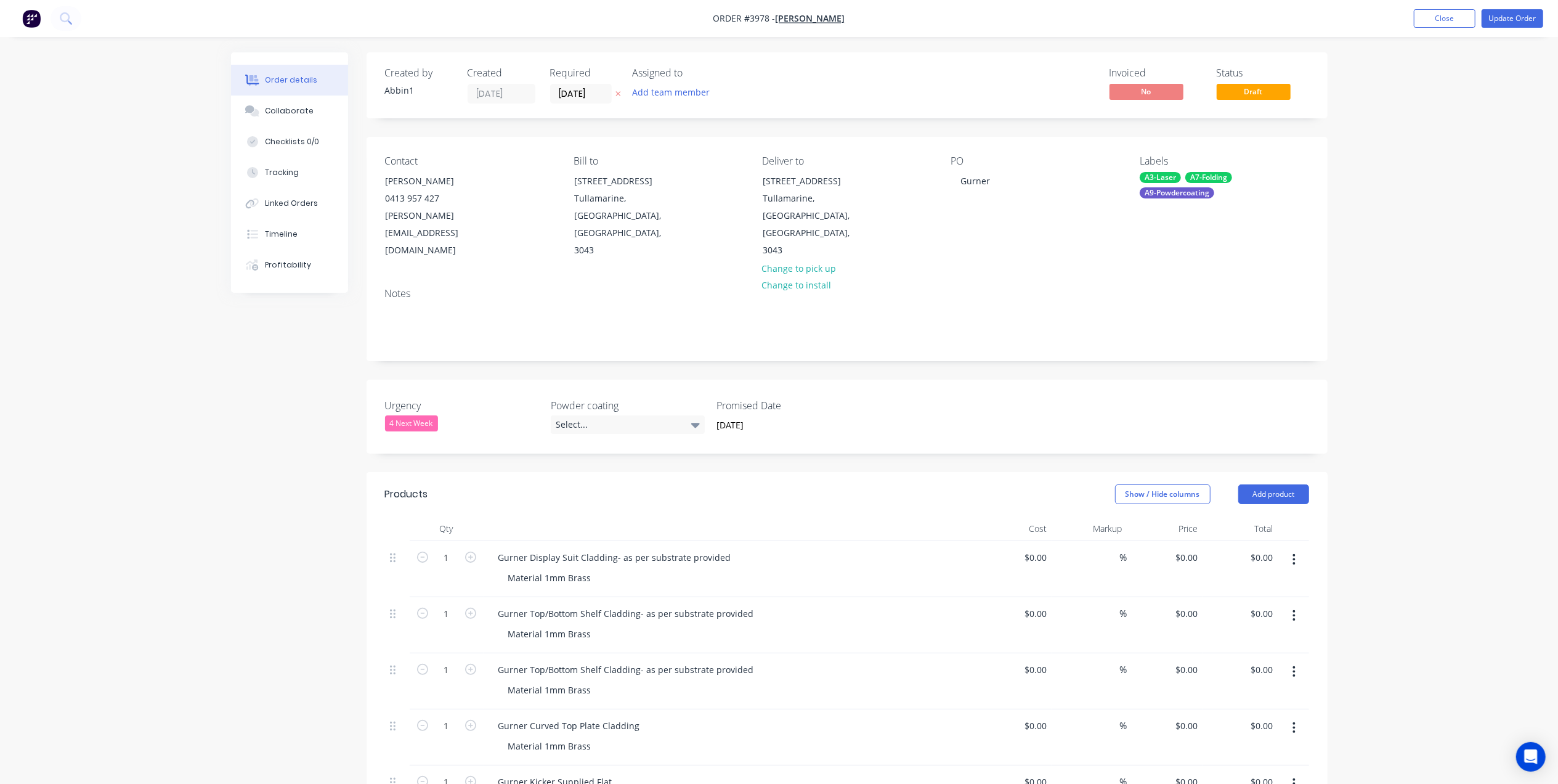
click at [427, 398] on label "Urgency" at bounding box center [462, 405] width 154 height 15
click at [420, 415] on div "4 Next Week" at bounding box center [412, 423] width 53 height 16
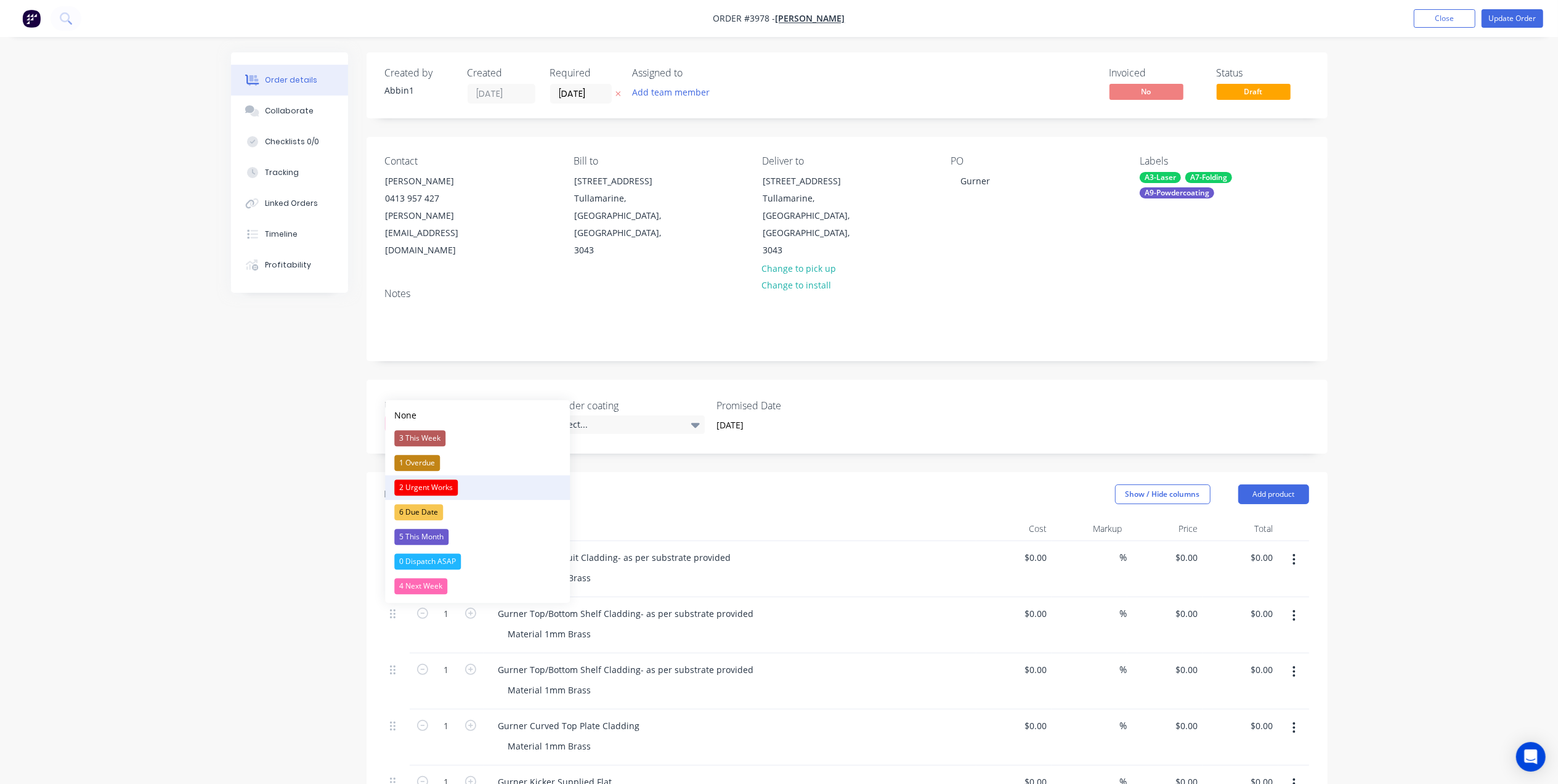
click at [427, 483] on div "2 Urgent Works" at bounding box center [425, 487] width 63 height 16
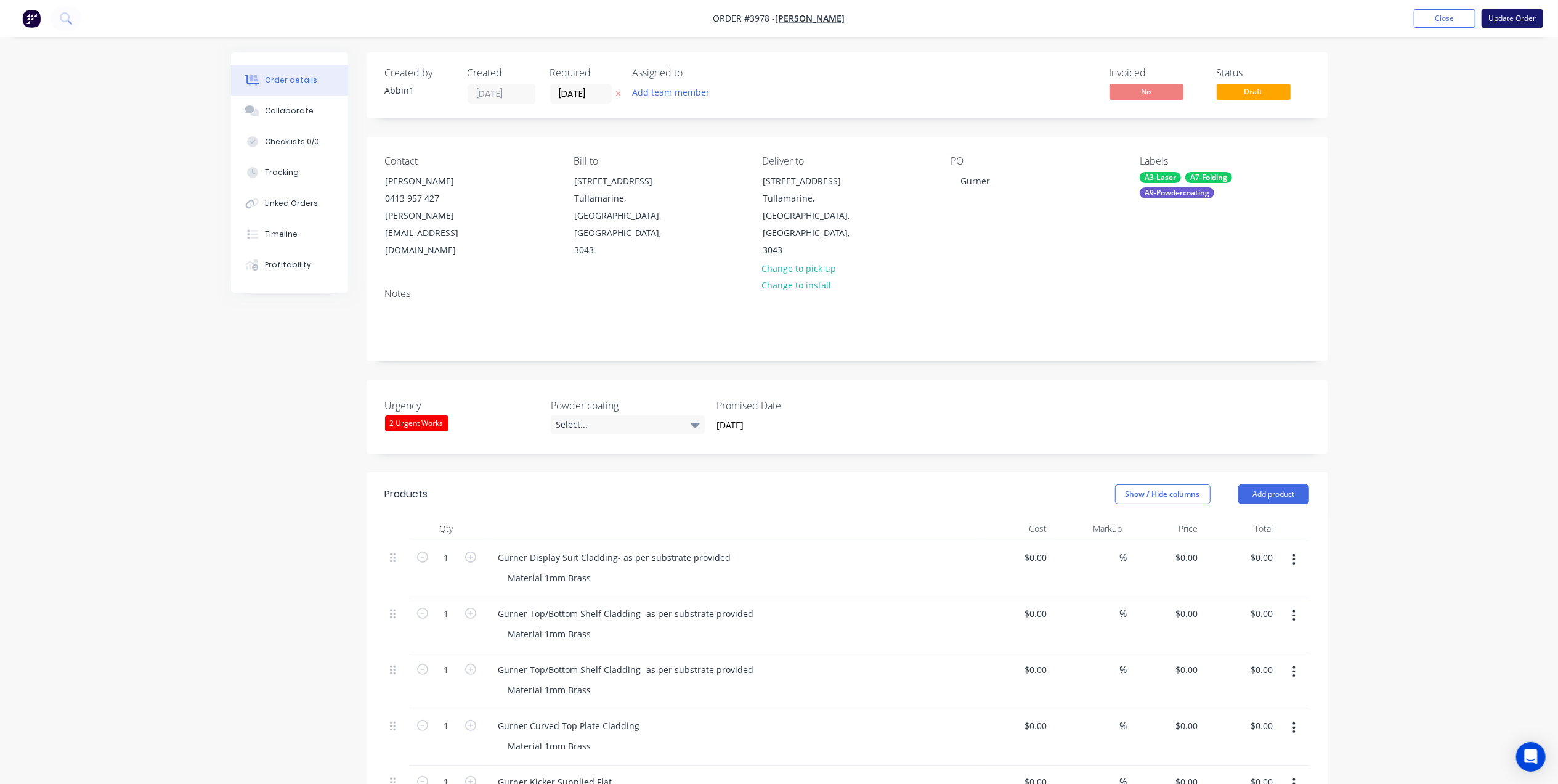
click at [1526, 21] on button "Update Order" at bounding box center [1513, 19] width 62 height 19
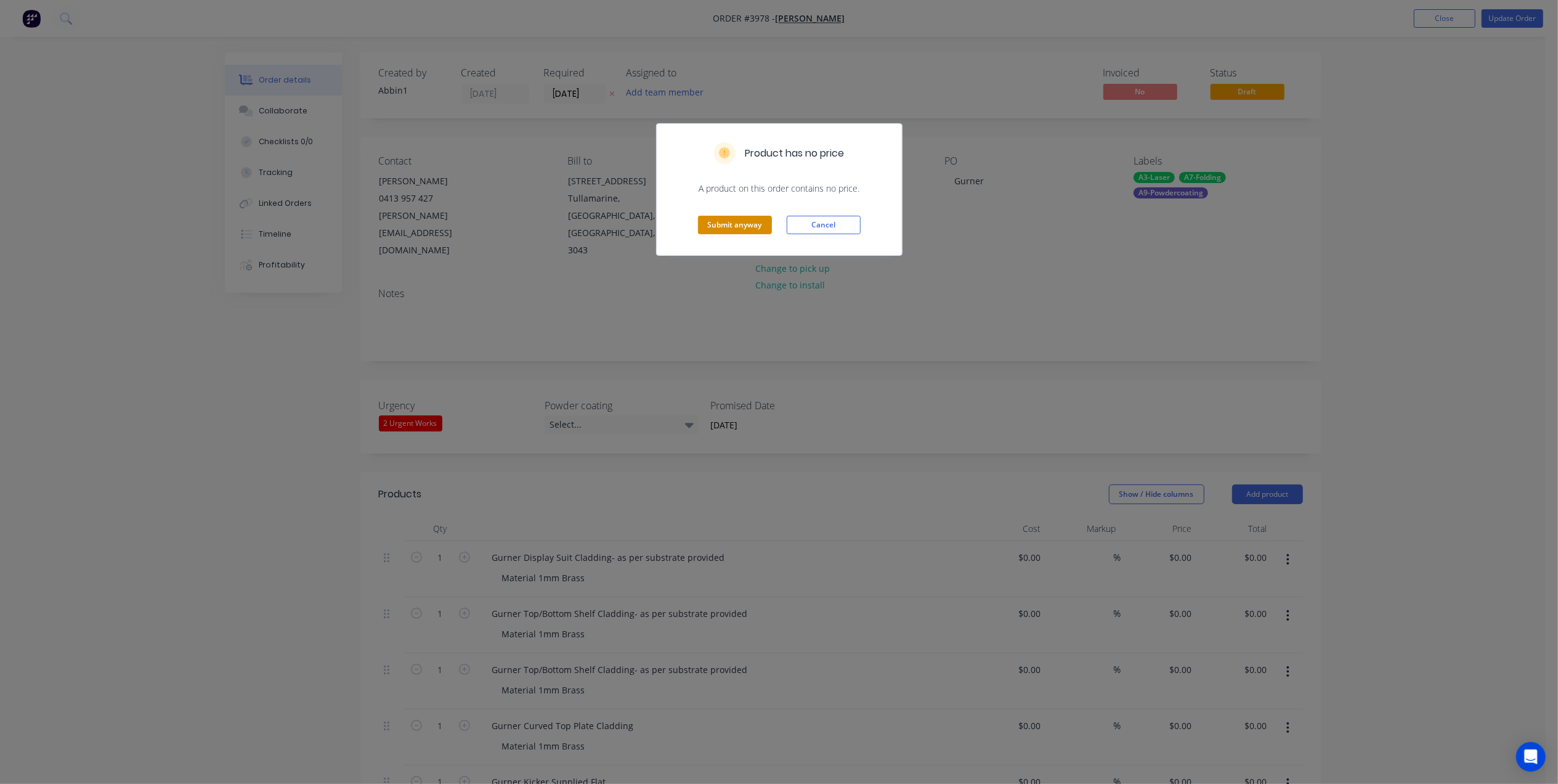
click at [728, 230] on button "Submit anyway" at bounding box center [735, 225] width 74 height 19
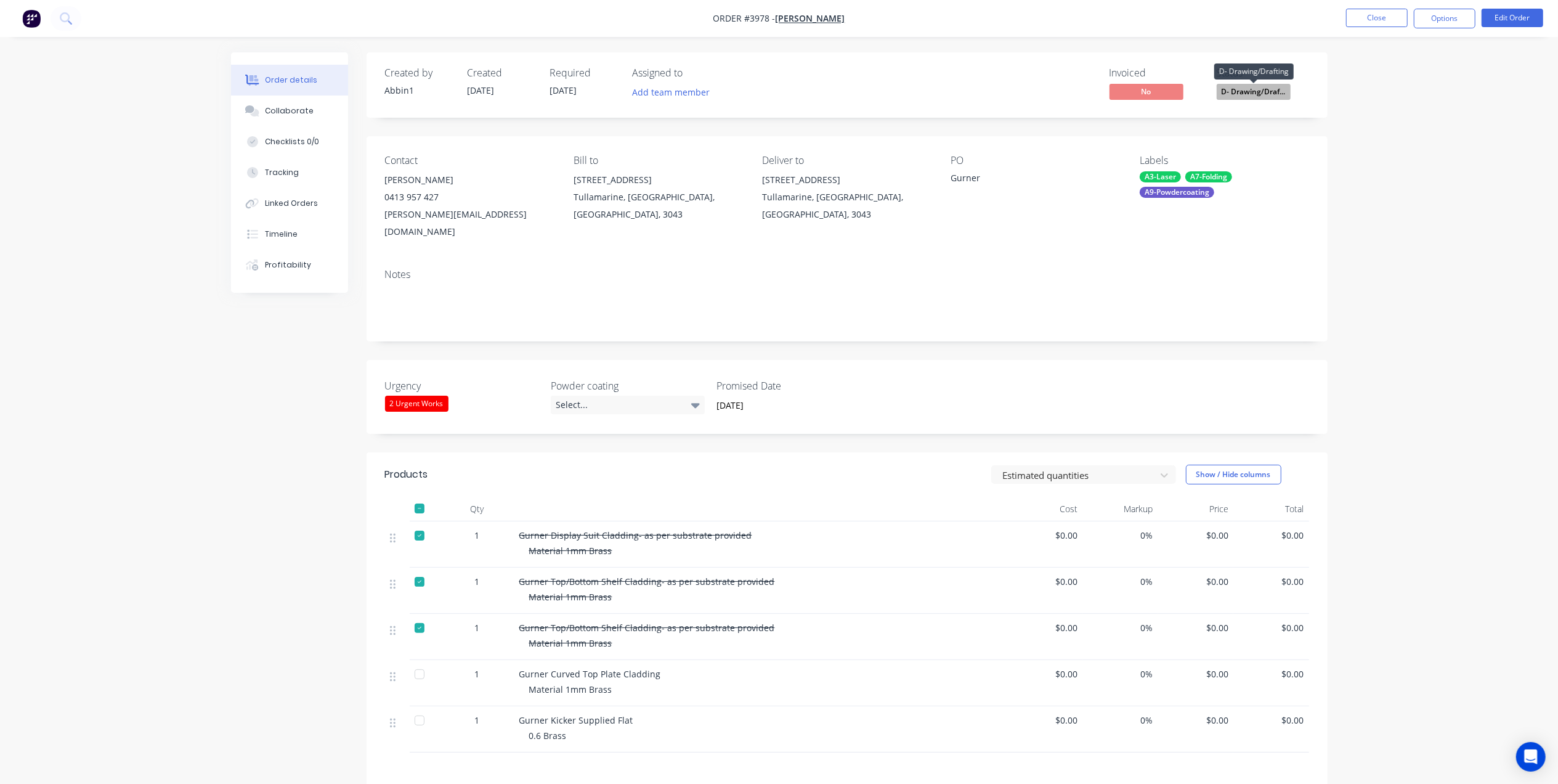
click at [1270, 95] on span "D- Drawing/Draf..." at bounding box center [1254, 92] width 74 height 16
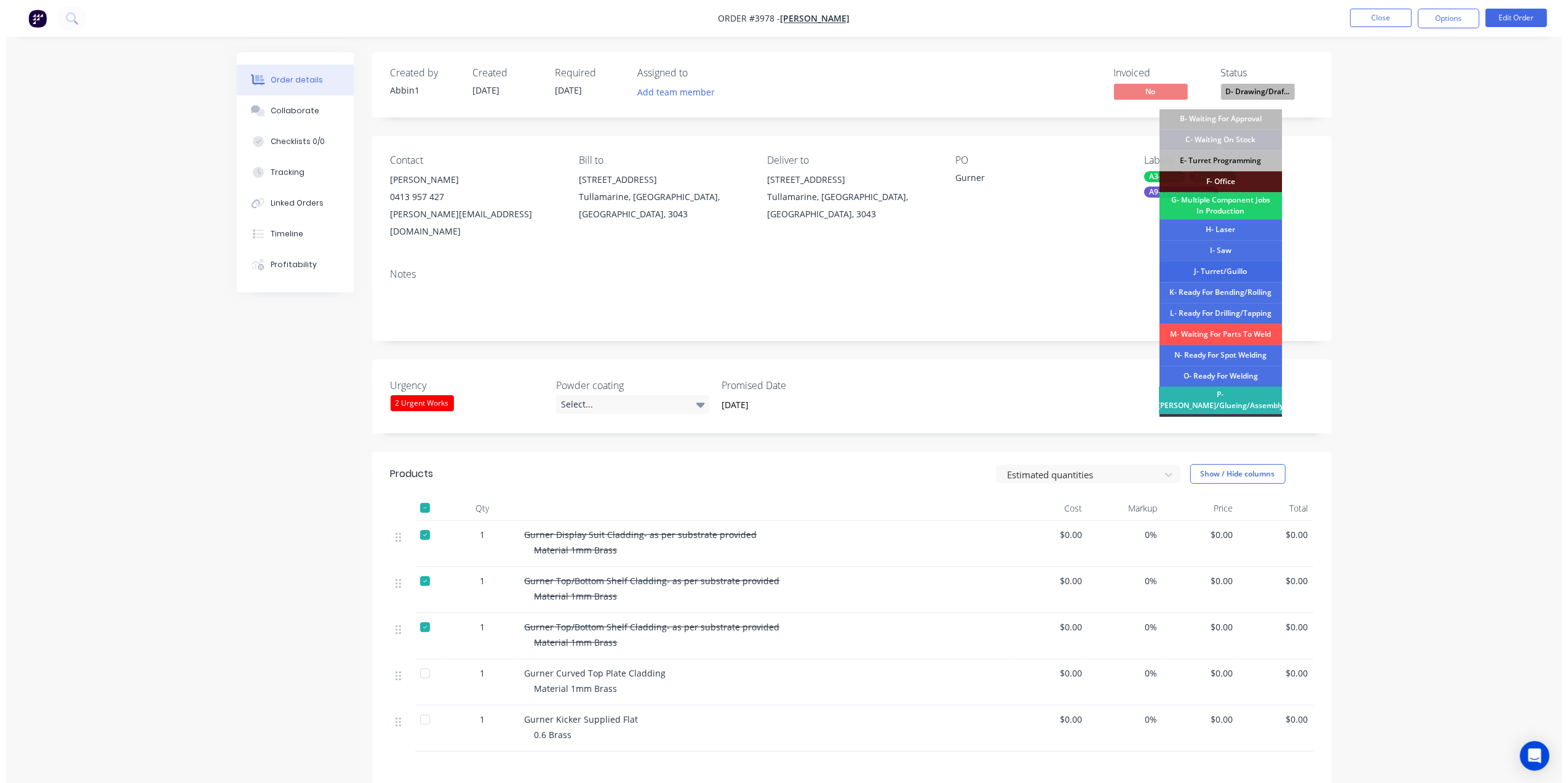
scroll to position [82, 0]
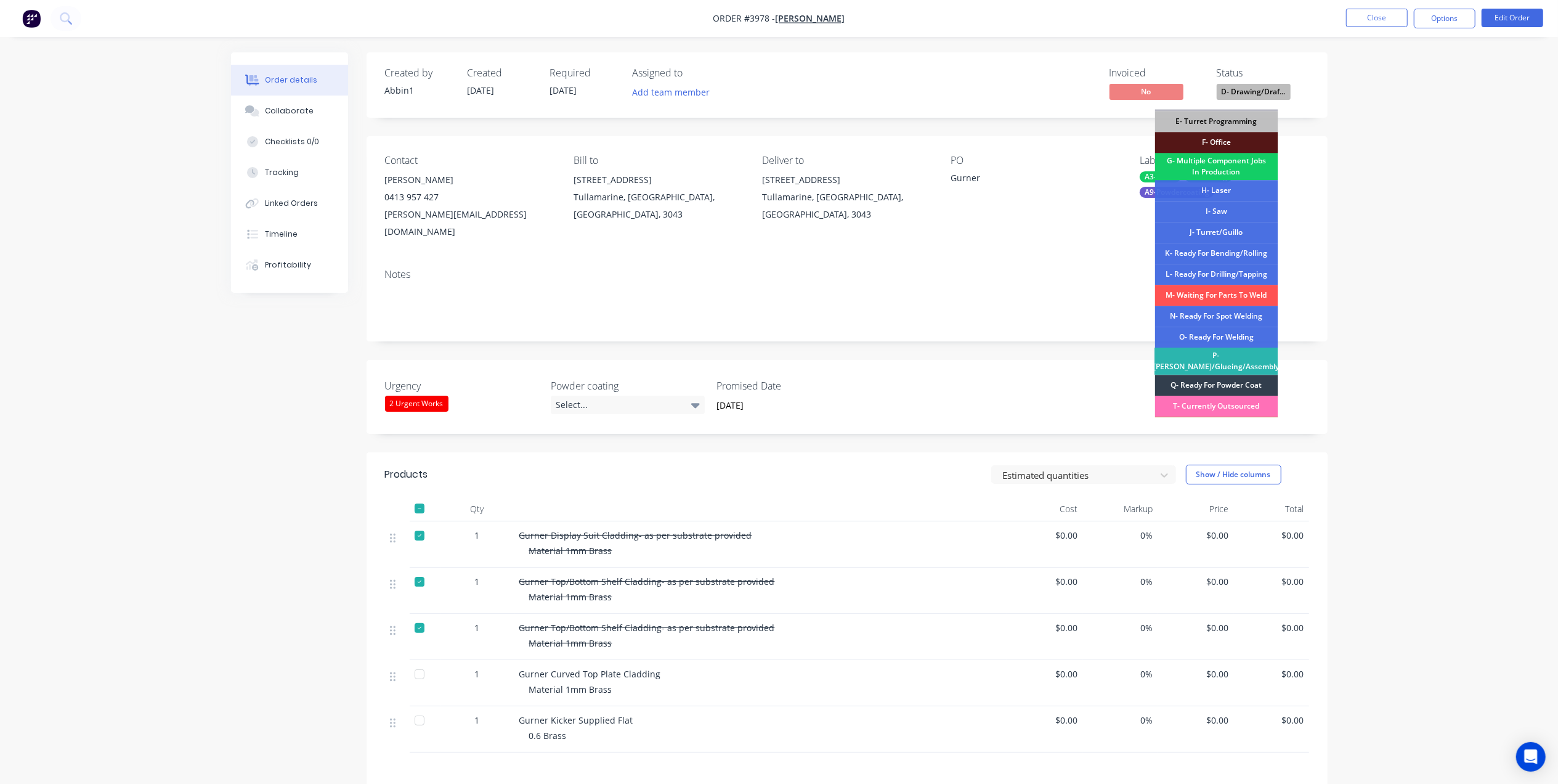
click at [1241, 158] on div "G- Multiple Component Jobs In Production" at bounding box center [1216, 166] width 123 height 27
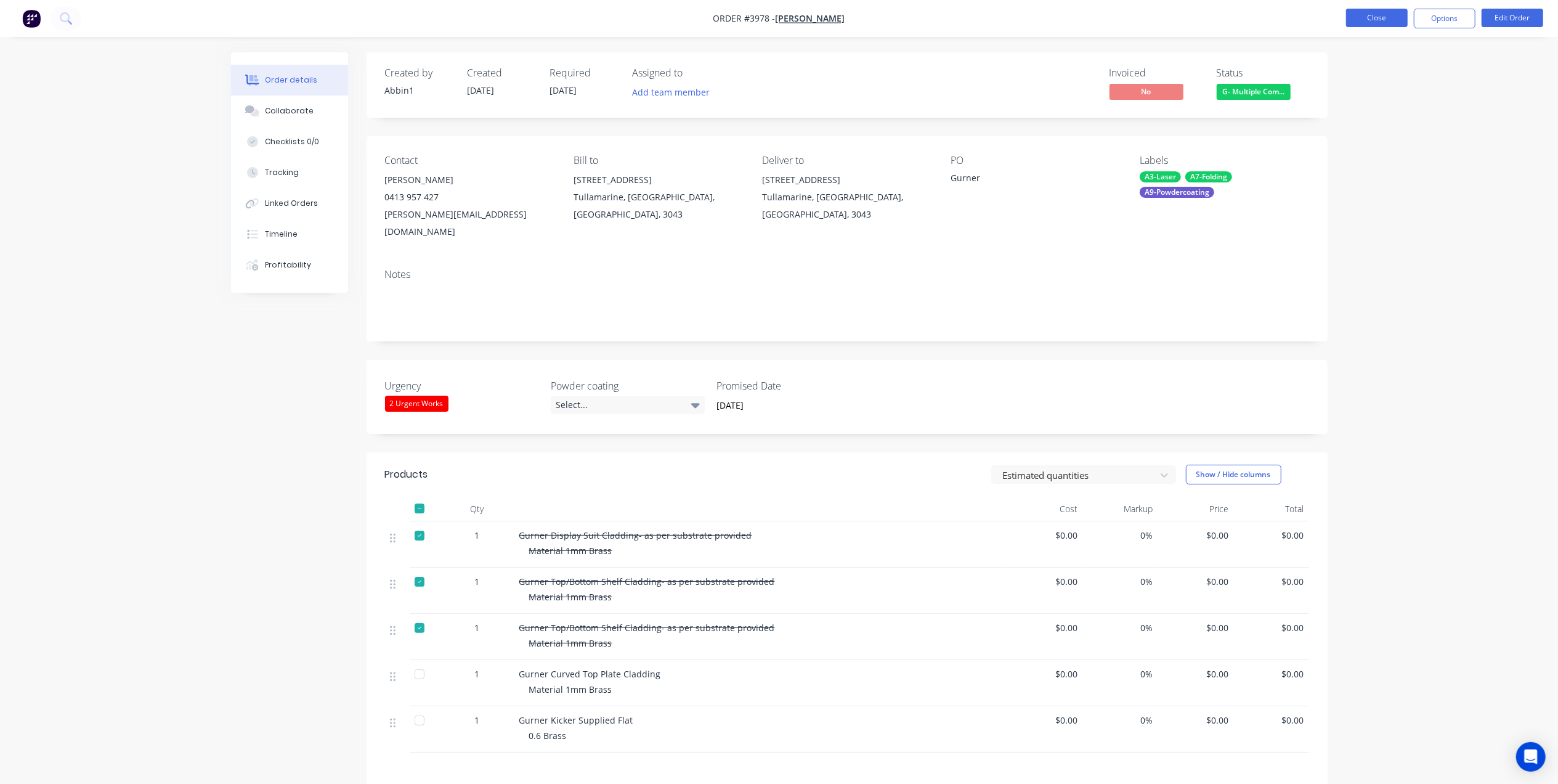
click at [1390, 22] on button "Close" at bounding box center [1377, 18] width 62 height 19
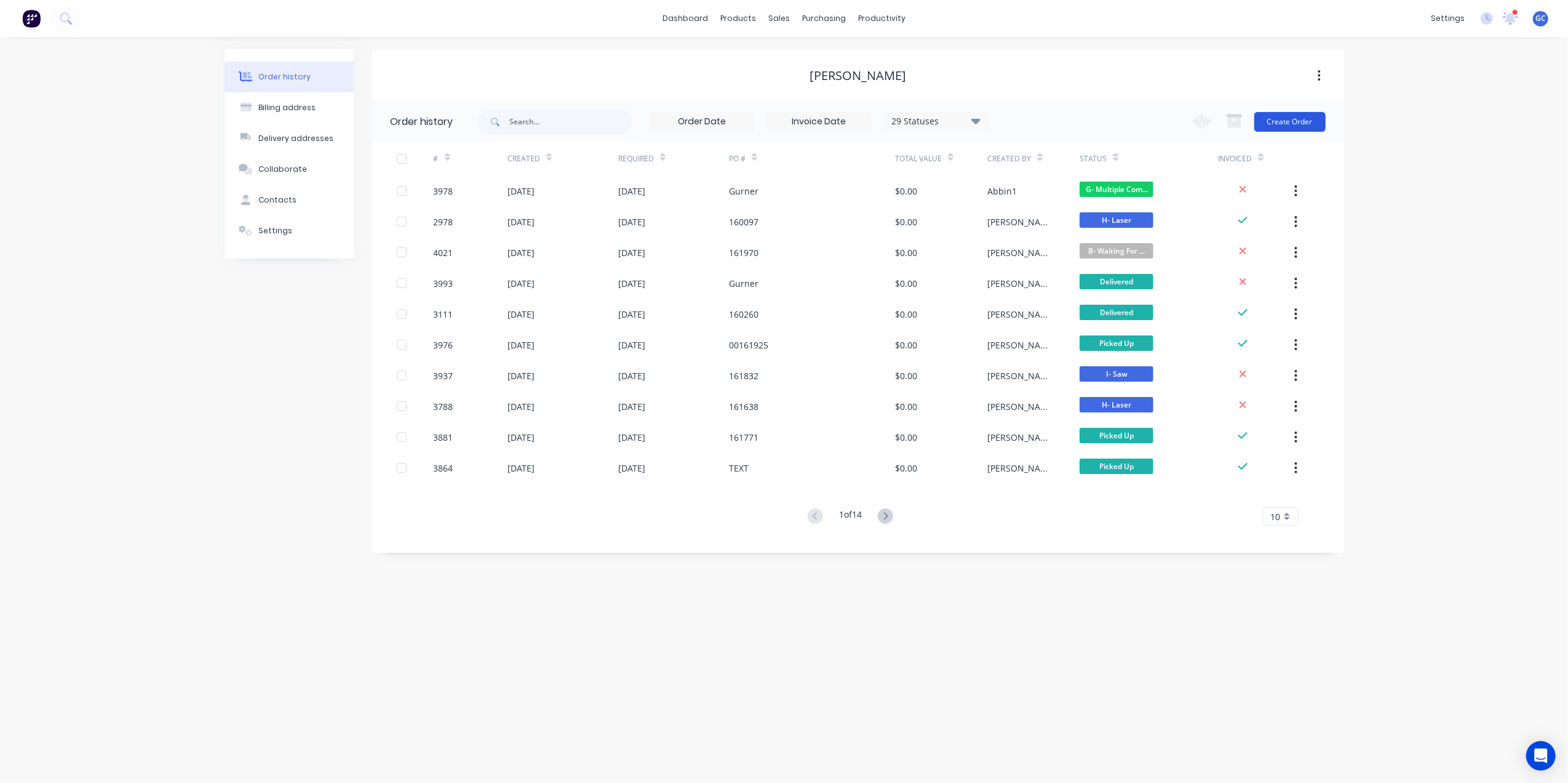
click at [1304, 120] on button "Create Order" at bounding box center [1290, 121] width 71 height 20
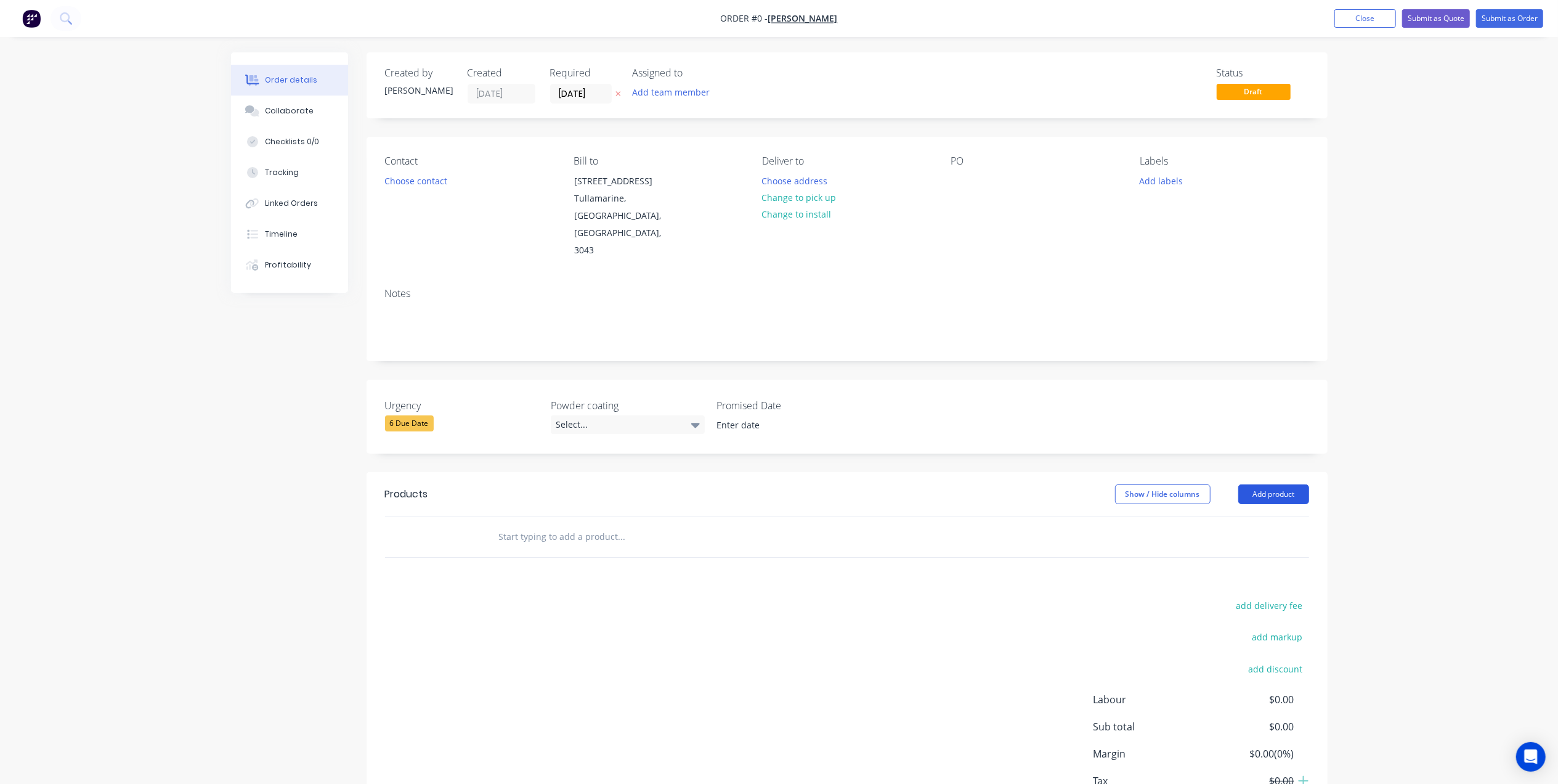
click at [1304, 484] on button "Add product" at bounding box center [1274, 493] width 70 height 20
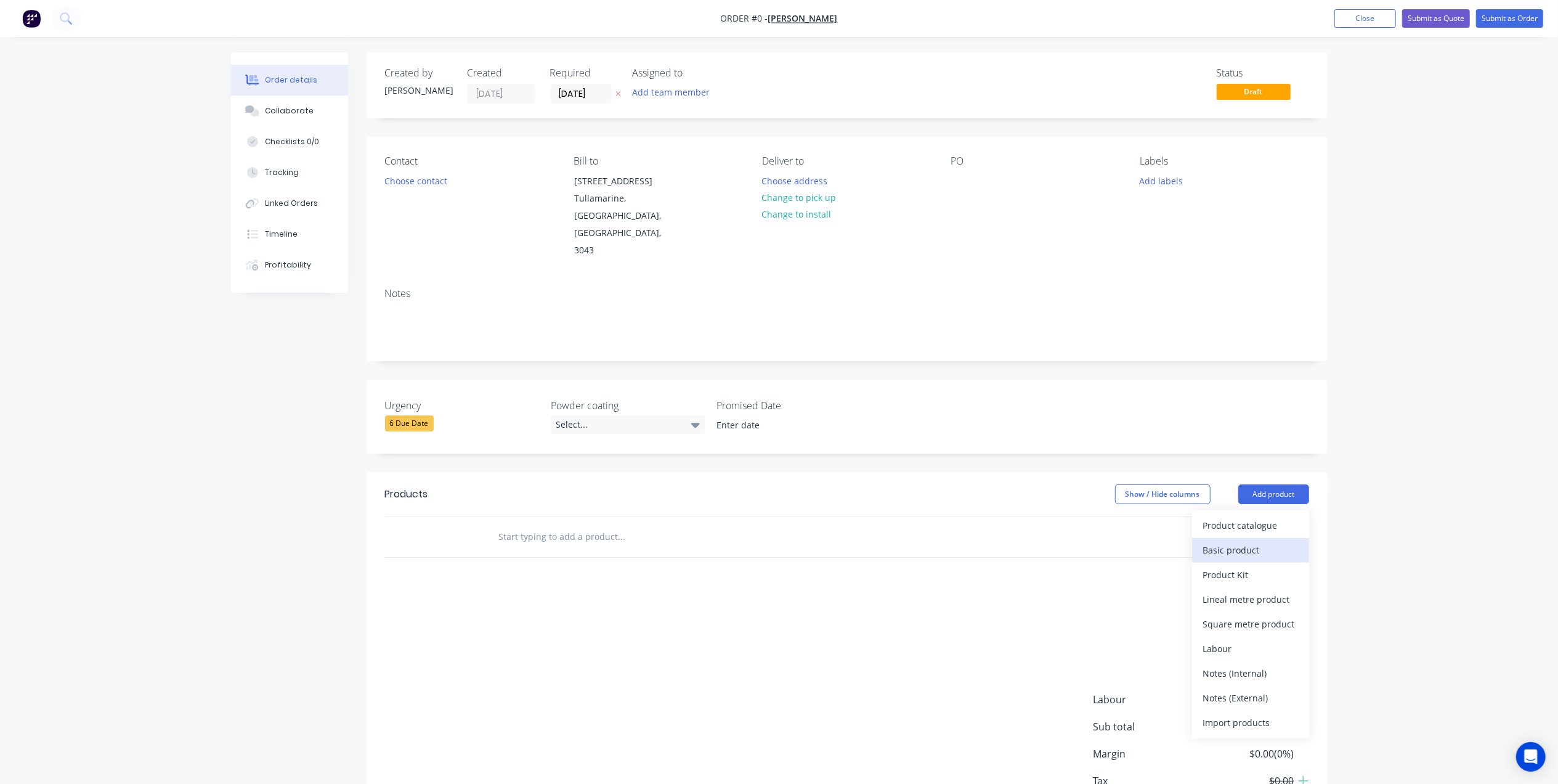
click at [1260, 541] on div "Basic product" at bounding box center [1250, 550] width 95 height 18
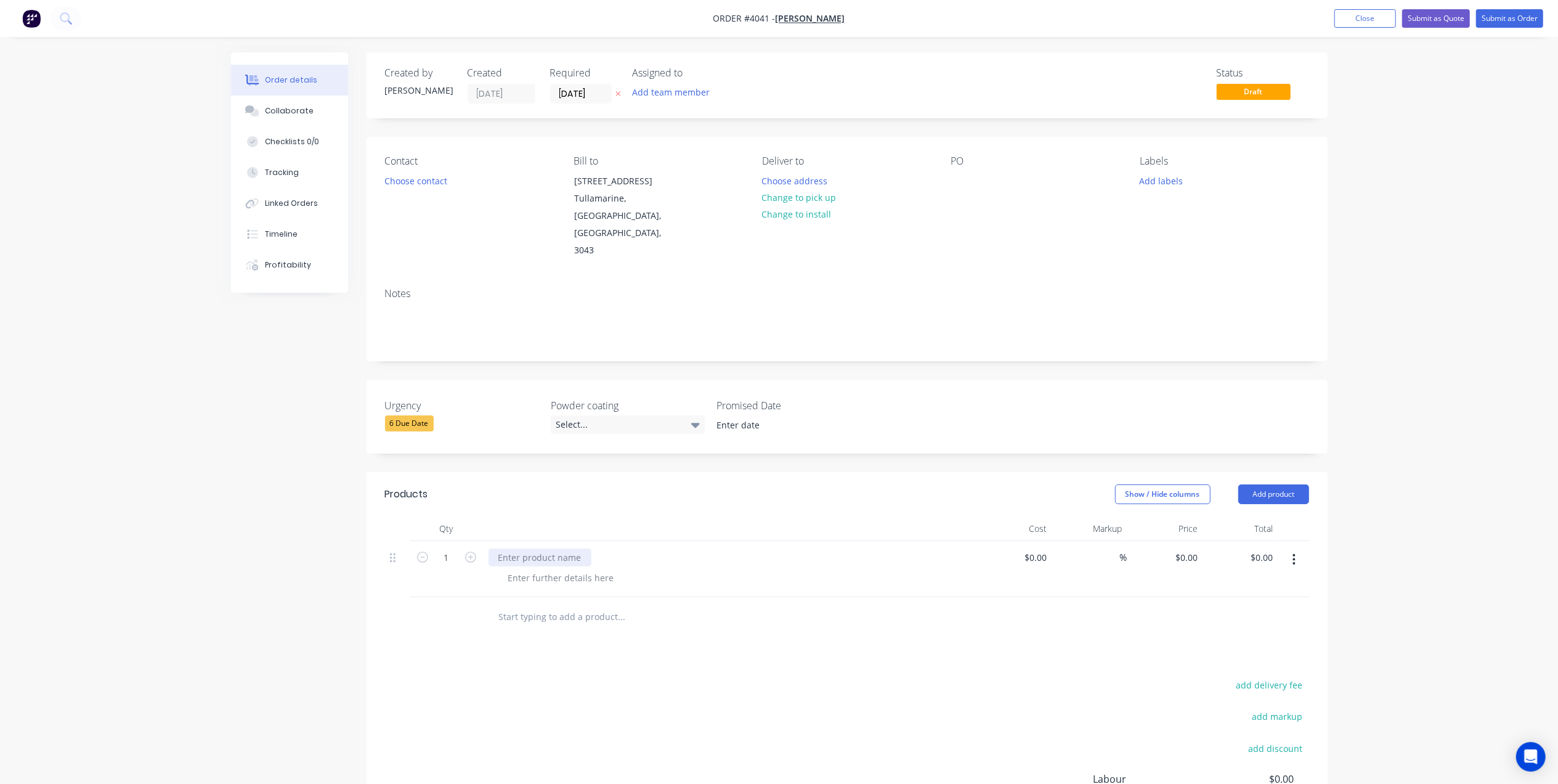
click at [572, 548] on div at bounding box center [540, 557] width 103 height 18
click at [584, 569] on div at bounding box center [561, 577] width 125 height 18
drag, startPoint x: 573, startPoint y: 520, endPoint x: 540, endPoint y: 523, distance: 33.1
click at [540, 548] on div "Aluminum 1.6mm" at bounding box center [536, 557] width 94 height 18
copy div "1.6mm"
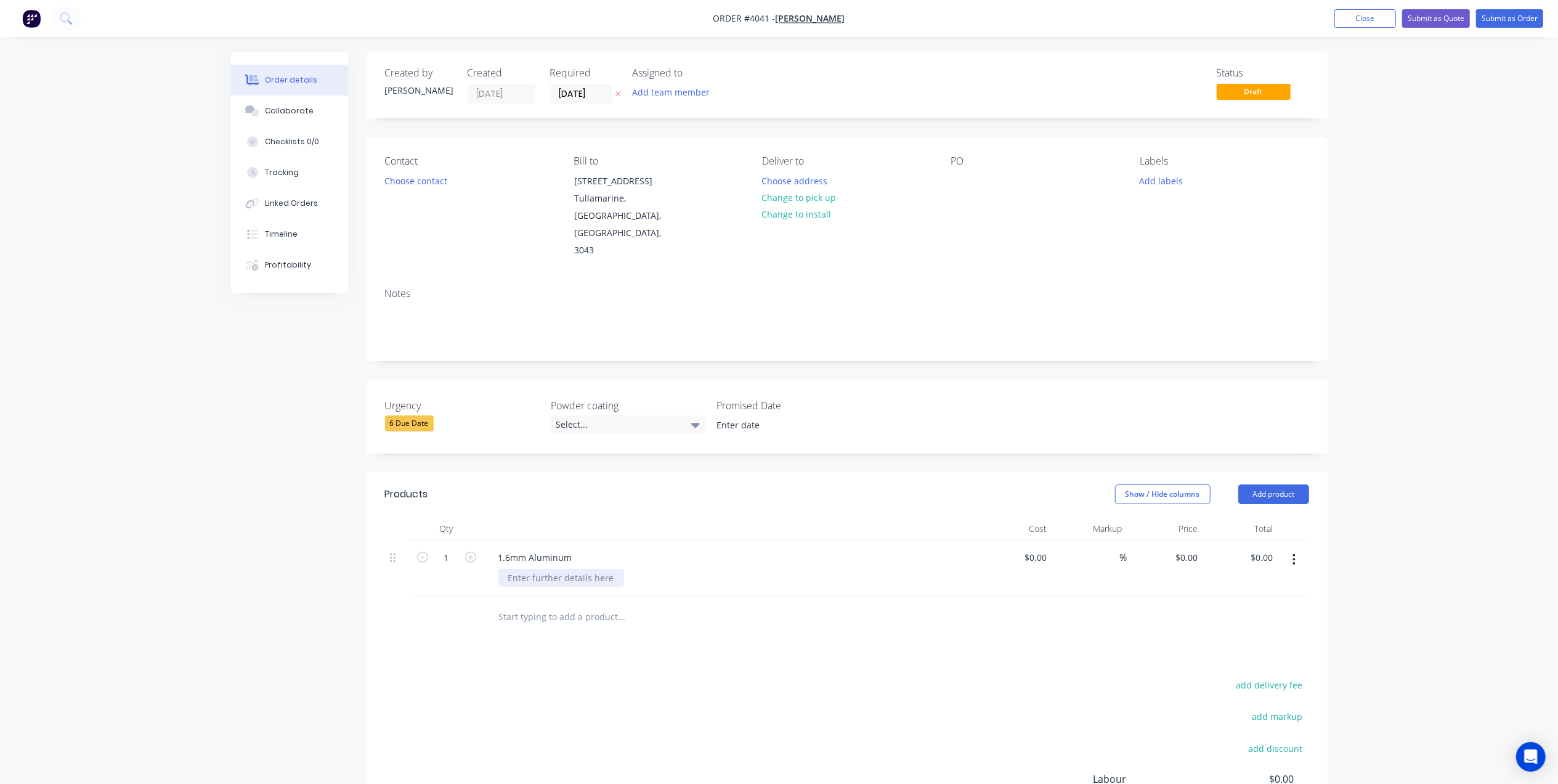
click at [570, 569] on div at bounding box center [561, 577] width 125 height 18
click at [1248, 484] on button "Add product" at bounding box center [1274, 493] width 70 height 20
click at [1242, 541] on div "Basic product" at bounding box center [1250, 550] width 95 height 18
click at [551, 597] on div at bounding box center [729, 625] width 493 height 56
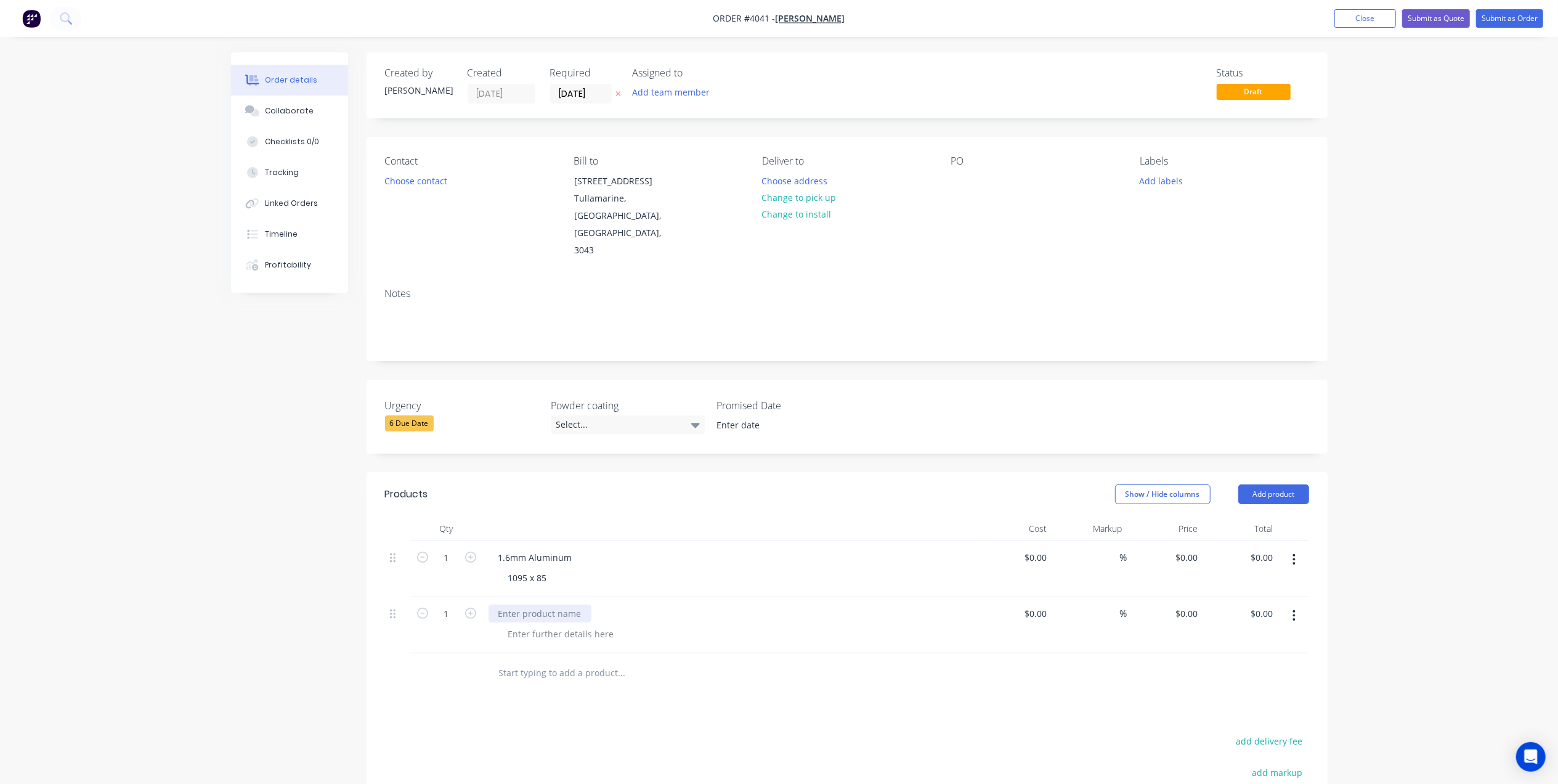
click at [558, 605] on div at bounding box center [540, 613] width 103 height 18
click at [548, 625] on div at bounding box center [561, 634] width 125 height 18
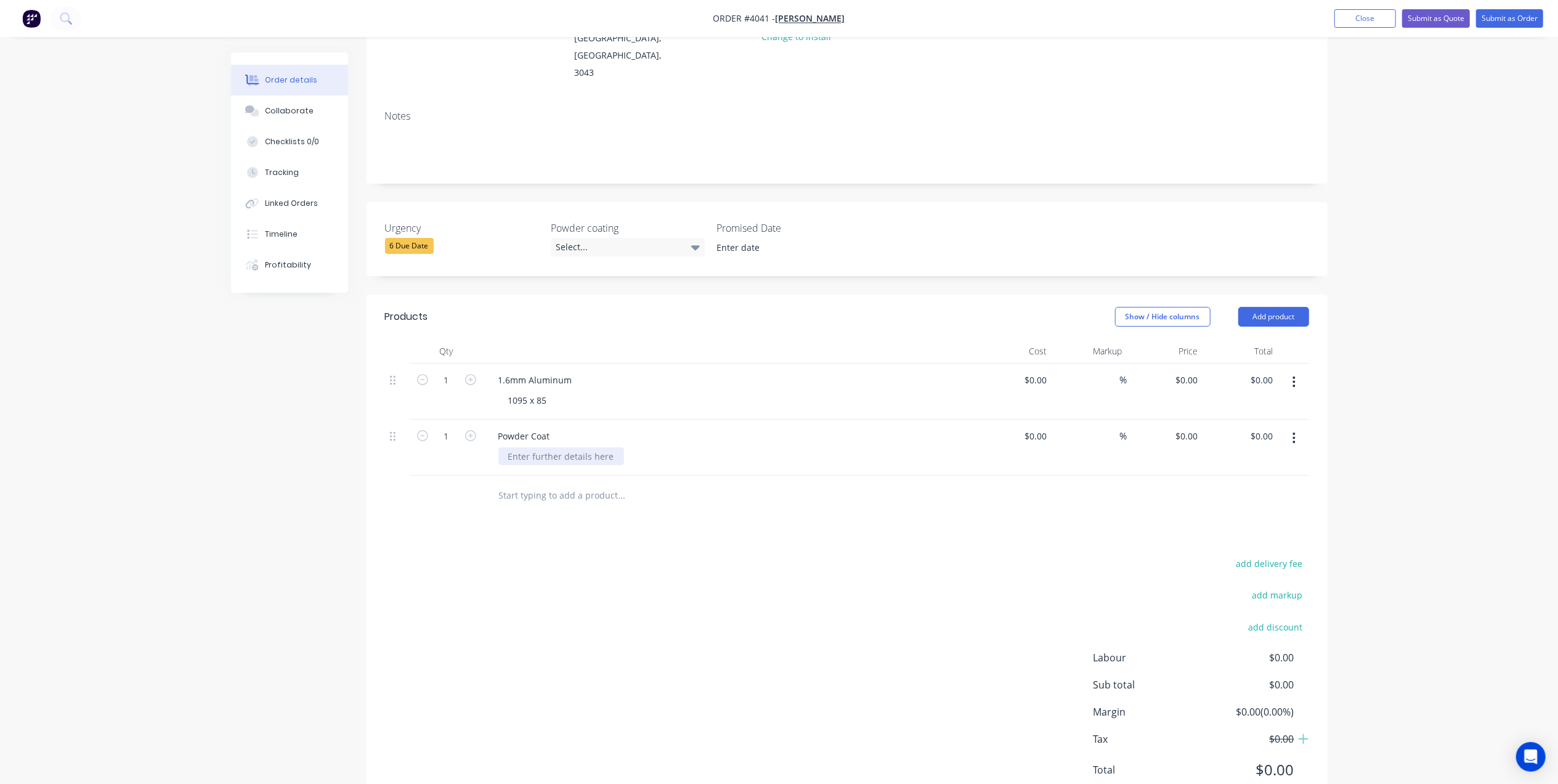
scroll to position [191, 0]
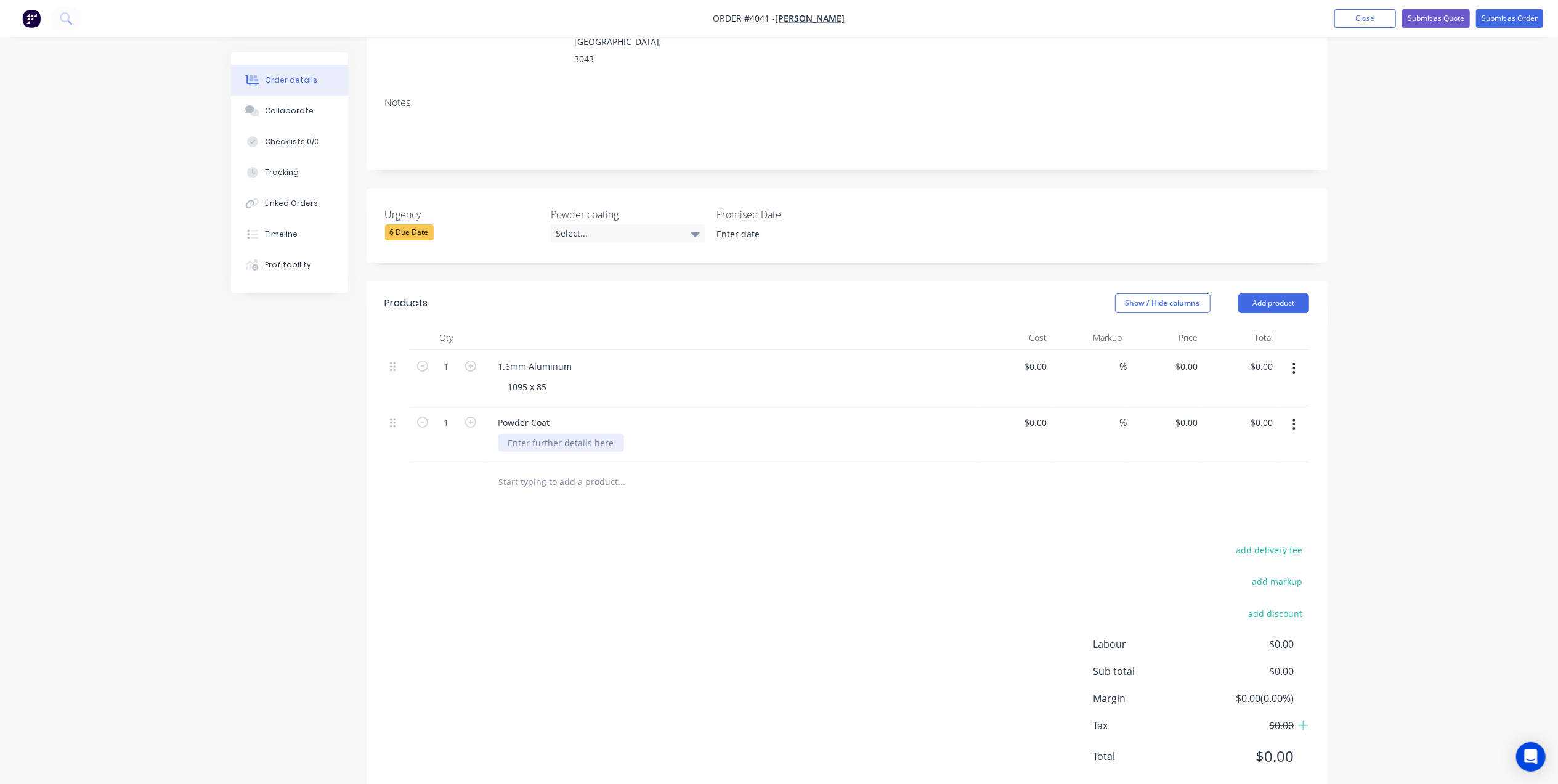
click at [546, 434] on div at bounding box center [561, 443] width 125 height 18
click at [733, 495] on div "Products Show / Hide columns Add product Qty Cost Markup Price Total 1 1.6mm Al…" at bounding box center [847, 540] width 961 height 517
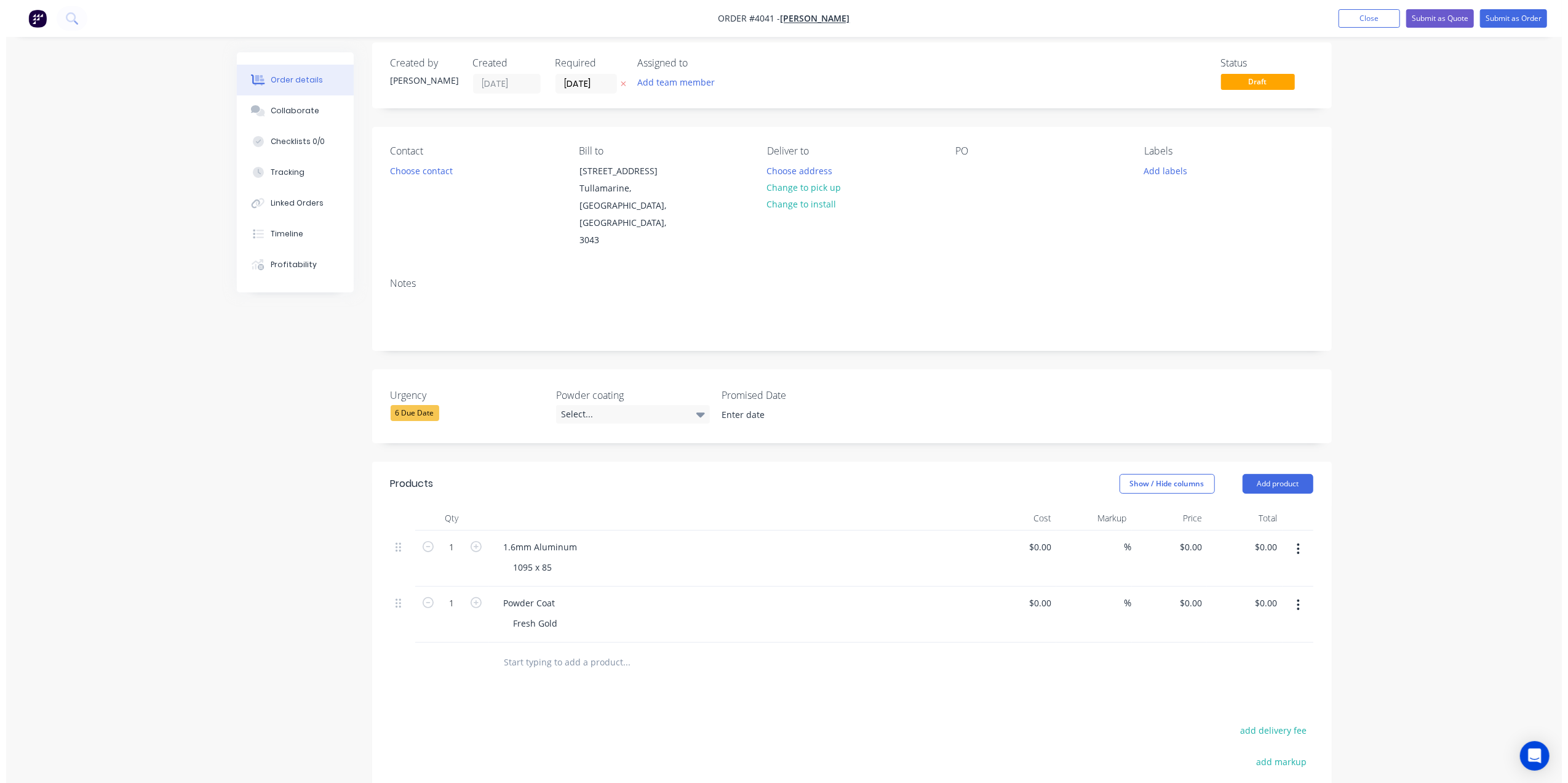
scroll to position [0, 0]
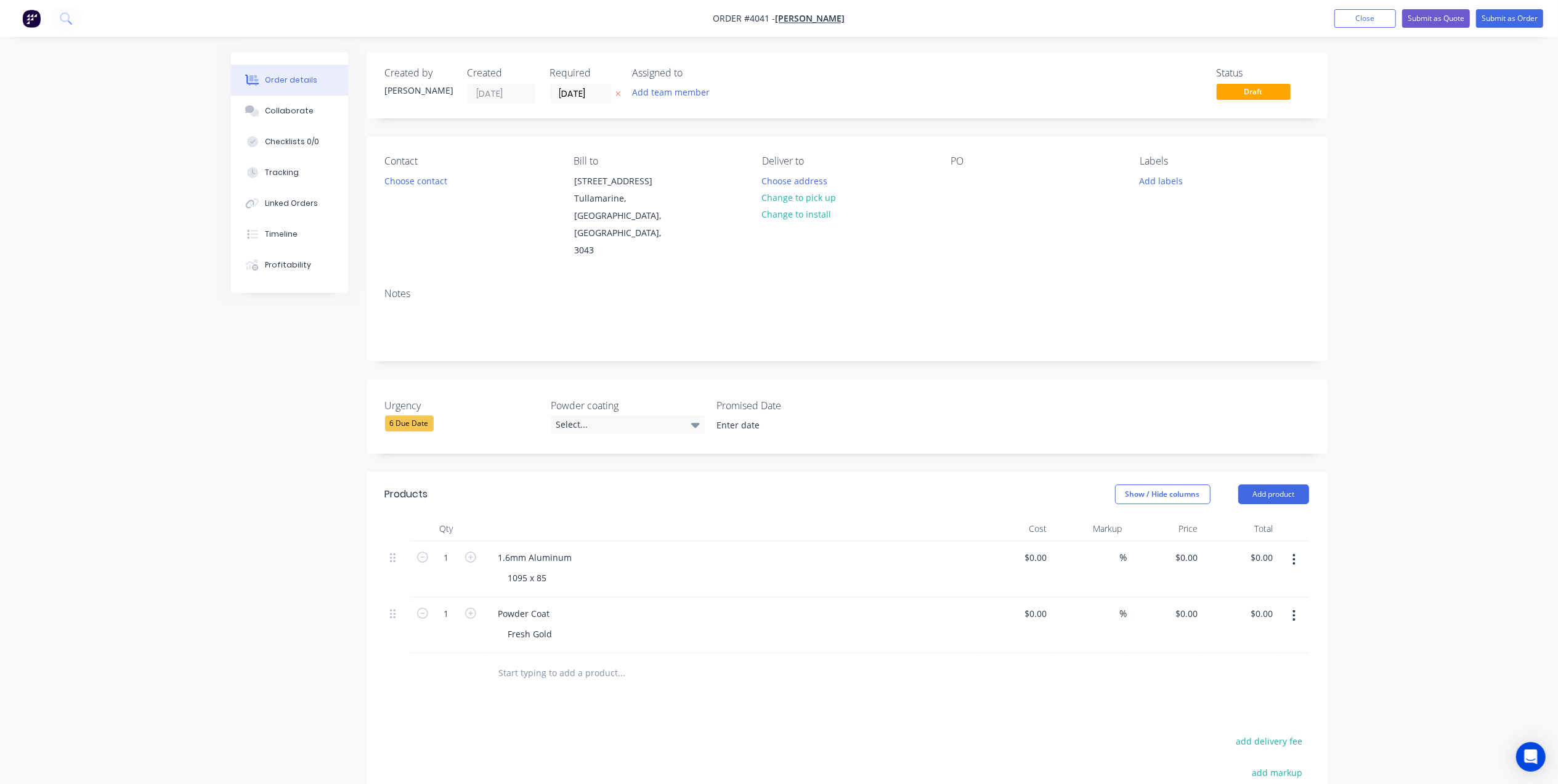
click at [392, 287] on div "Notes" at bounding box center [848, 293] width 924 height 12
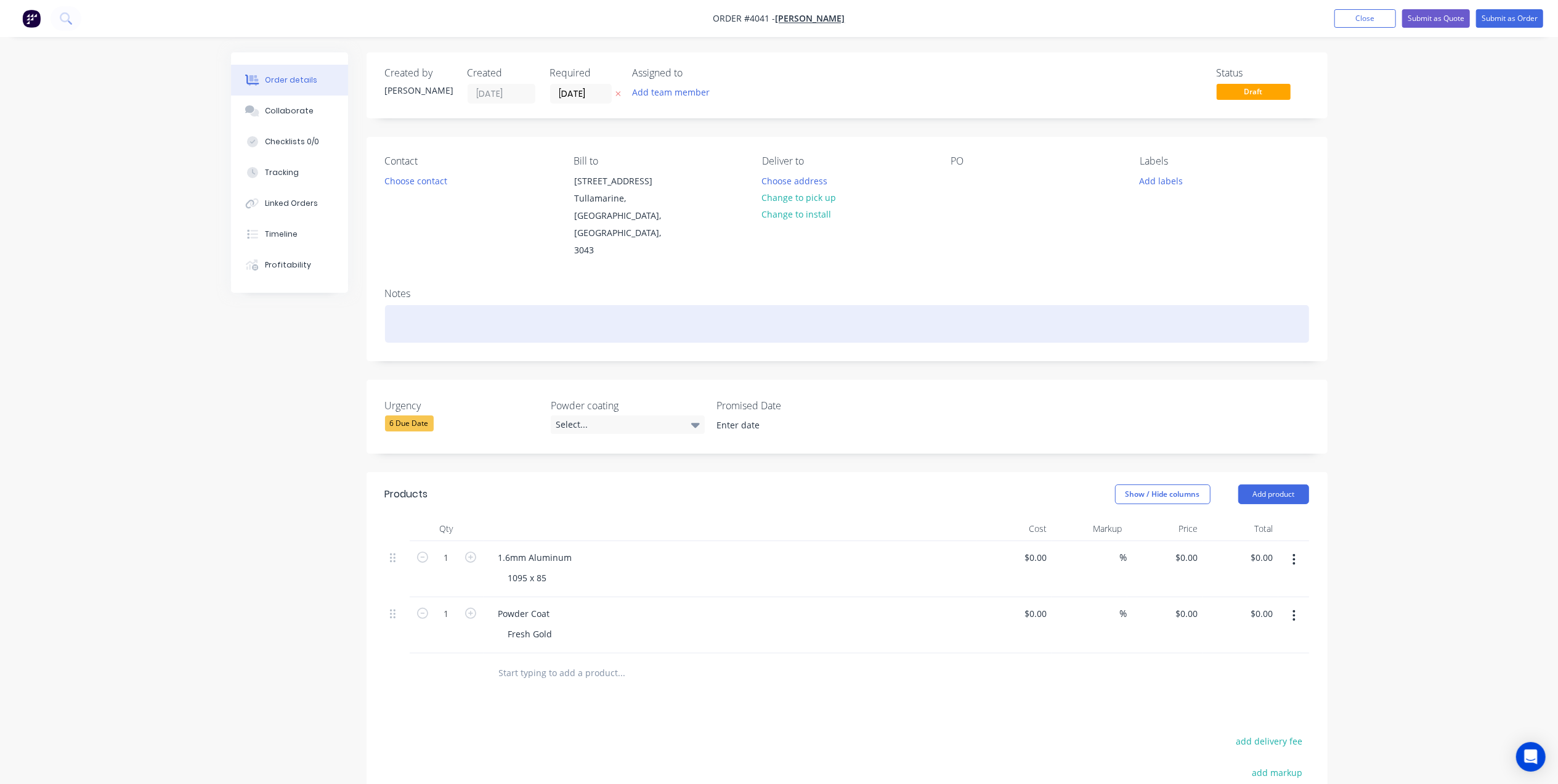
click at [414, 305] on div at bounding box center [848, 323] width 924 height 38
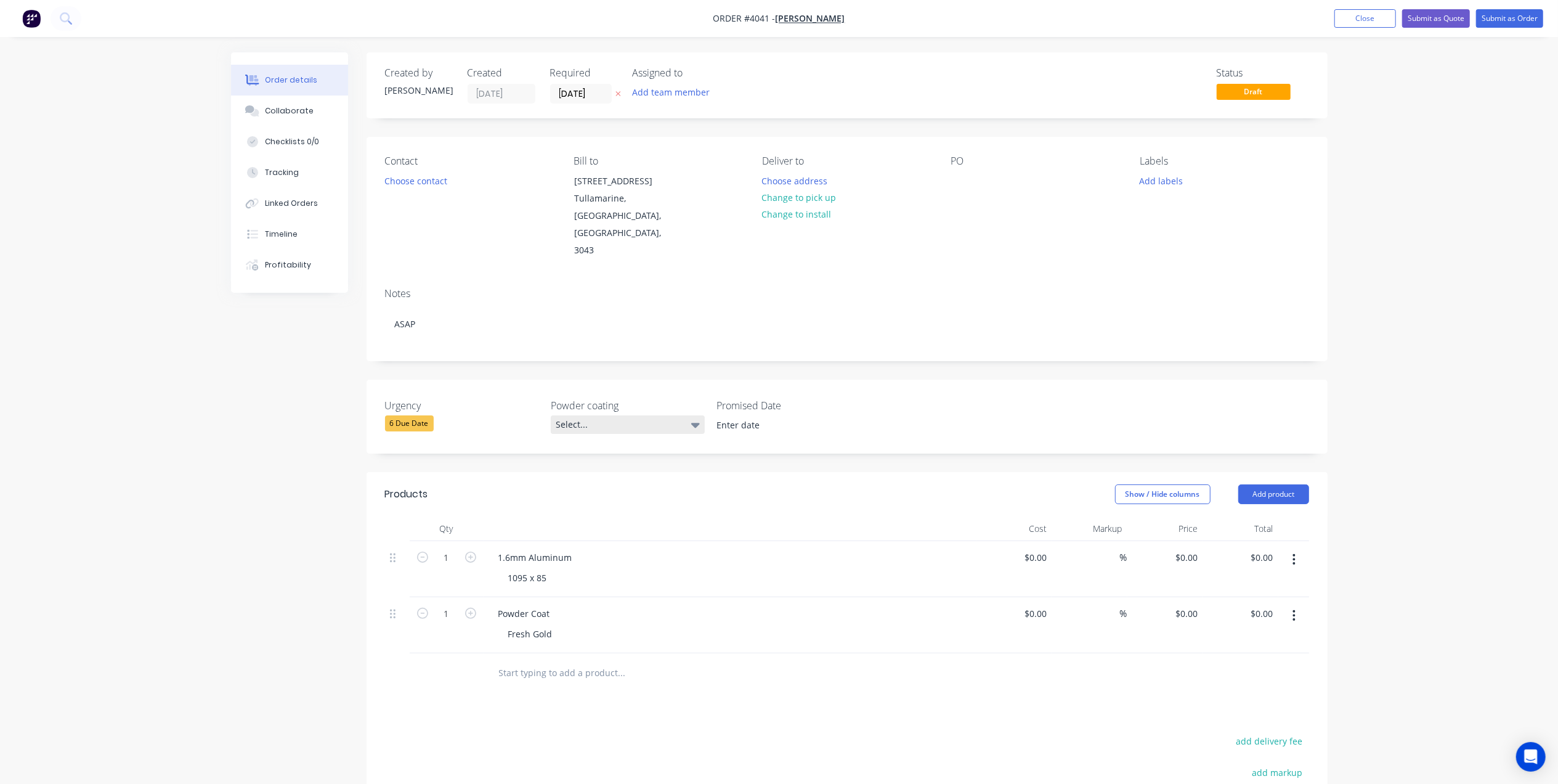
click at [616, 415] on div "Select..." at bounding box center [627, 425] width 154 height 19
click at [778, 405] on div "Urgency 6 Due Date Powder coating Select... Promised Date" at bounding box center [847, 417] width 961 height 74
click at [767, 416] on input at bounding box center [785, 425] width 154 height 19
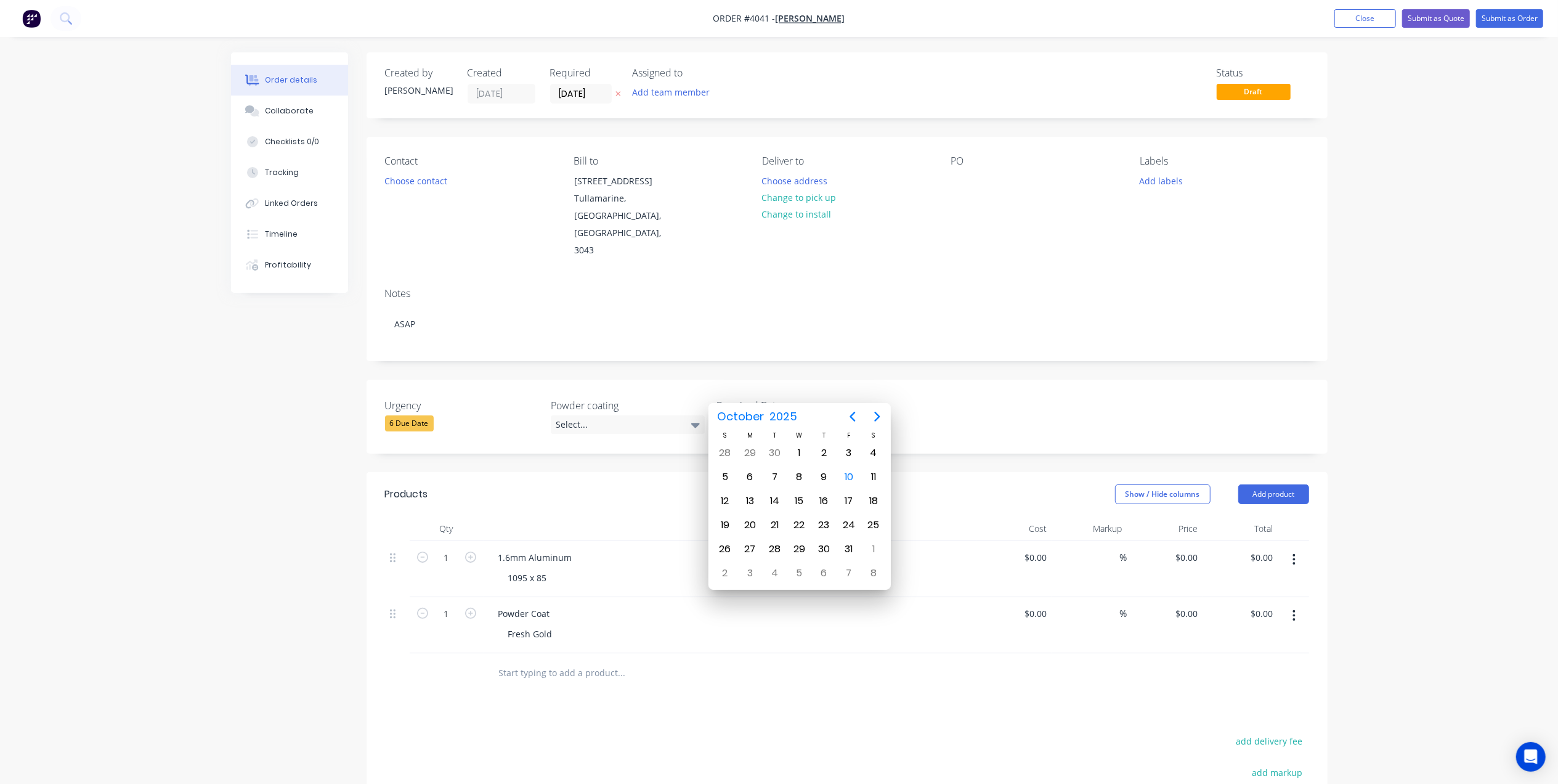
drag, startPoint x: 598, startPoint y: 368, endPoint x: 590, endPoint y: 380, distance: 14.4
drag, startPoint x: 590, startPoint y: 380, endPoint x: 580, endPoint y: 387, distance: 12.2
drag, startPoint x: 580, startPoint y: 387, endPoint x: 770, endPoint y: 365, distance: 191.3
click at [768, 398] on label "Promised Date" at bounding box center [793, 405] width 154 height 15
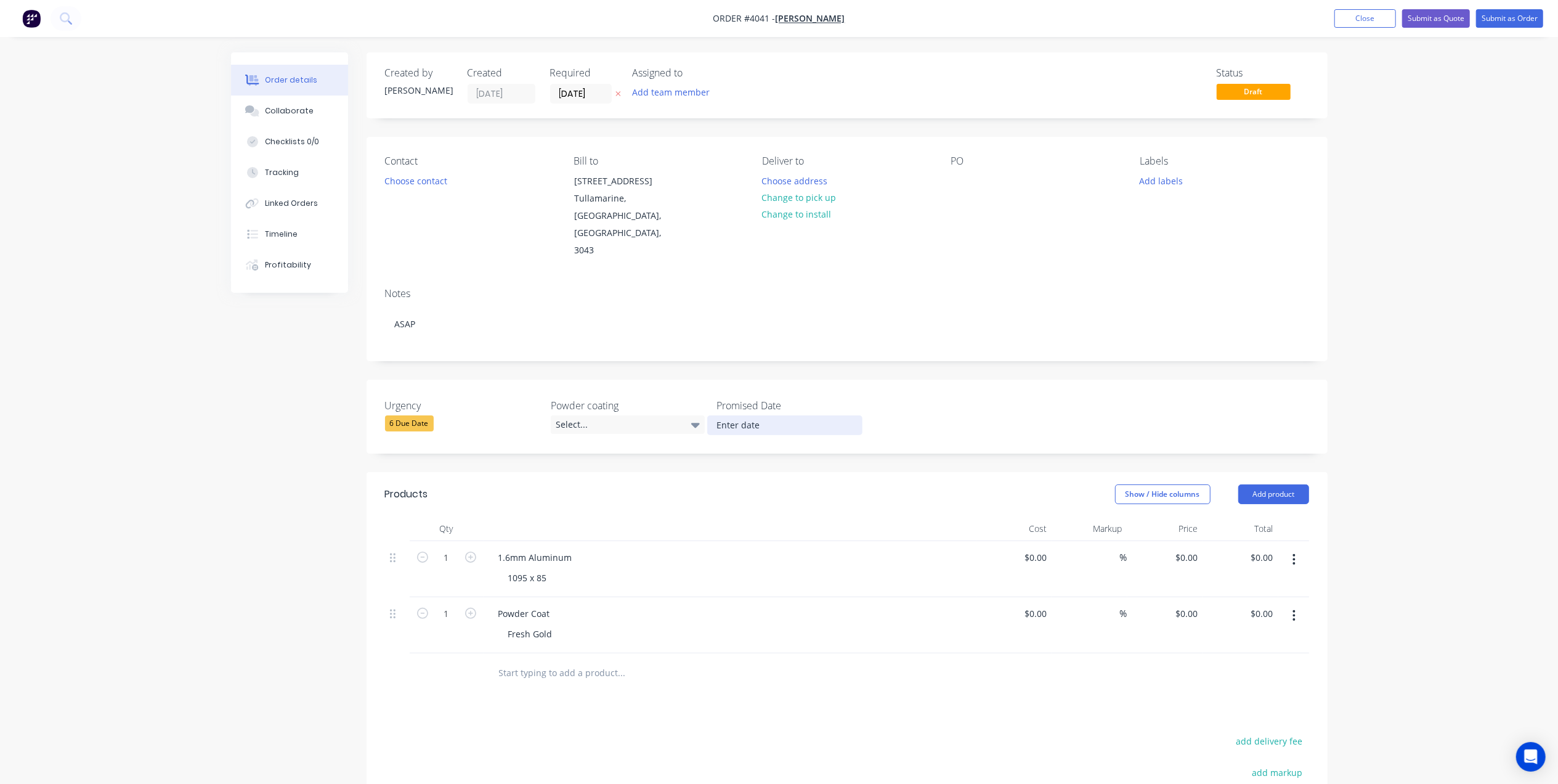
click at [754, 416] on input at bounding box center [785, 425] width 154 height 19
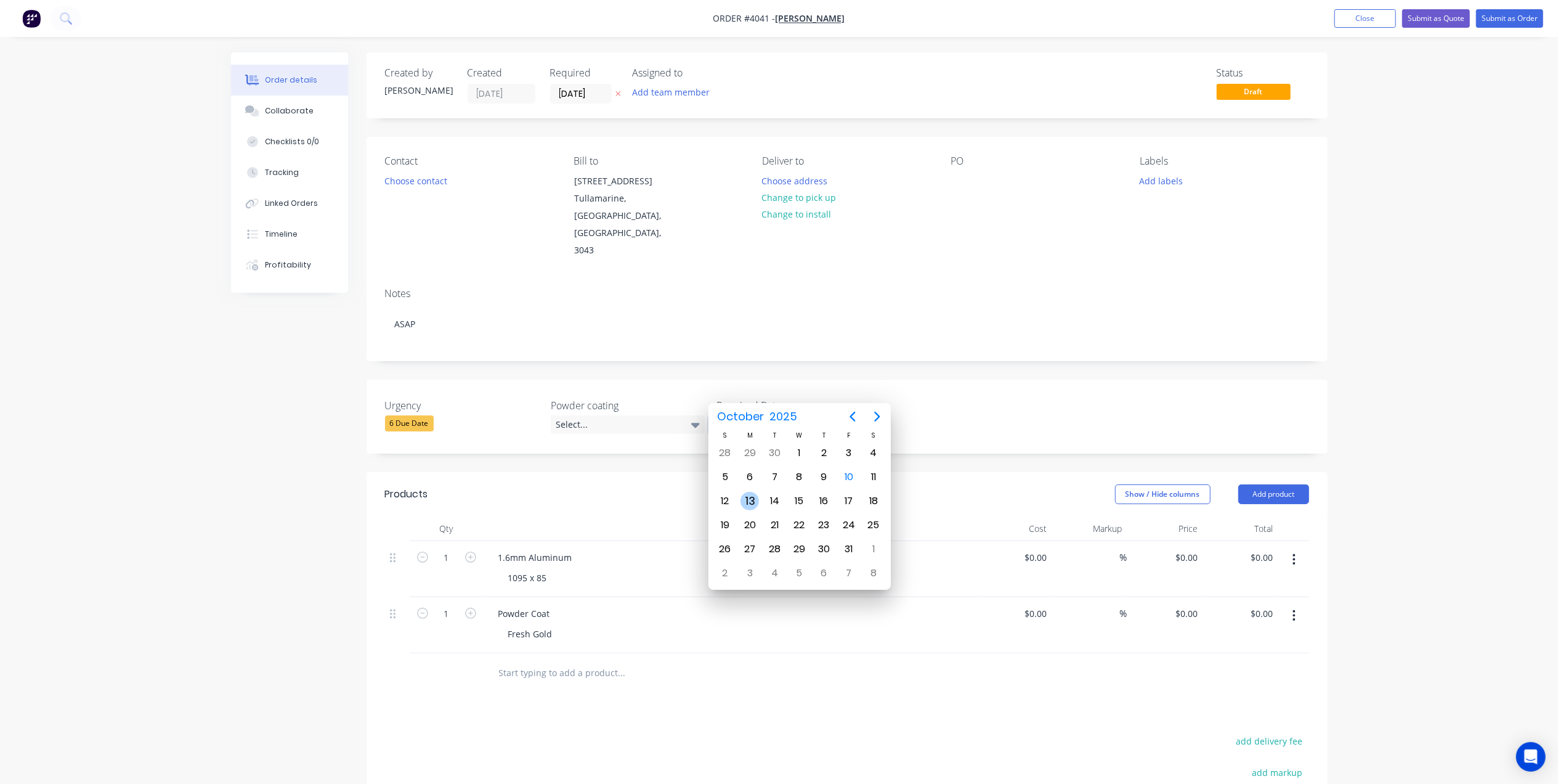
click at [747, 497] on div "13" at bounding box center [750, 501] width 19 height 19
type input "[DATE]"
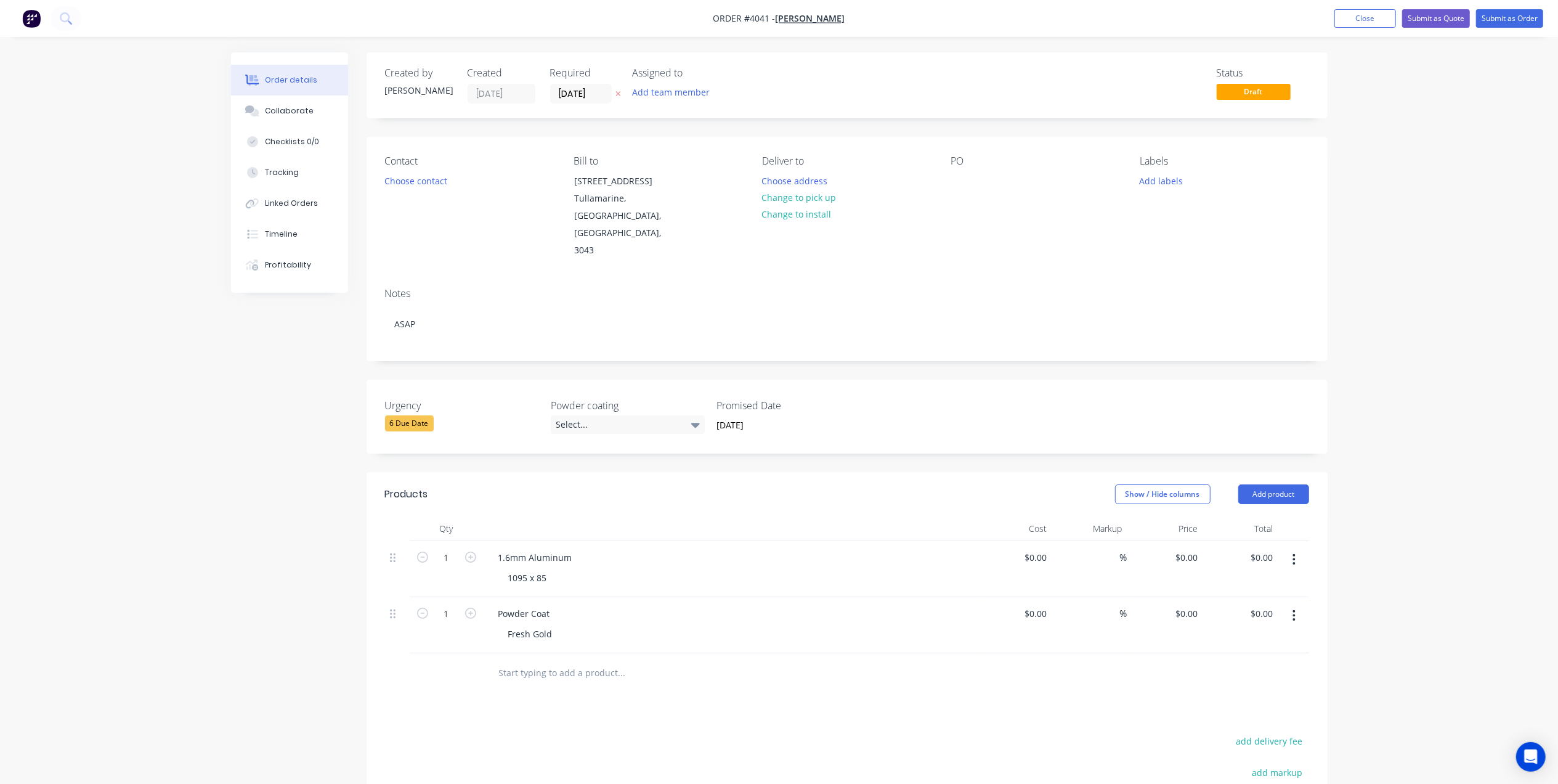
click at [421, 415] on div "6 Due Date" at bounding box center [410, 423] width 49 height 16
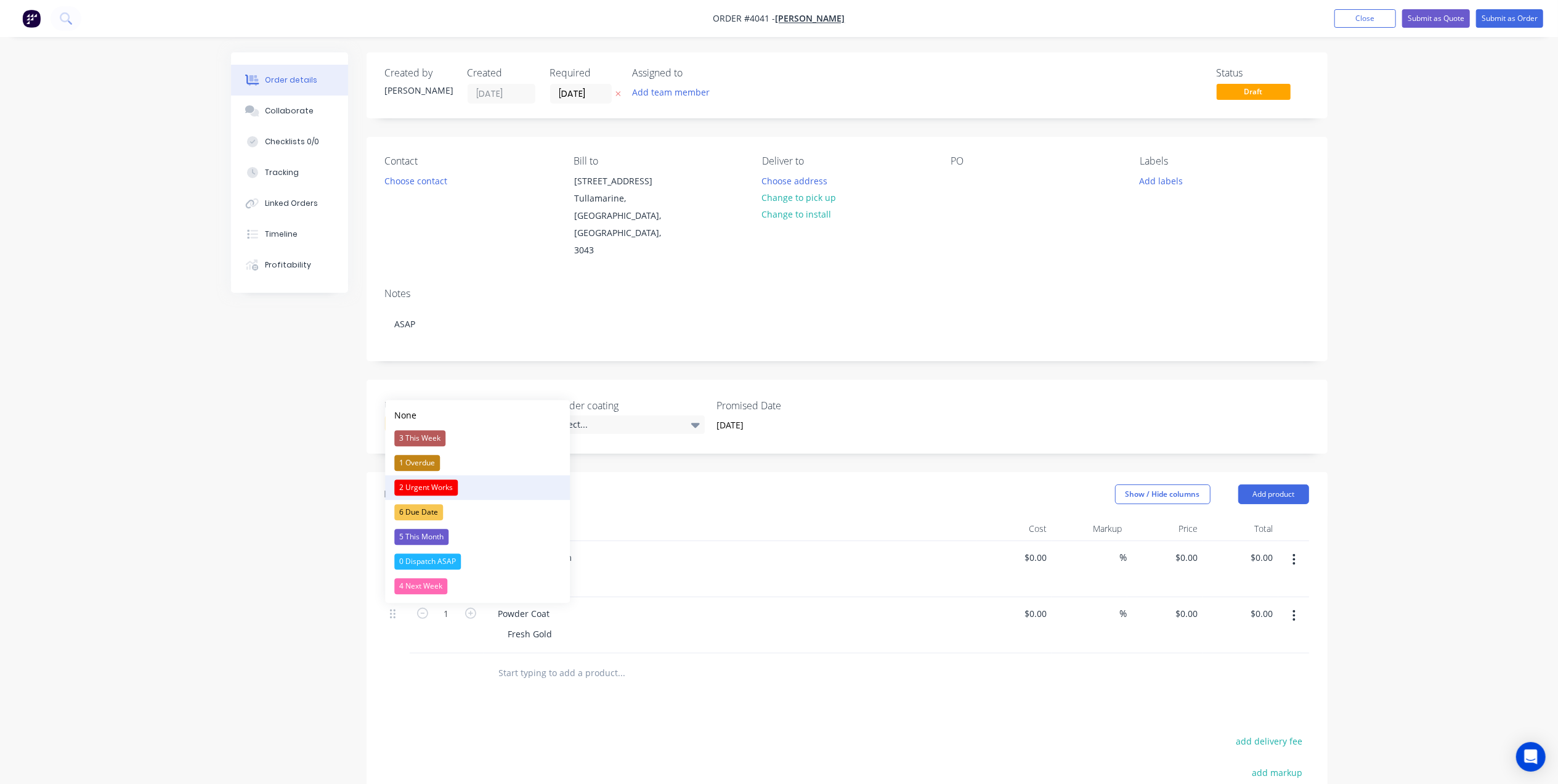
click at [422, 483] on div "2 Urgent Works" at bounding box center [425, 487] width 63 height 16
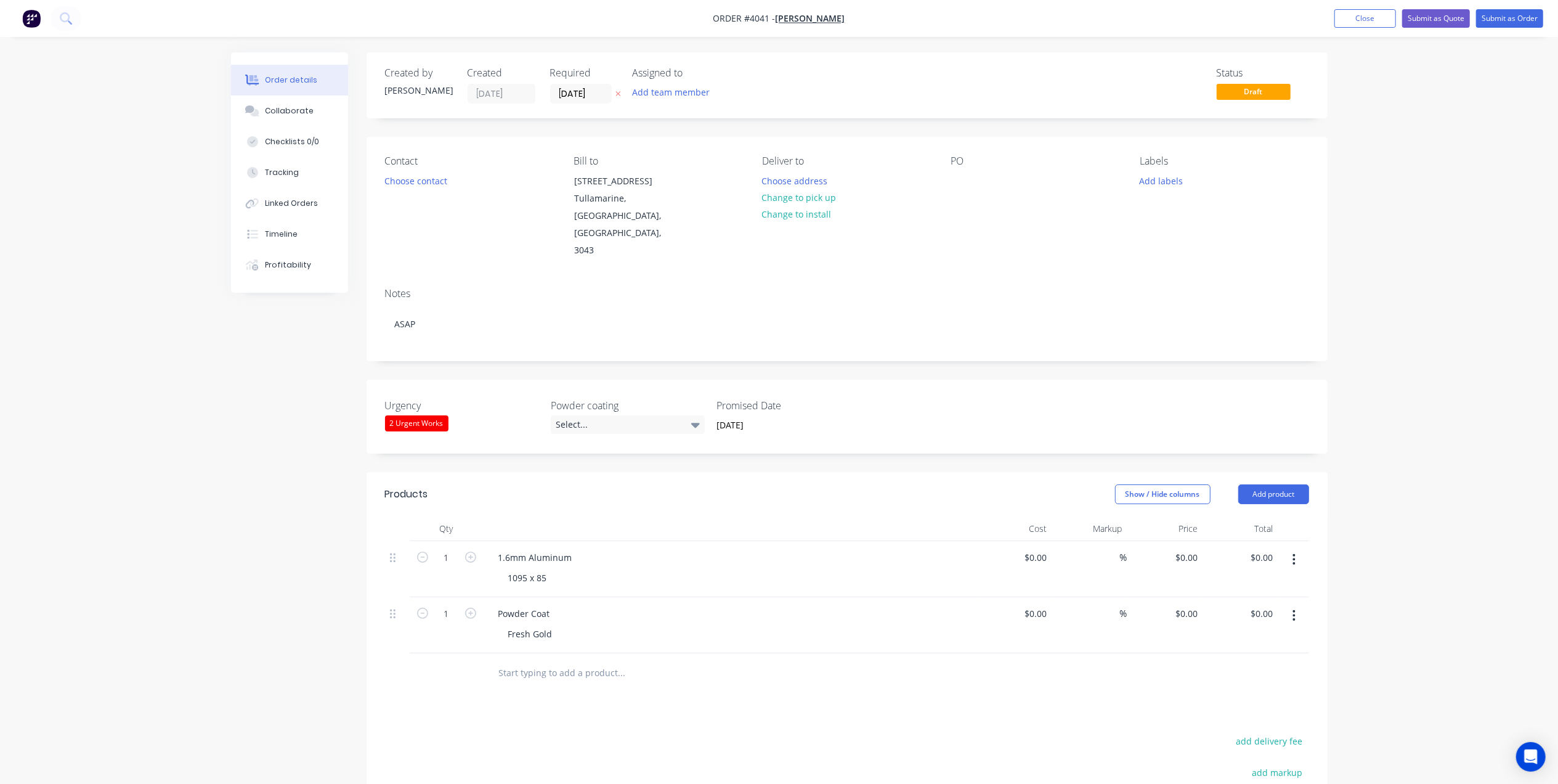
click at [934, 287] on div "Notes" at bounding box center [848, 293] width 924 height 12
click at [659, 89] on button "Add team member" at bounding box center [671, 92] width 91 height 16
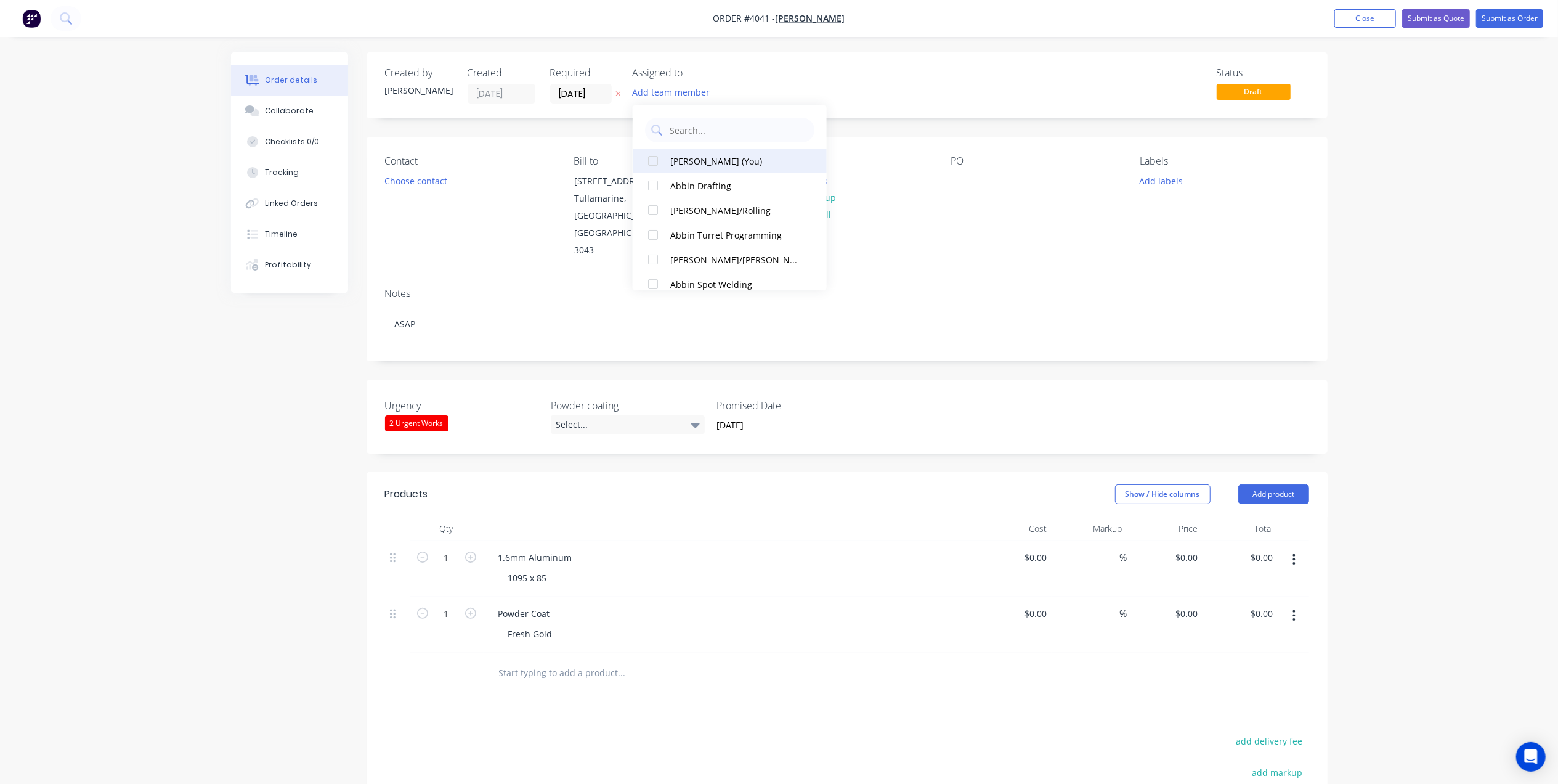
click at [703, 161] on div "Gino C (You)" at bounding box center [736, 161] width 131 height 13
click at [584, 97] on input "10/10/25" at bounding box center [580, 94] width 60 height 19
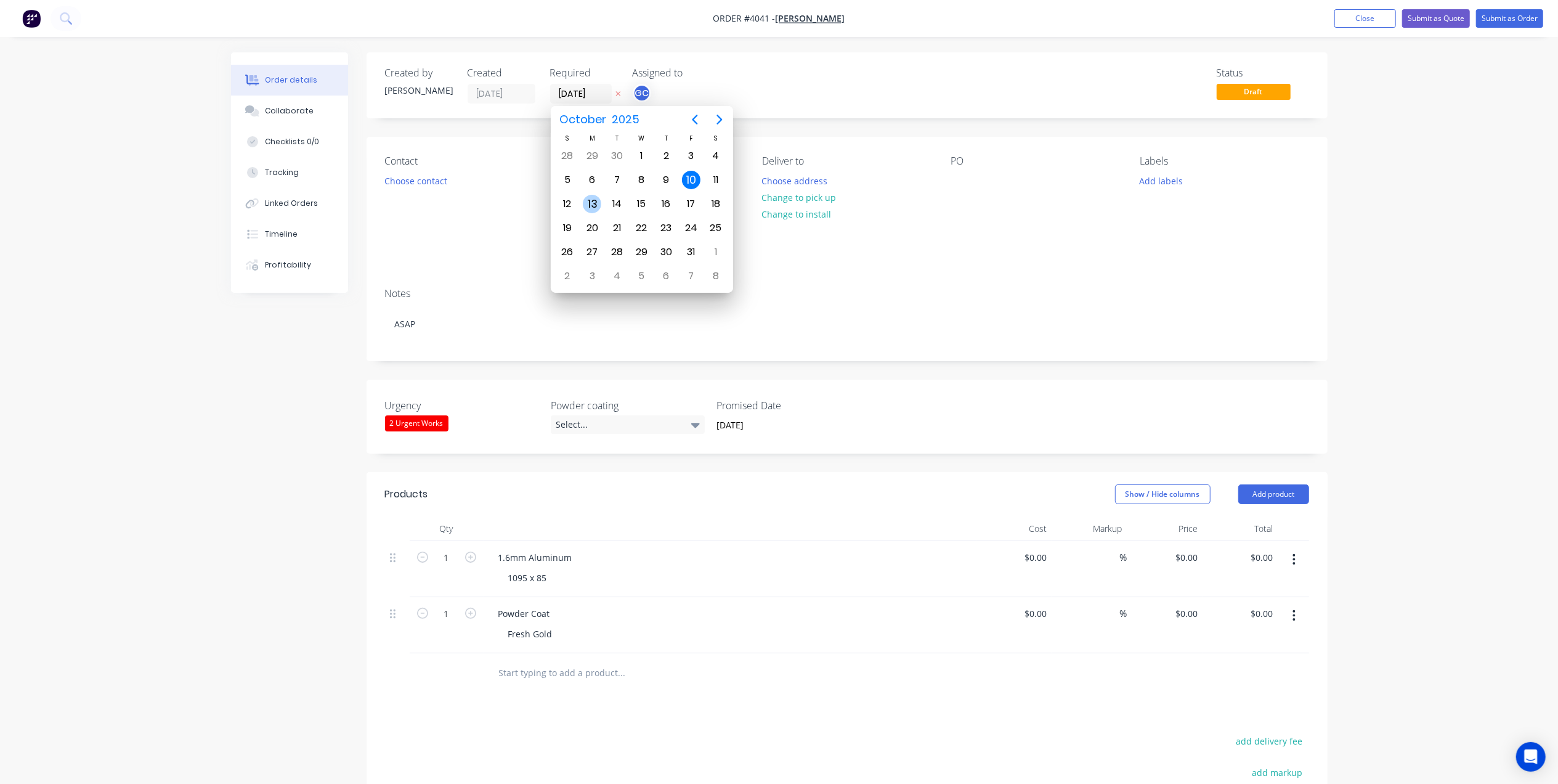
click at [590, 204] on div "13" at bounding box center [592, 204] width 19 height 19
type input "13/10/25"
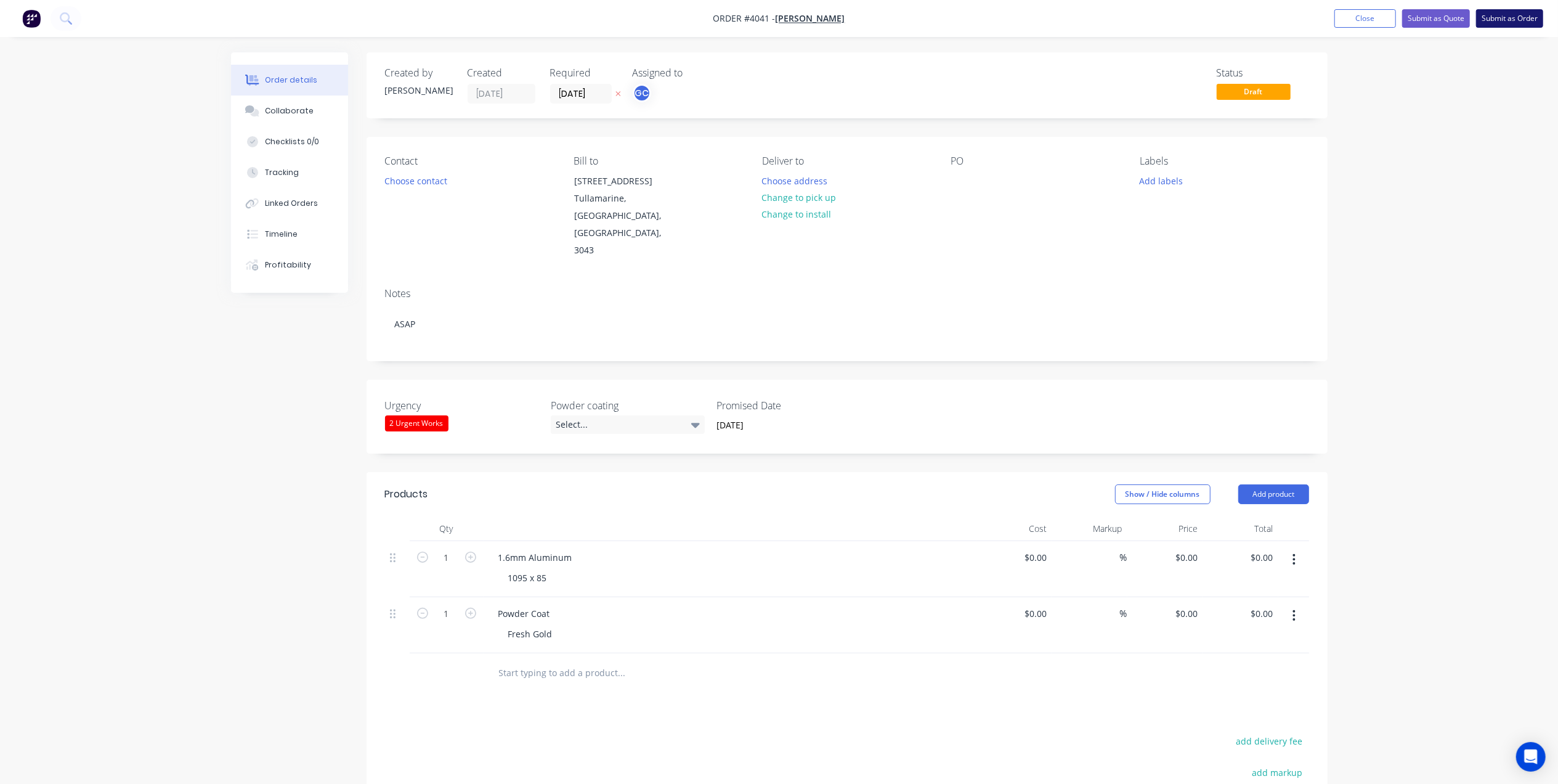
click at [1535, 26] on button "Submit as Order" at bounding box center [1510, 19] width 67 height 19
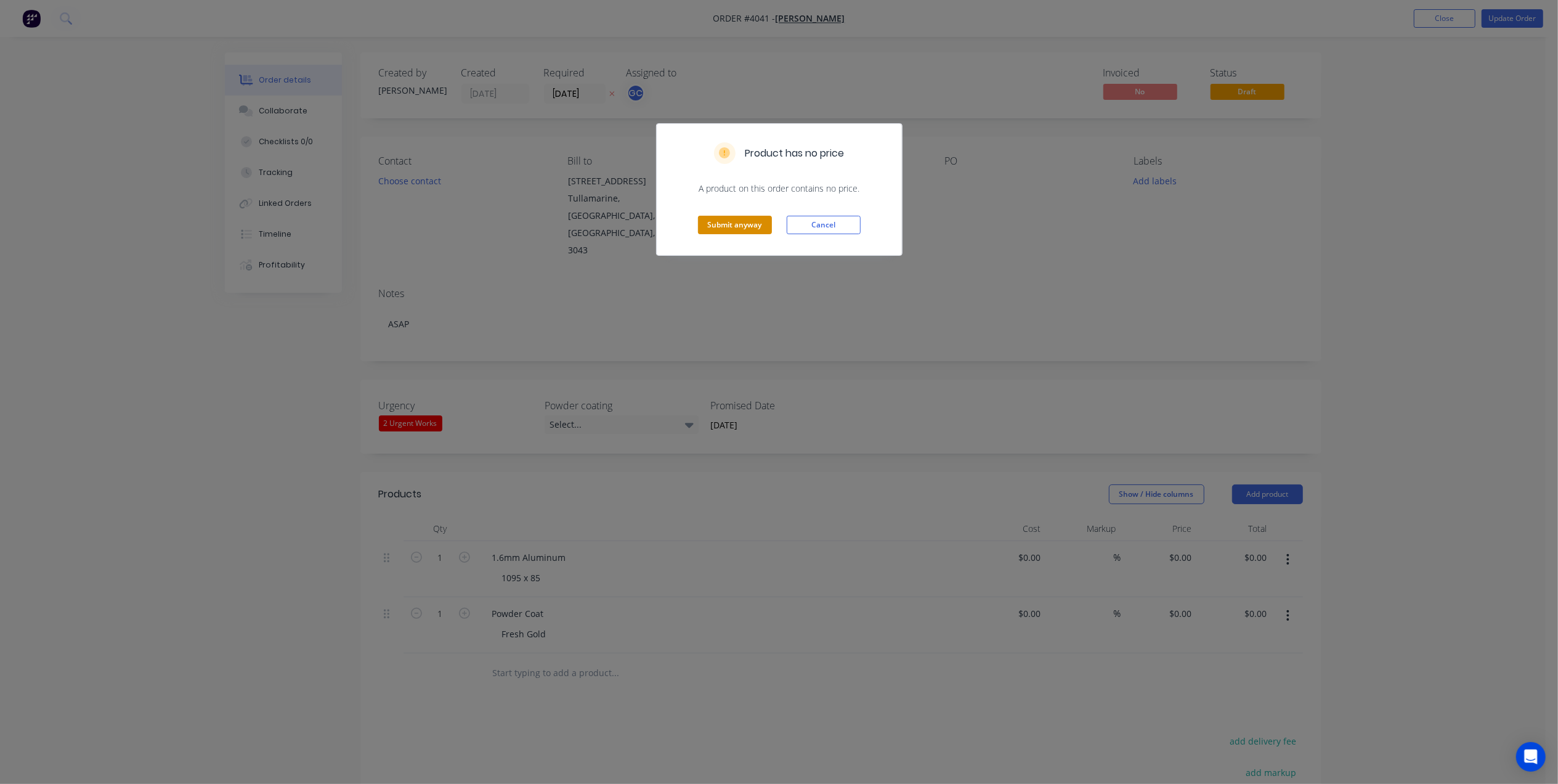
click at [752, 227] on button "Submit anyway" at bounding box center [735, 225] width 74 height 19
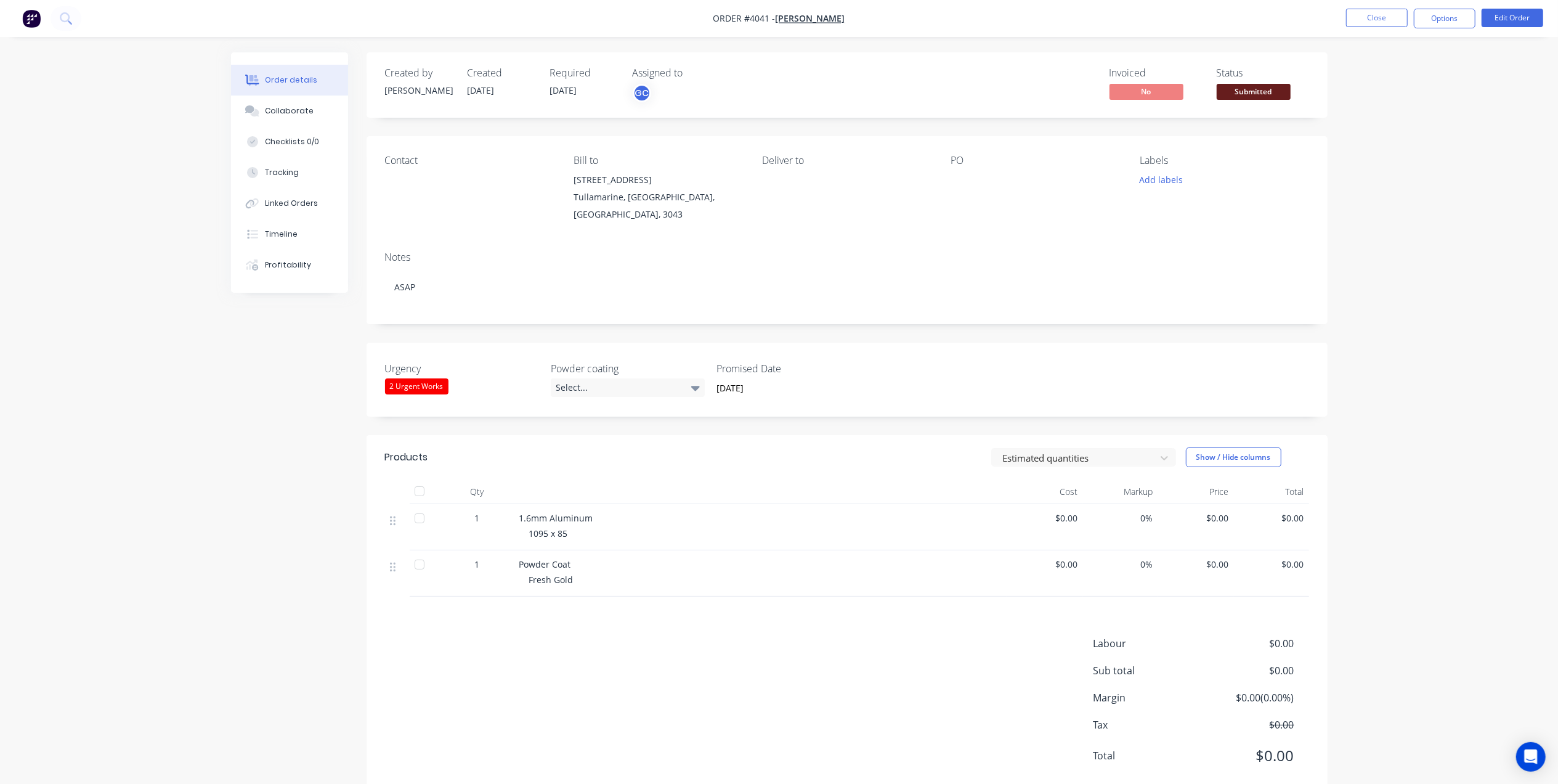
click at [1253, 94] on span "Submitted" at bounding box center [1254, 92] width 74 height 16
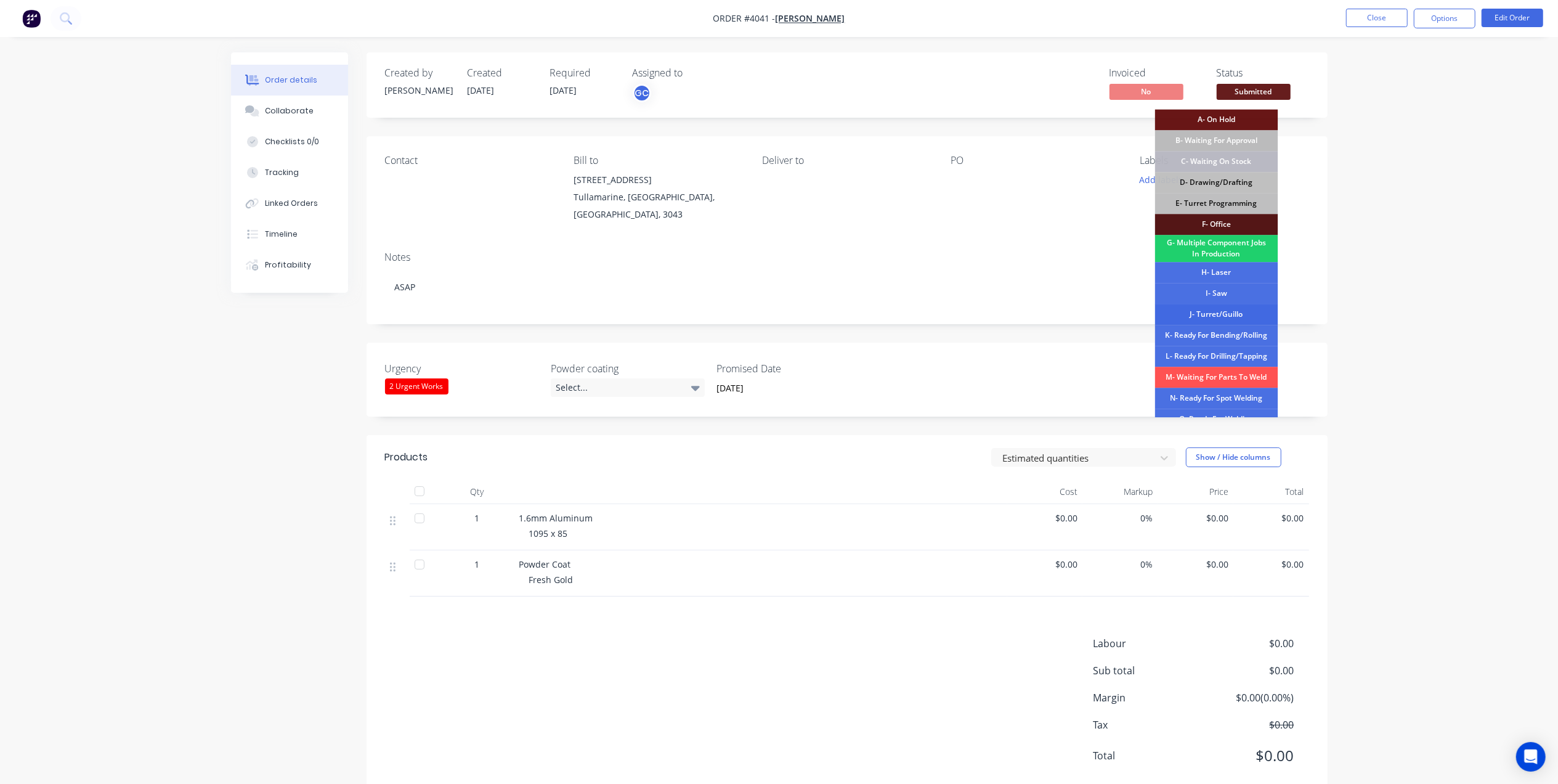
click at [1240, 316] on div "J- Turret/Guillo" at bounding box center [1216, 314] width 123 height 21
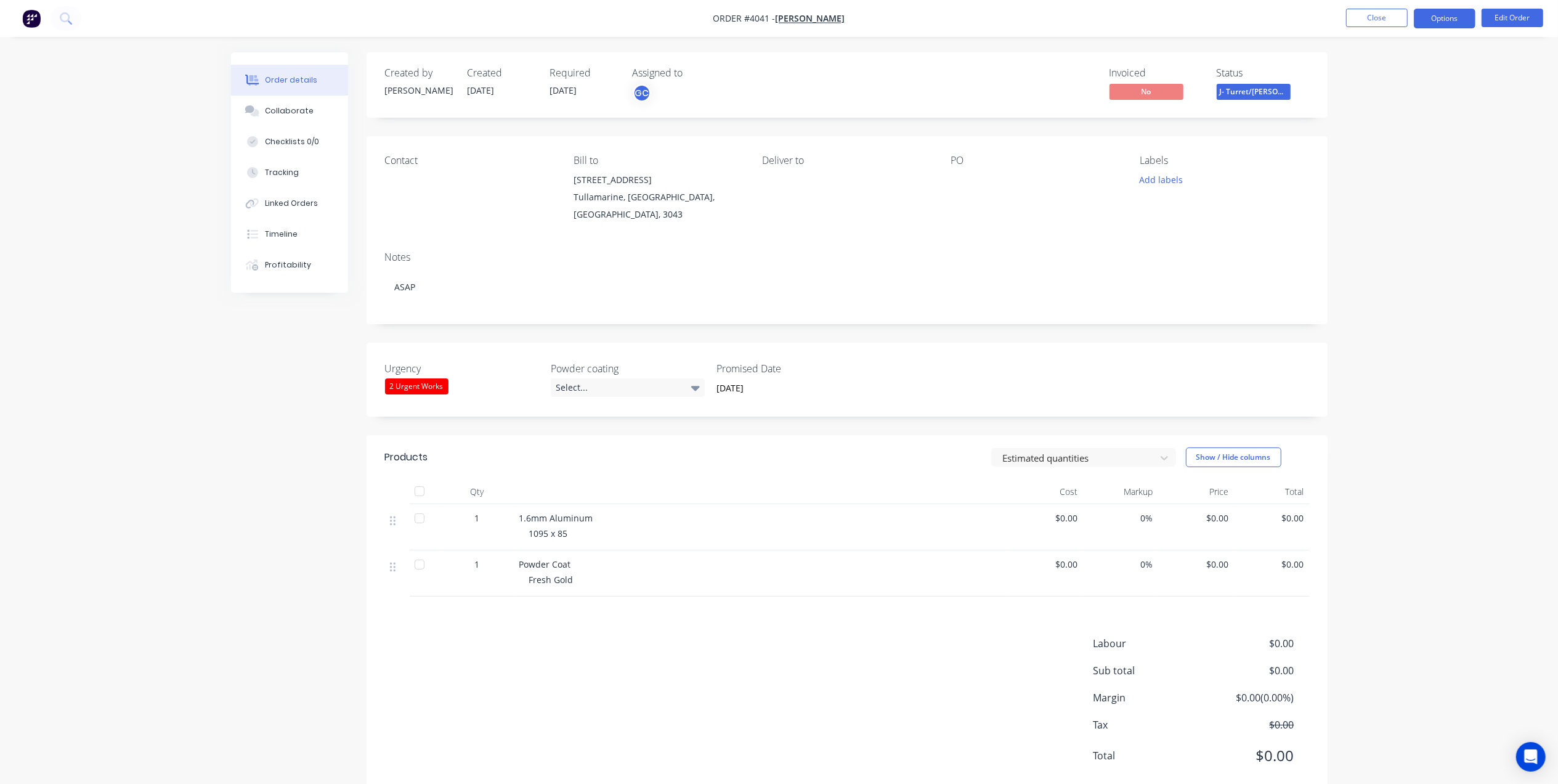
click at [1453, 24] on button "Options" at bounding box center [1444, 18] width 62 height 20
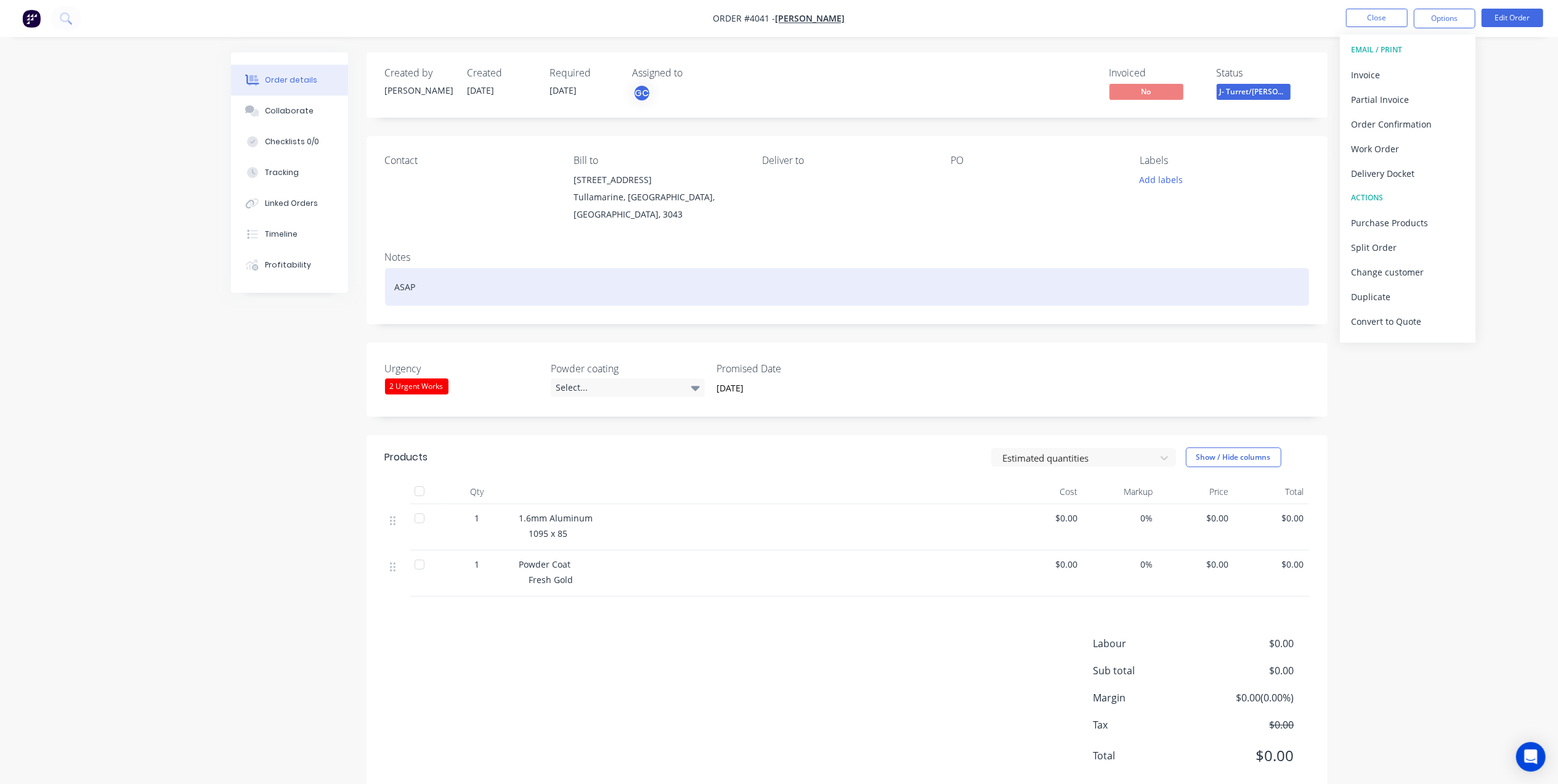
drag, startPoint x: 556, startPoint y: 266, endPoint x: 493, endPoint y: 273, distance: 63.4
click at [555, 268] on div "ASAP" at bounding box center [848, 287] width 924 height 38
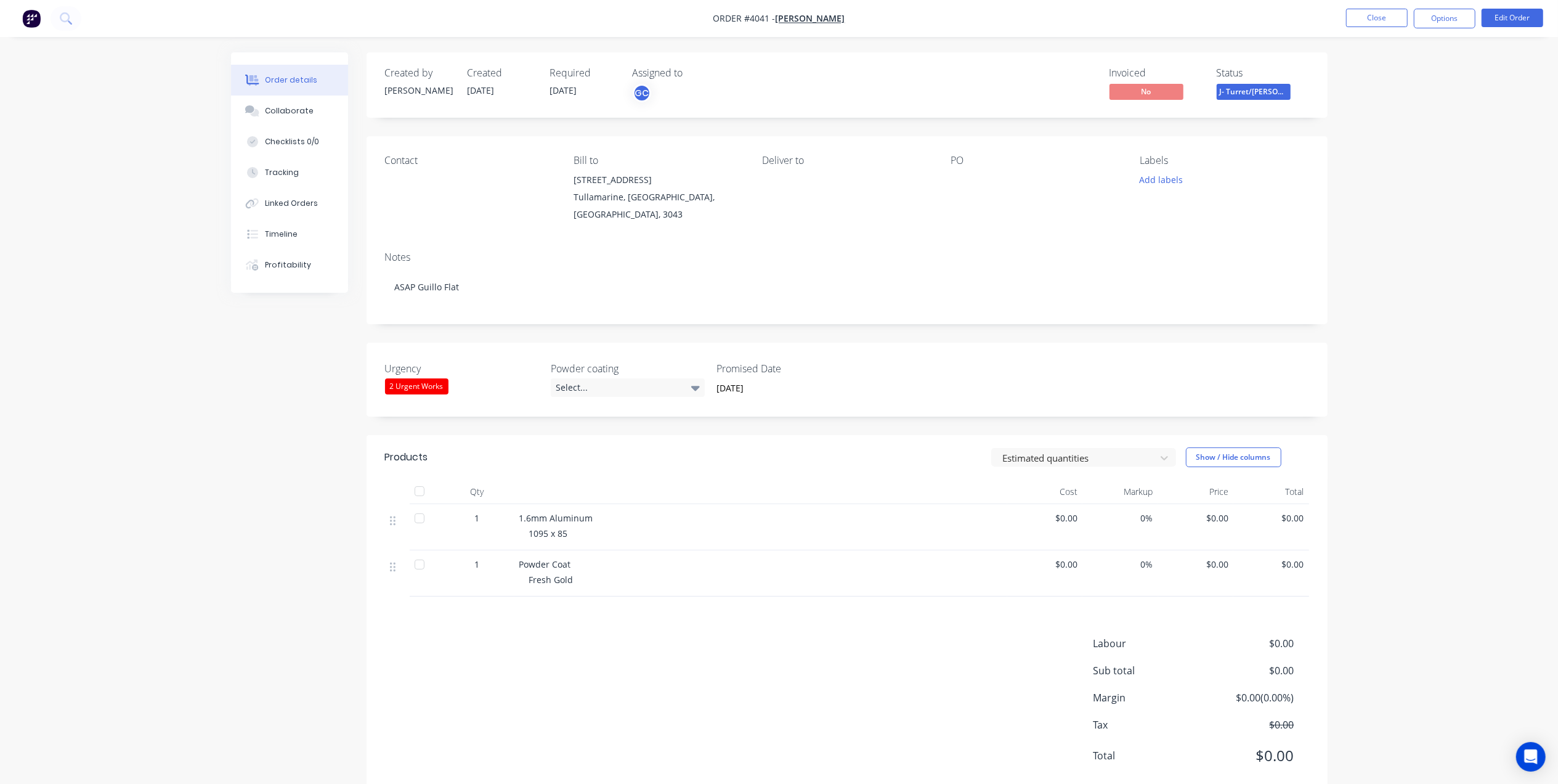
click at [1452, 90] on div "Order details Collaborate Checklists 0/0 Tracking Linked Orders Timeline Profit…" at bounding box center [779, 407] width 1558 height 815
click at [1378, 10] on button "Close" at bounding box center [1377, 18] width 62 height 19
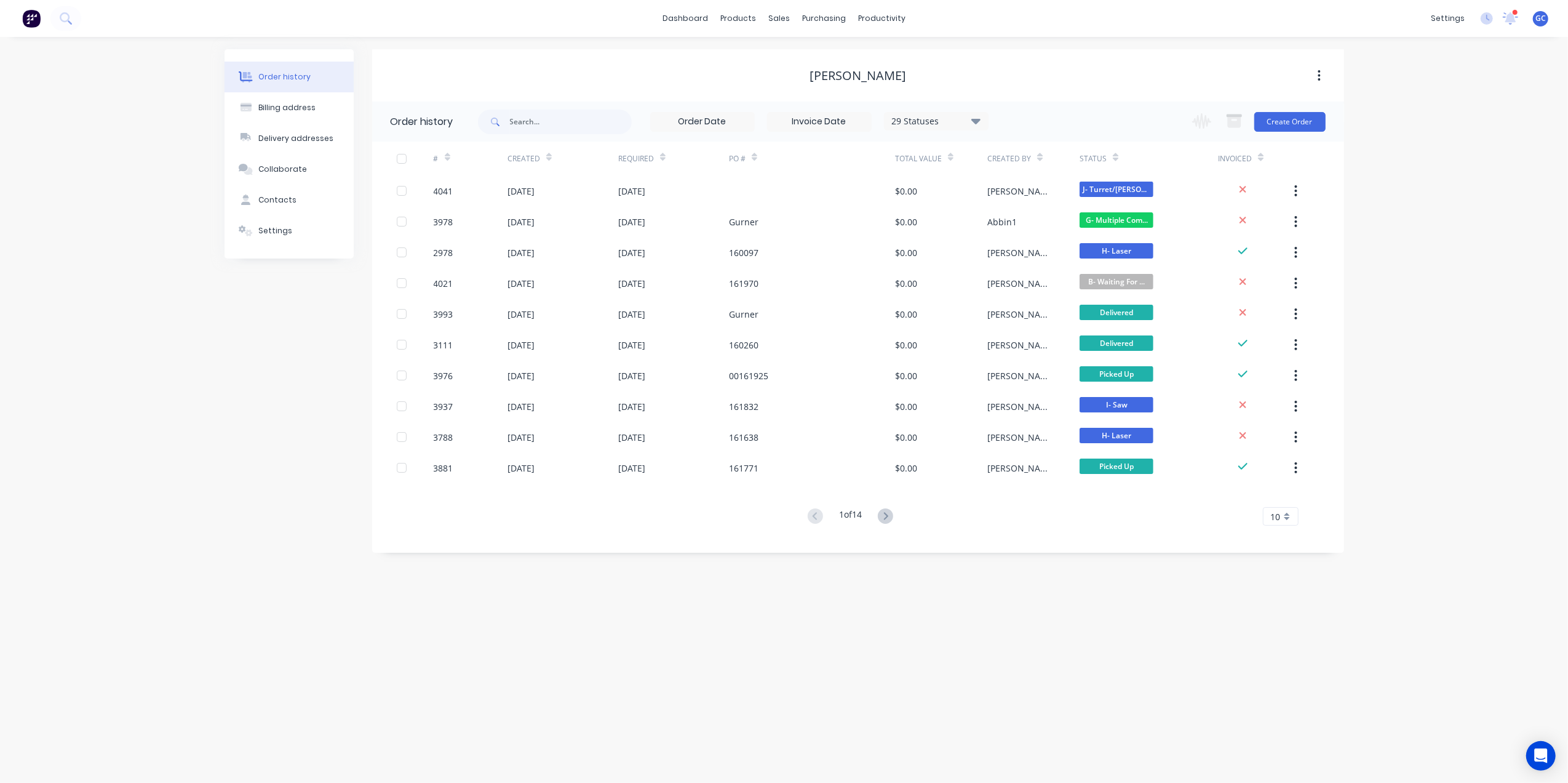
click at [619, 73] on div "[PERSON_NAME]" at bounding box center [858, 75] width 972 height 15
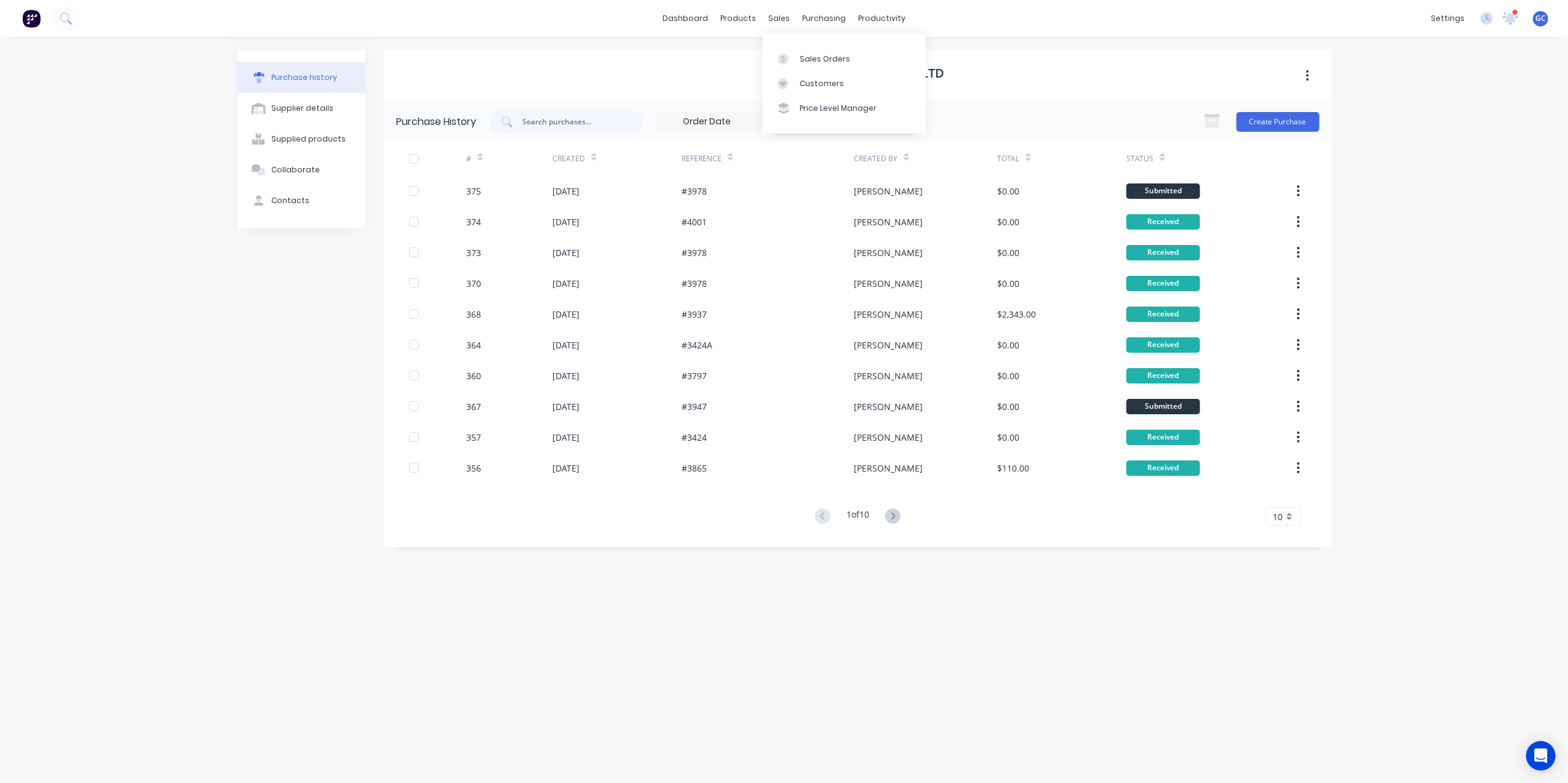
click at [795, 42] on div "Sales Orders Customers Price Level Manager" at bounding box center [844, 83] width 163 height 99
drag, startPoint x: 785, startPoint y: 57, endPoint x: 791, endPoint y: 52, distance: 7.8
click at [785, 57] on icon at bounding box center [783, 59] width 11 height 11
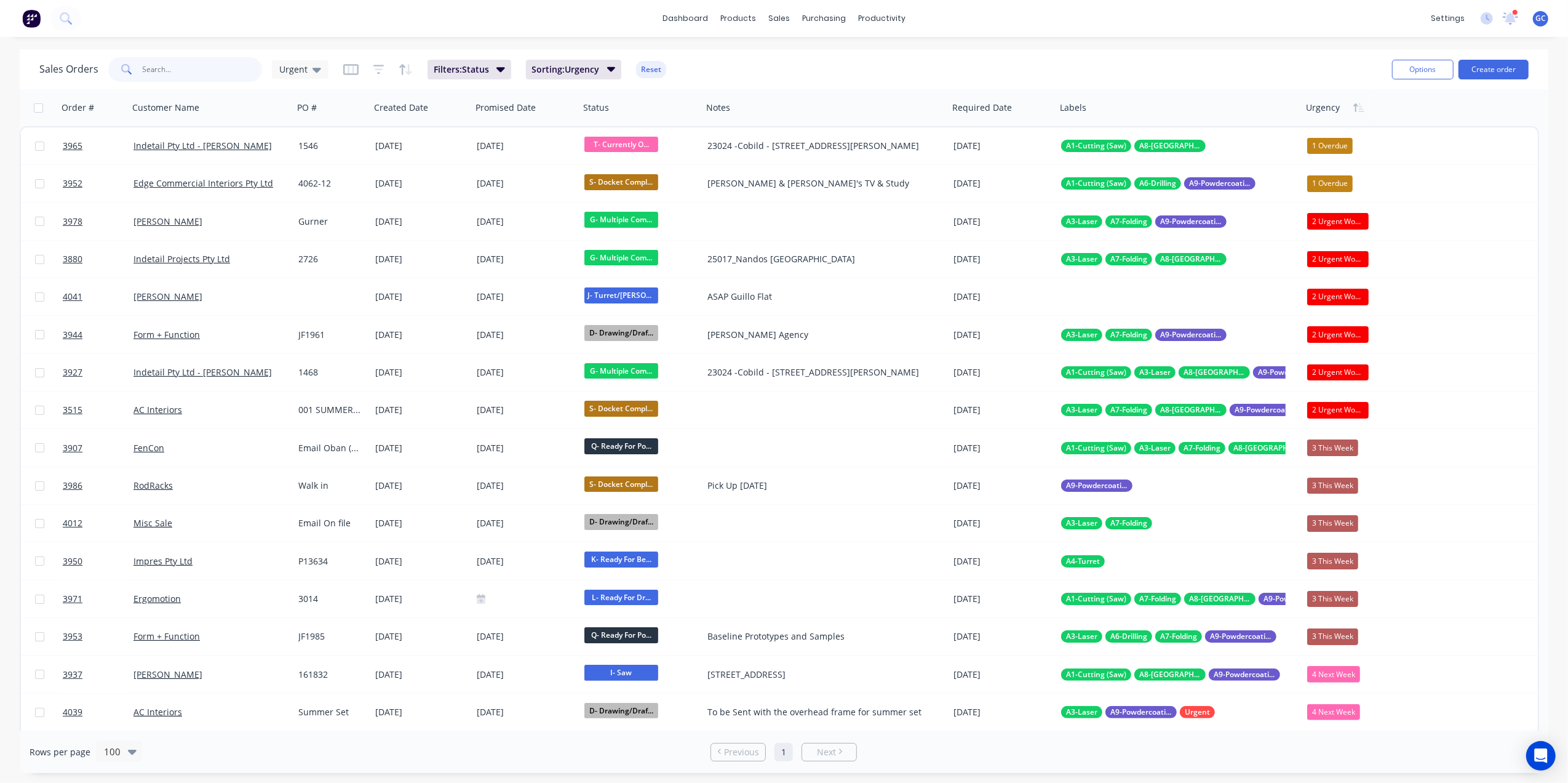
click at [190, 80] on input "text" at bounding box center [202, 69] width 120 height 24
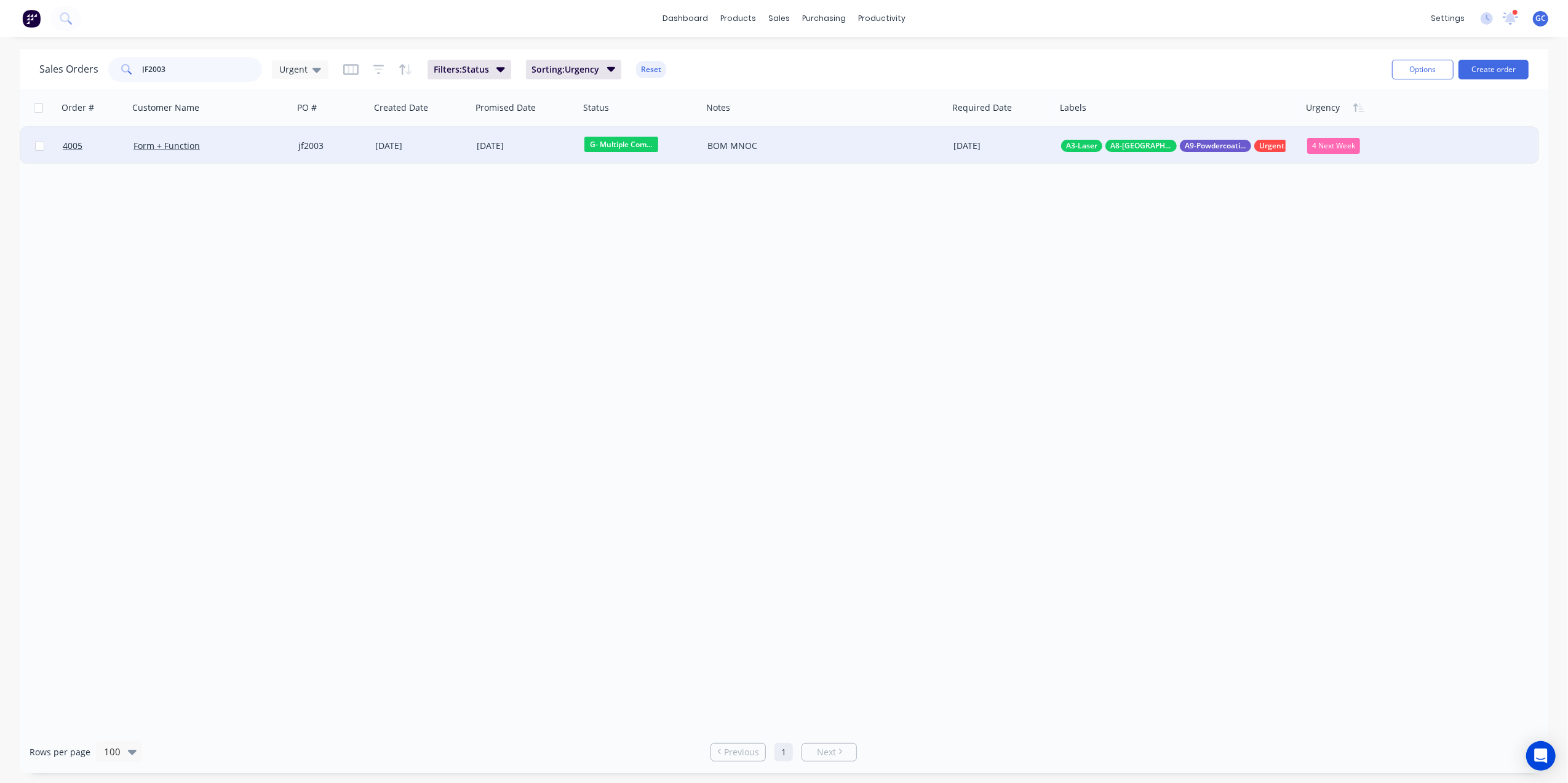
type input "JF2003"
click at [269, 144] on div "Form + Function" at bounding box center [207, 146] width 147 height 13
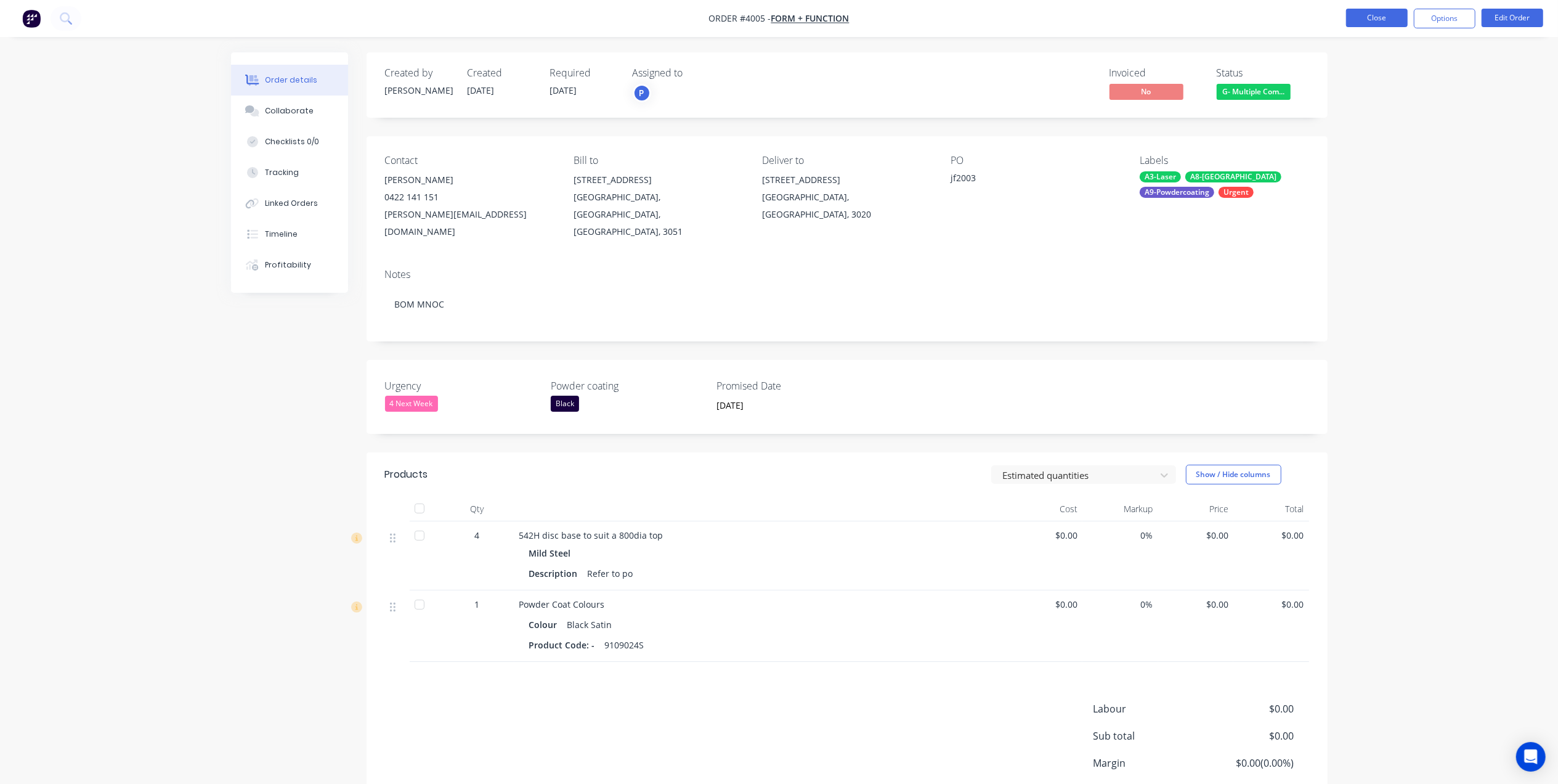
click at [1380, 17] on button "Close" at bounding box center [1377, 18] width 62 height 19
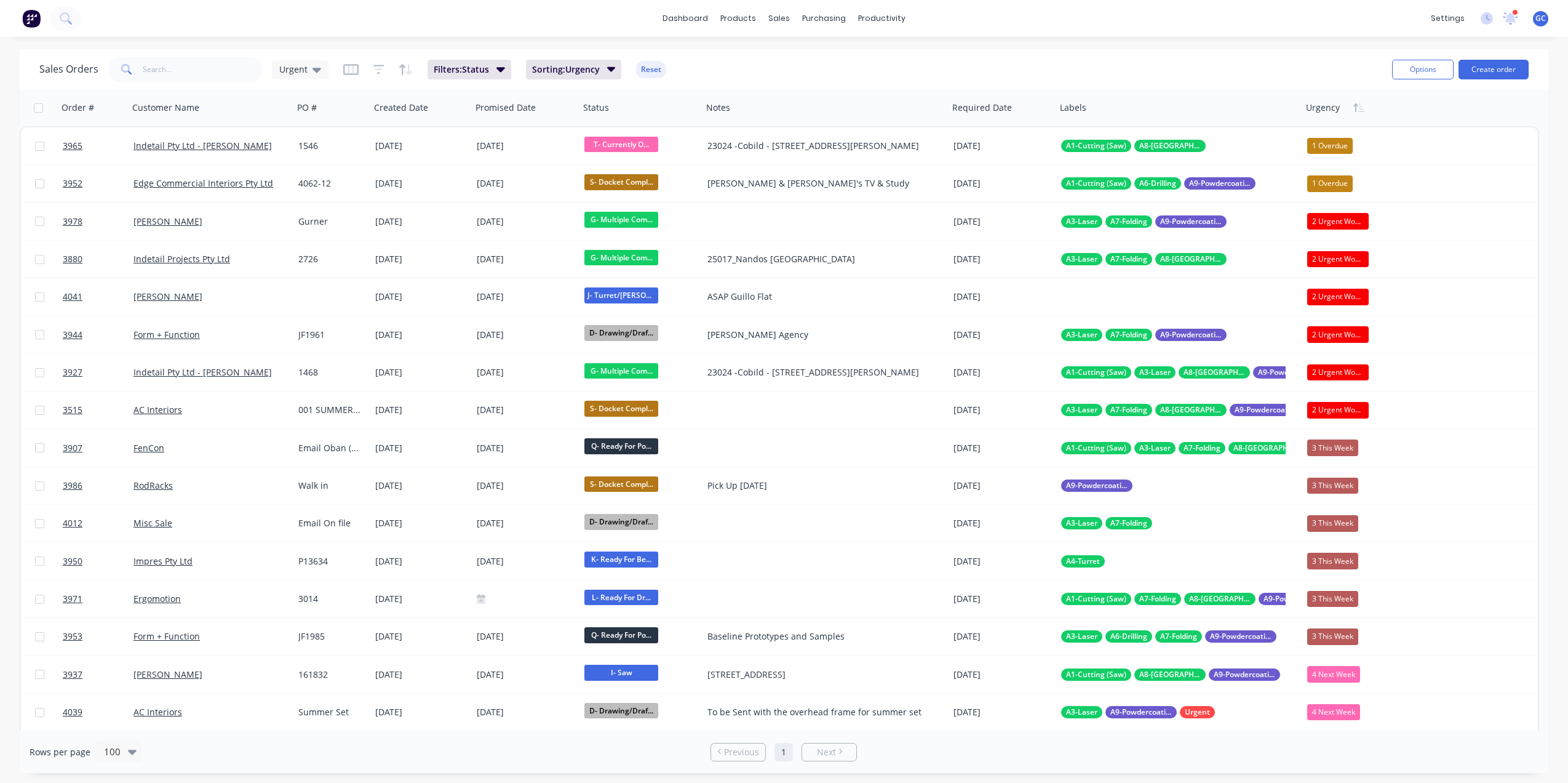
click at [236, 82] on div "Sales Orders Urgent Filters: Status Sorting: Urgency Reset" at bounding box center [710, 69] width 1343 height 31
click at [236, 65] on input "text" at bounding box center [202, 69] width 120 height 24
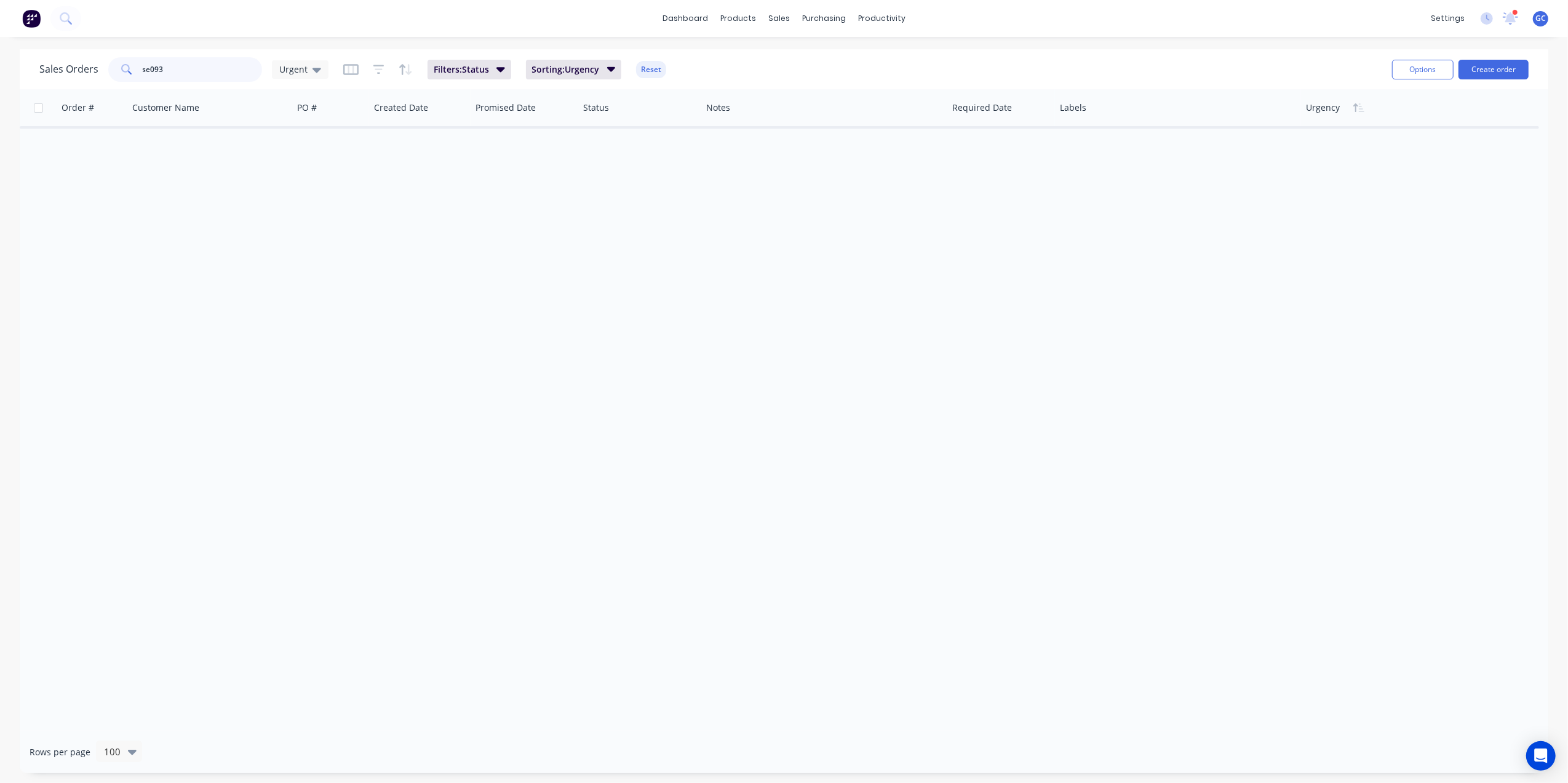
drag, startPoint x: 191, startPoint y: 73, endPoint x: 198, endPoint y: 56, distance: 18.4
click at [198, 57] on input "se093" at bounding box center [202, 69] width 120 height 24
click at [296, 69] on span "Urgent" at bounding box center [293, 69] width 28 height 13
click at [296, 298] on button "[PERSON_NAME]" at bounding box center [345, 296] width 140 height 14
click at [195, 66] on input "se093" at bounding box center [202, 69] width 120 height 24
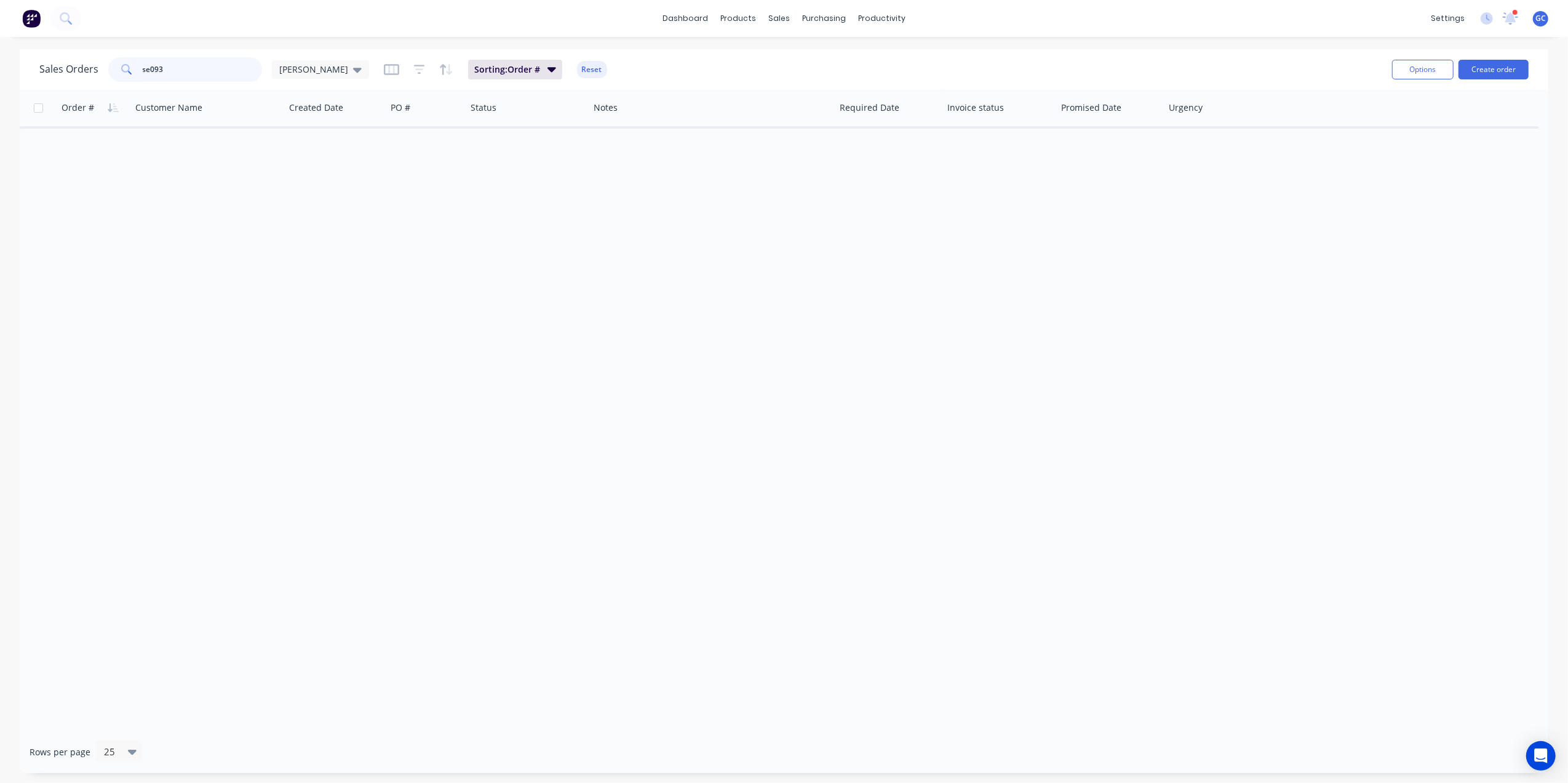
drag, startPoint x: 195, startPoint y: 66, endPoint x: 66, endPoint y: 59, distance: 129.2
click at [66, 59] on div "Sales Orders se093 [PERSON_NAME]" at bounding box center [204, 69] width 330 height 24
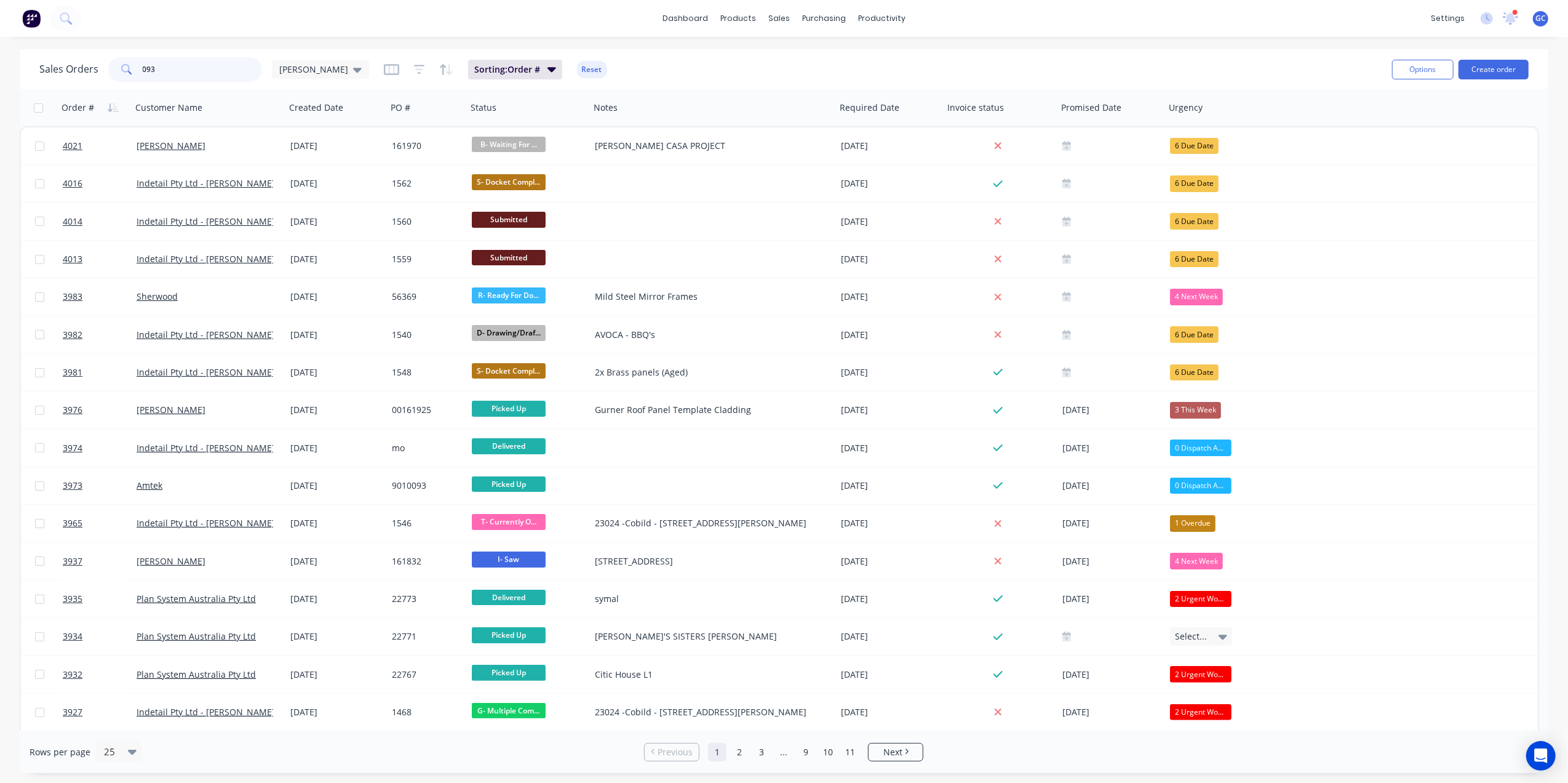
drag, startPoint x: 178, startPoint y: 71, endPoint x: 22, endPoint y: 52, distance: 157.2
click at [23, 54] on div "Sales Orders 093 [PERSON_NAME] Sorting: Order # Reset Options Create order" at bounding box center [784, 69] width 1529 height 40
type input "summit"
